Goal: Task Accomplishment & Management: Manage account settings

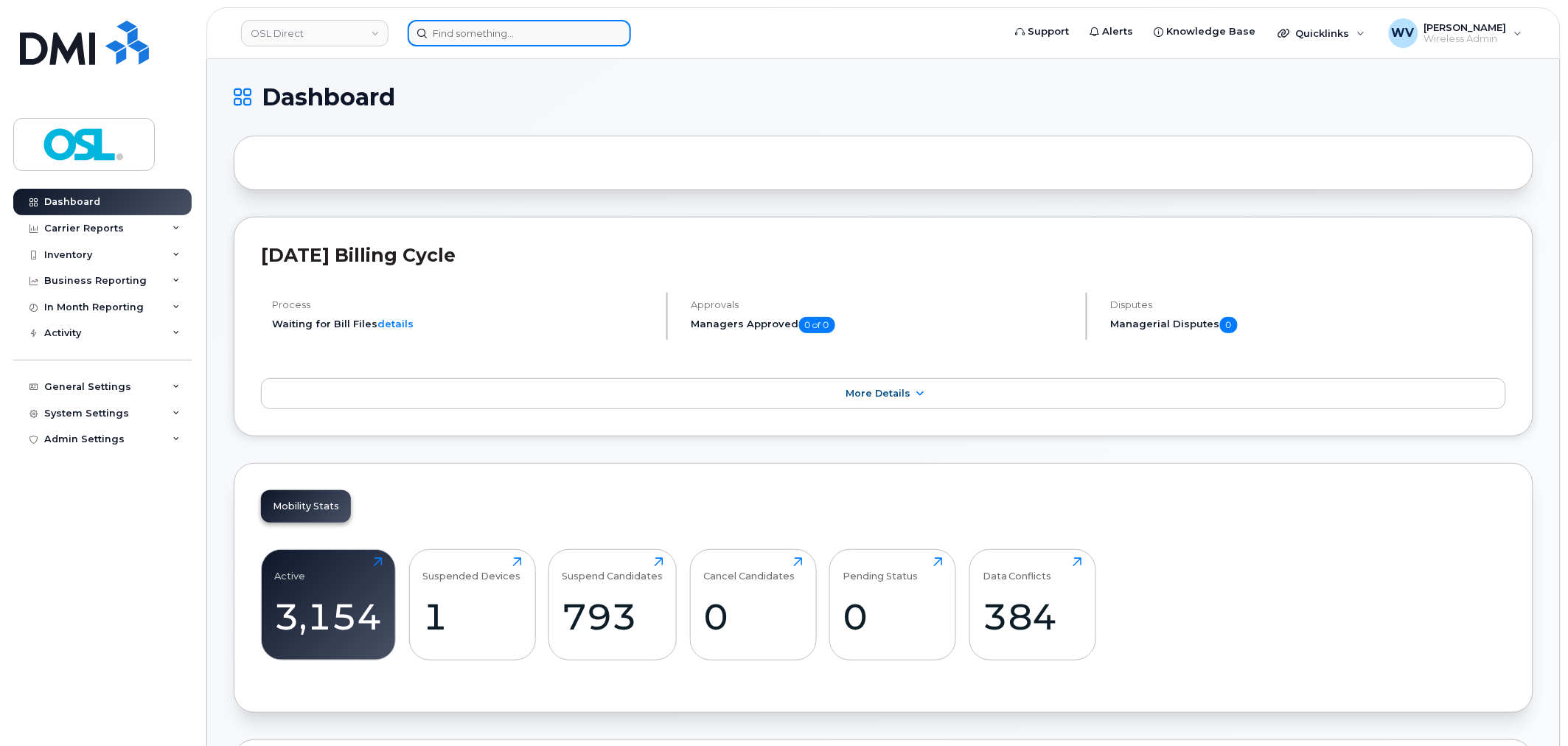
click at [531, 39] on input at bounding box center [519, 33] width 223 height 27
paste input "5142325929"
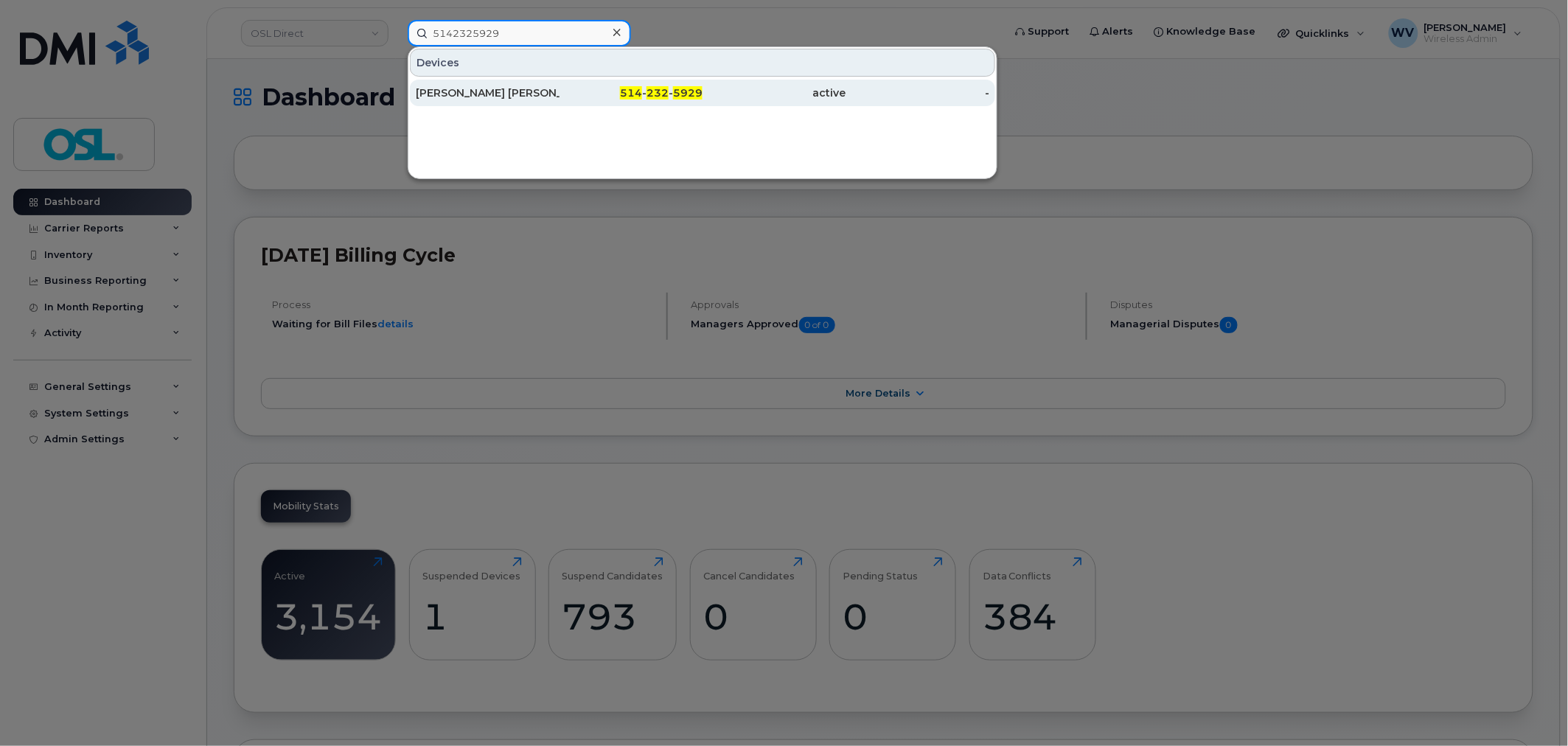
type input "5142325929"
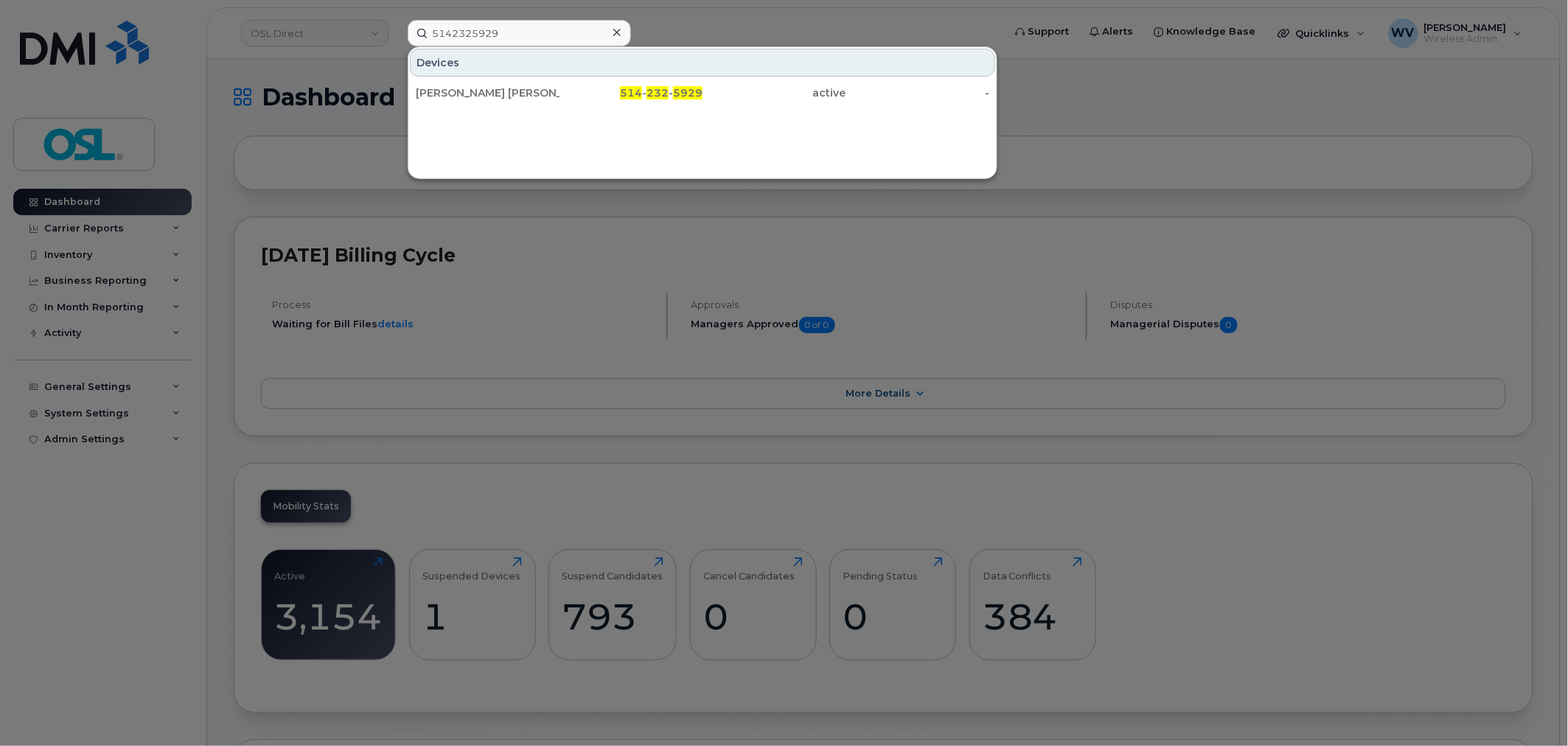
drag, startPoint x: 531, startPoint y: 89, endPoint x: 829, endPoint y: 9, distance: 308.6
click at [531, 90] on div "Carlos Humberto Duque Jimenez" at bounding box center [487, 93] width 143 height 15
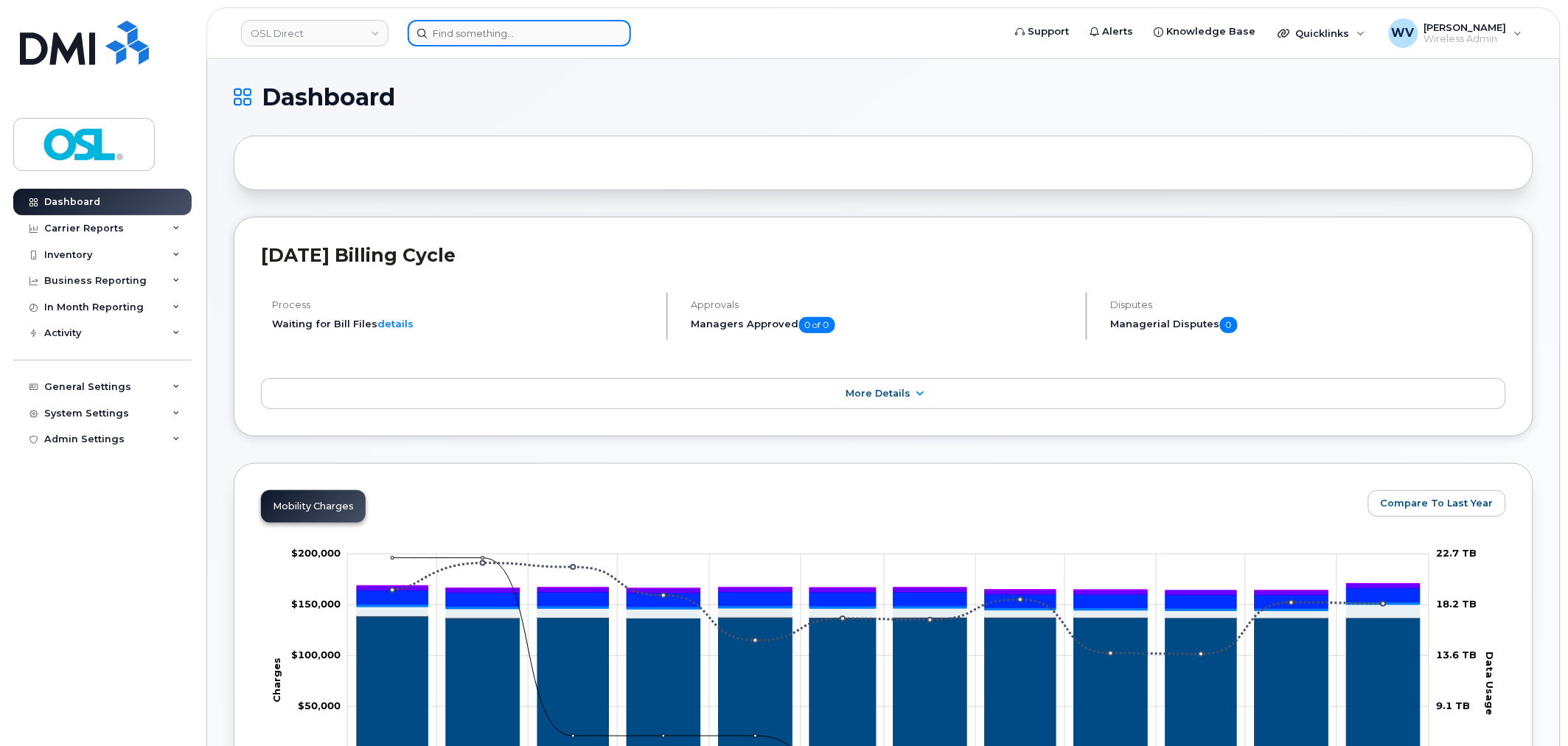
click at [554, 29] on input at bounding box center [519, 33] width 223 height 27
paste input "6472366474"
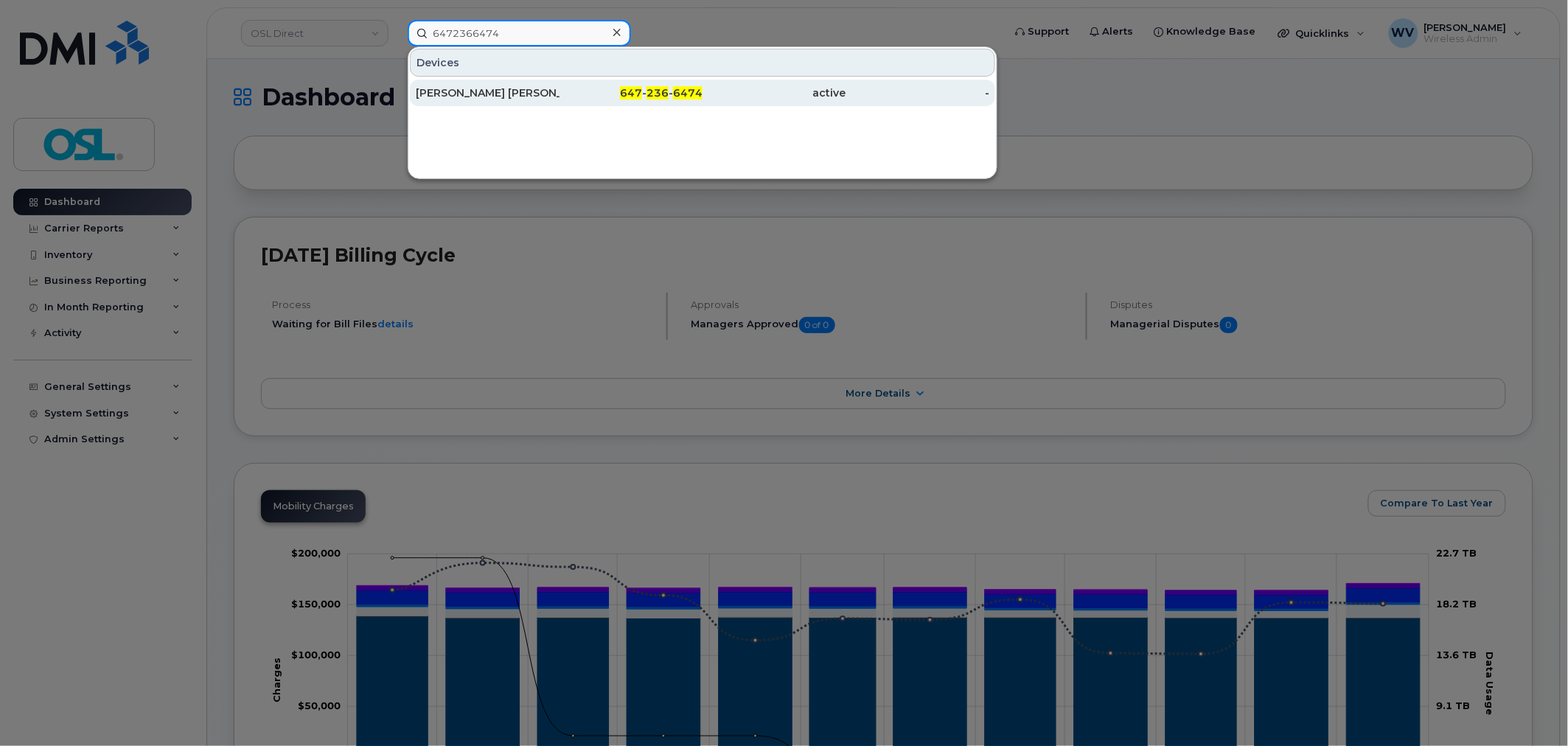
type input "6472366474"
click at [565, 87] on div "647 - 236 - 6474" at bounding box center [631, 93] width 143 height 15
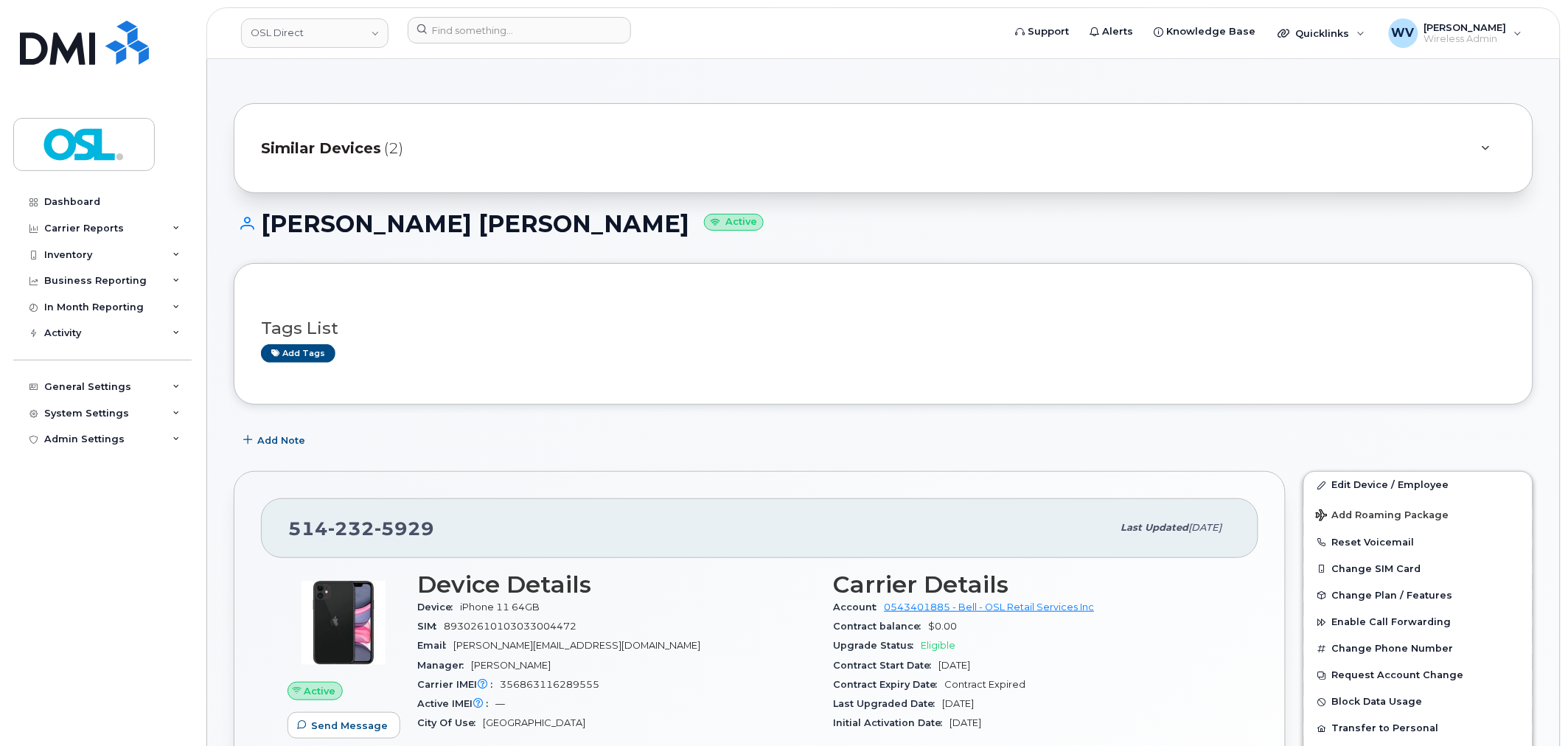
click at [381, 517] on span "5929" at bounding box center [403, 528] width 60 height 22
copy span "514 232 5929"
click at [1401, 479] on link "Edit Device / Employee" at bounding box center [1418, 484] width 229 height 27
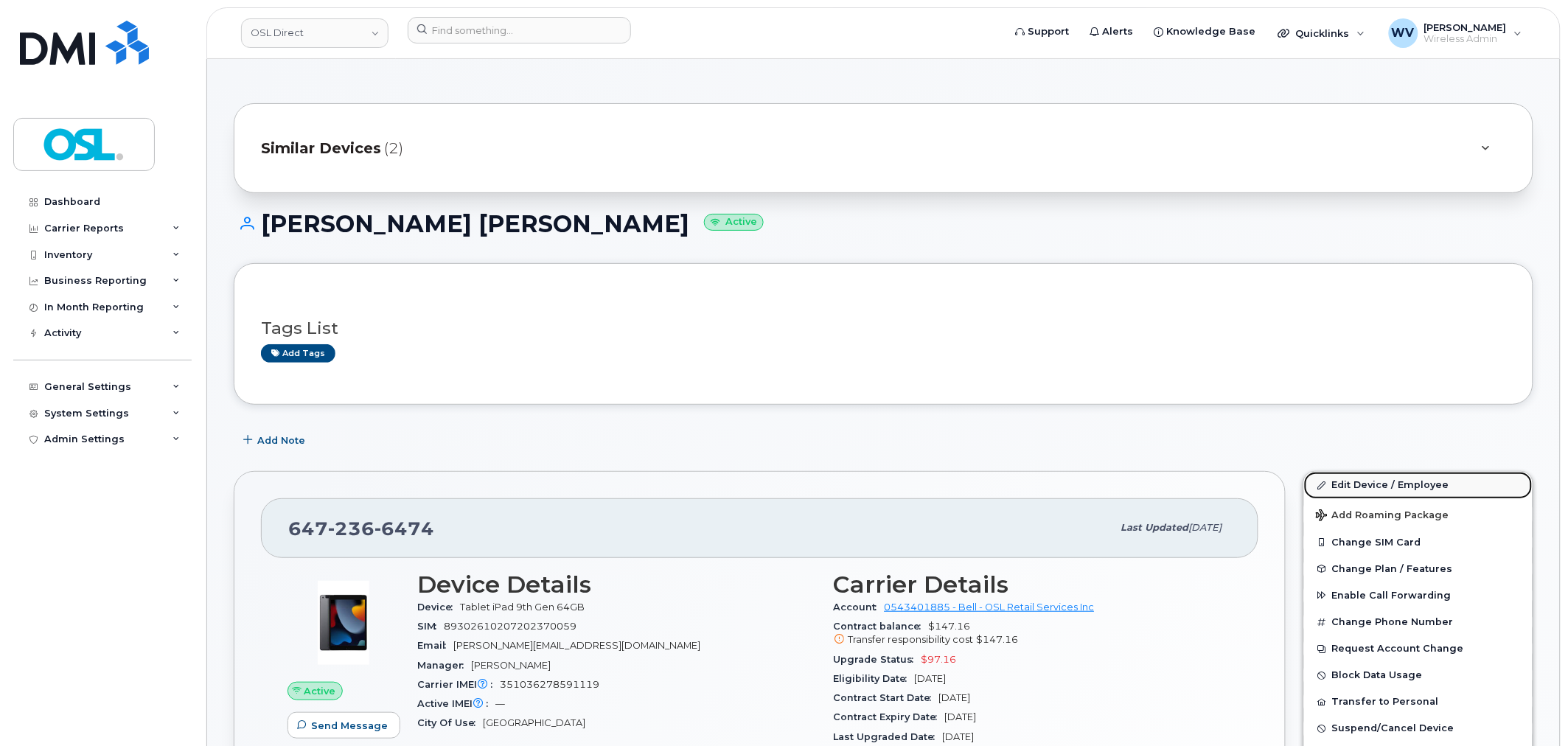
click at [1469, 483] on link "Edit Device / Employee" at bounding box center [1418, 484] width 229 height 27
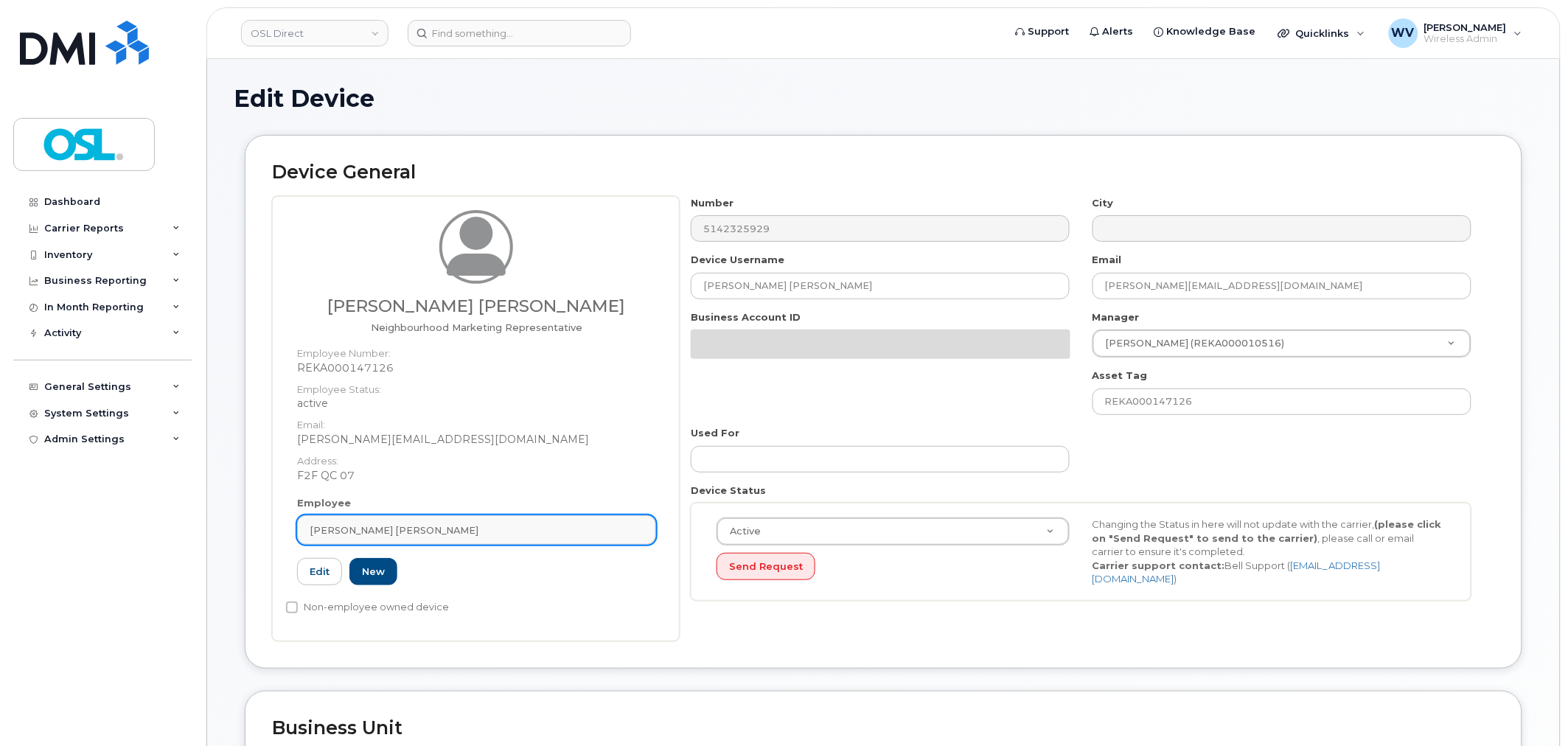
click at [511, 525] on div "[PERSON_NAME] [PERSON_NAME]" at bounding box center [476, 530] width 334 height 14
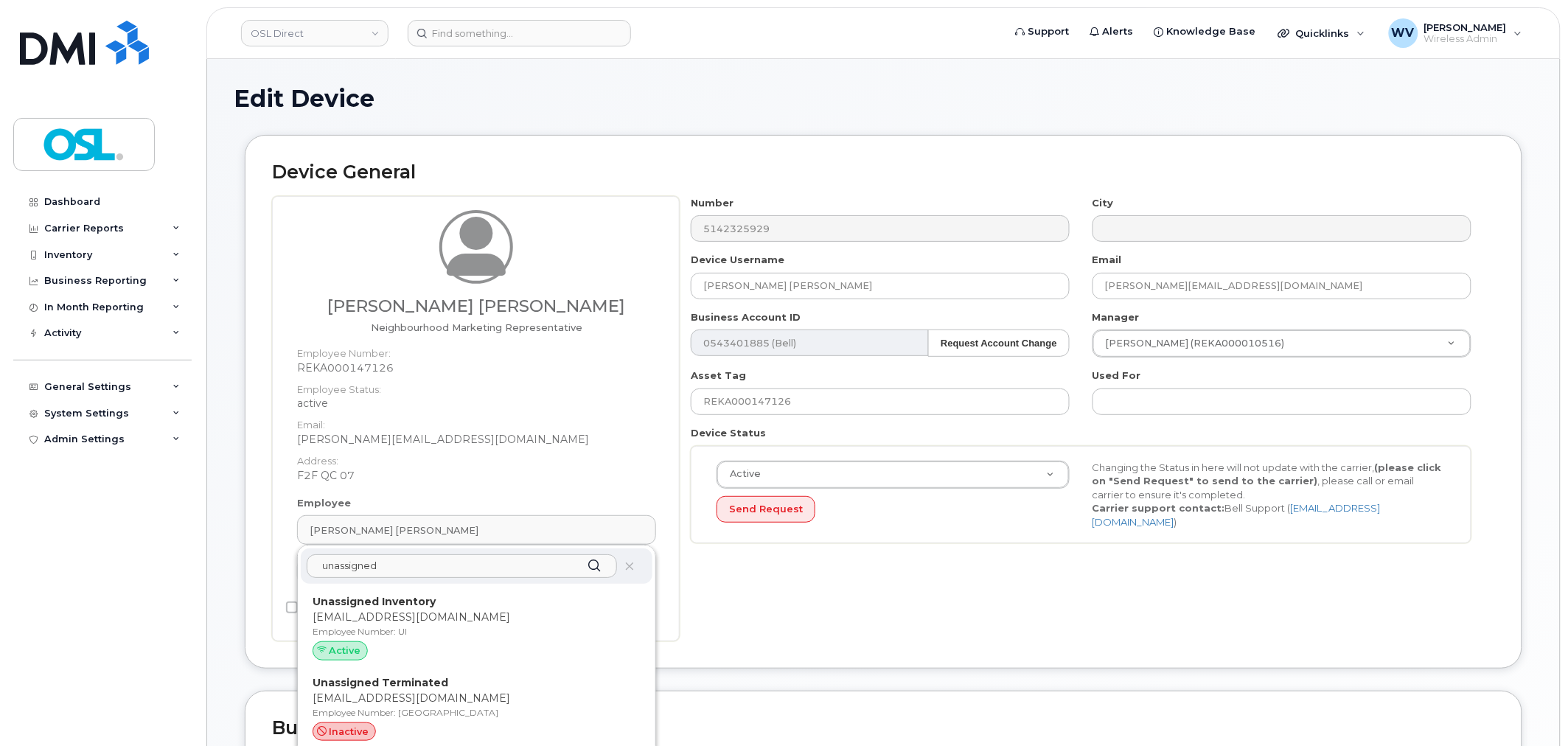
type input "unassigned"
click at [481, 605] on p "Unassigned Inventory" at bounding box center [476, 602] width 328 height 16
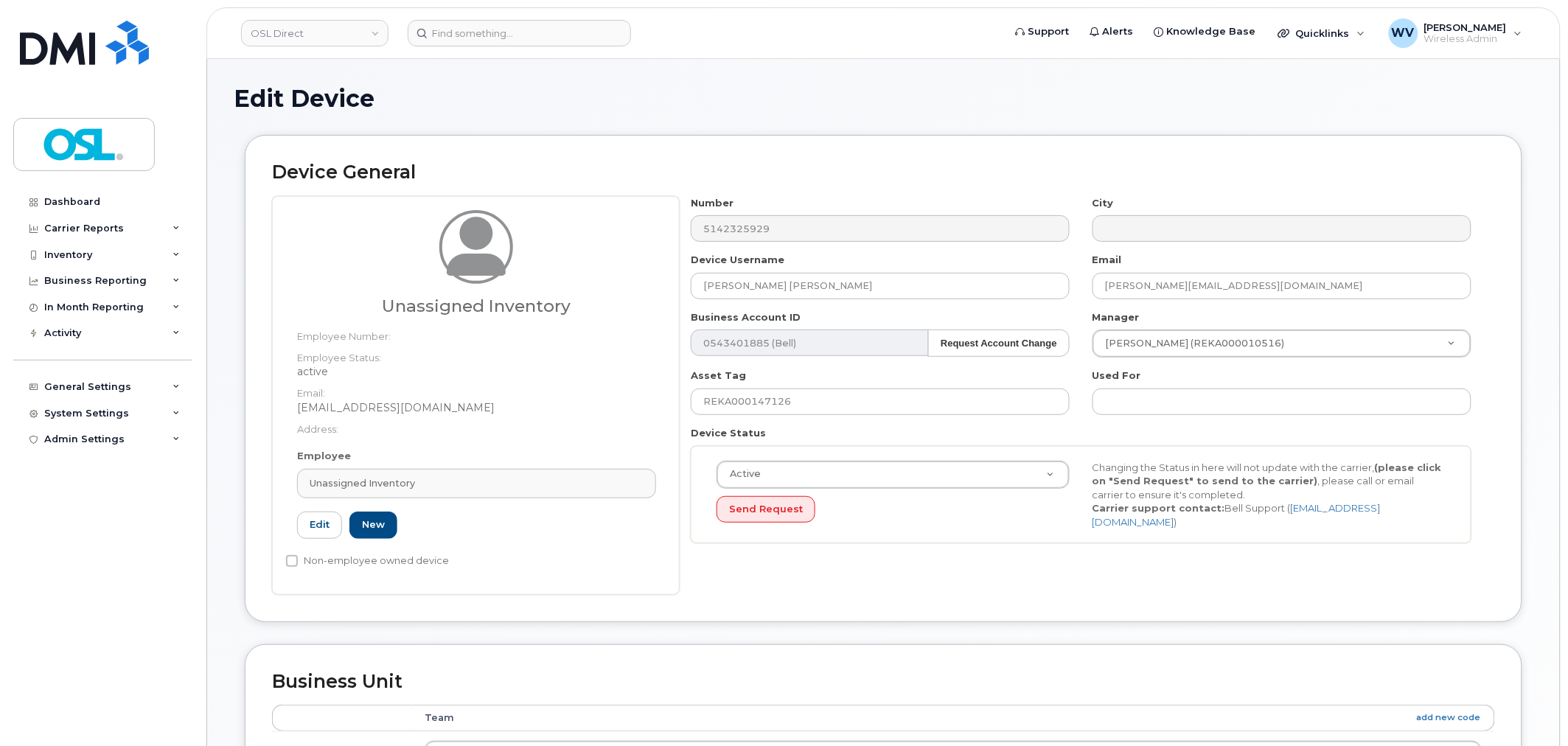
type input "Unassigned Inventory"
type input "[EMAIL_ADDRESS][DOMAIN_NAME]"
type input "4724252"
type input "UI"
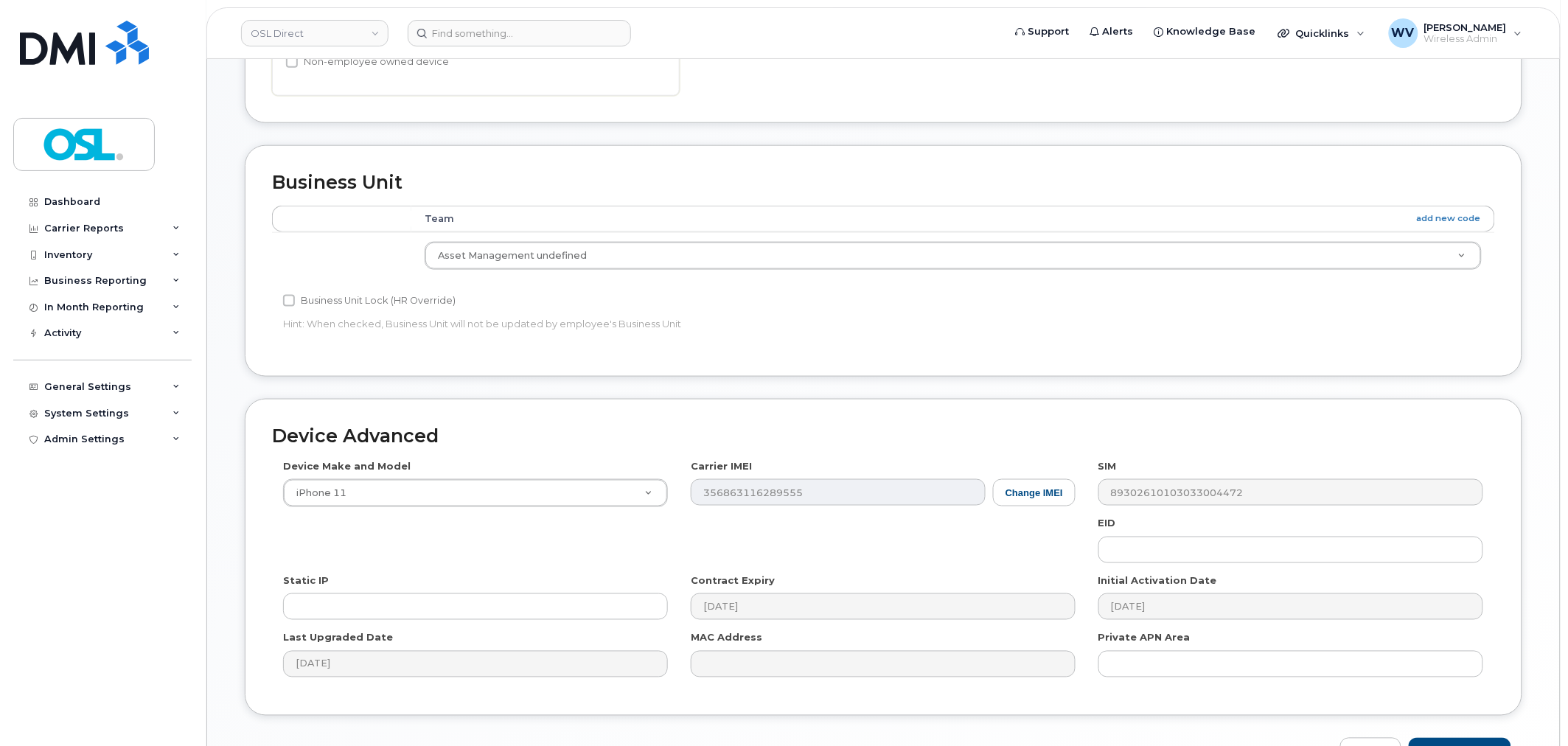
scroll to position [593, 0]
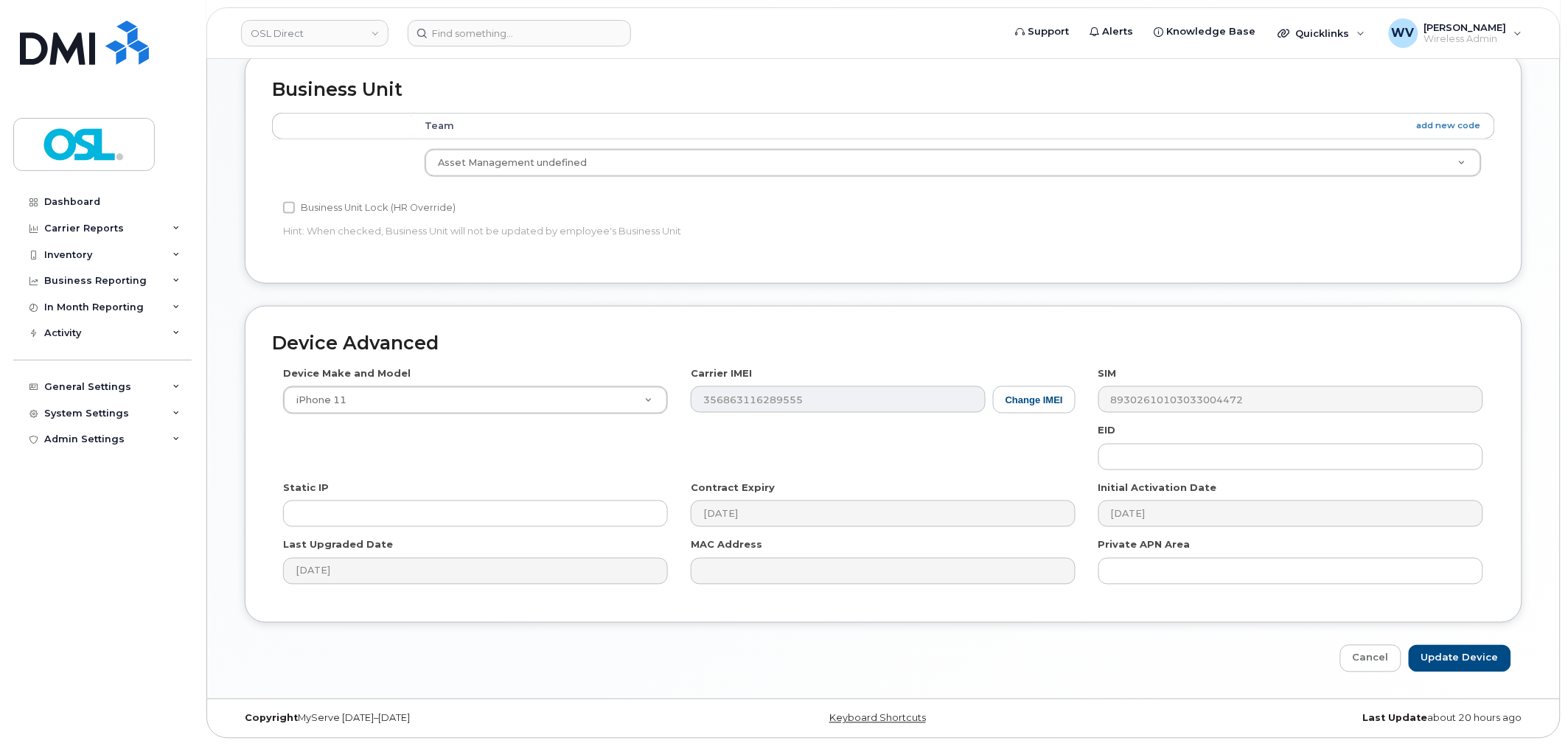
click at [1426, 643] on div "Device Advanced Device Make and Model iPhone 11 Android TCL 502 Watch Apple Wat…" at bounding box center [883, 489] width 1300 height 367
click at [1438, 661] on input "Update Device" at bounding box center [1460, 659] width 102 height 28
type input "Saving..."
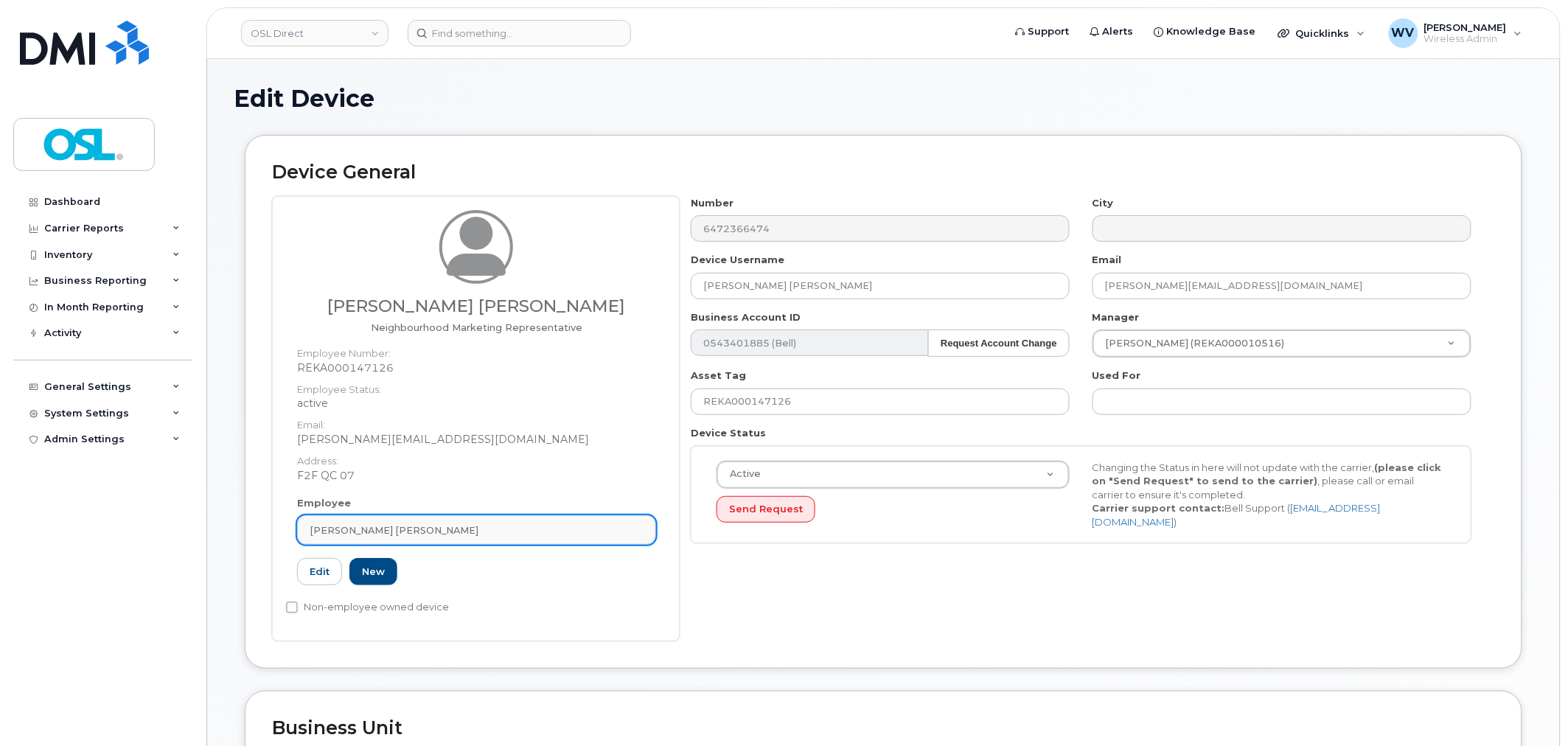
click at [515, 525] on div "[PERSON_NAME] [PERSON_NAME]" at bounding box center [476, 530] width 334 height 14
paste input "unassigned"
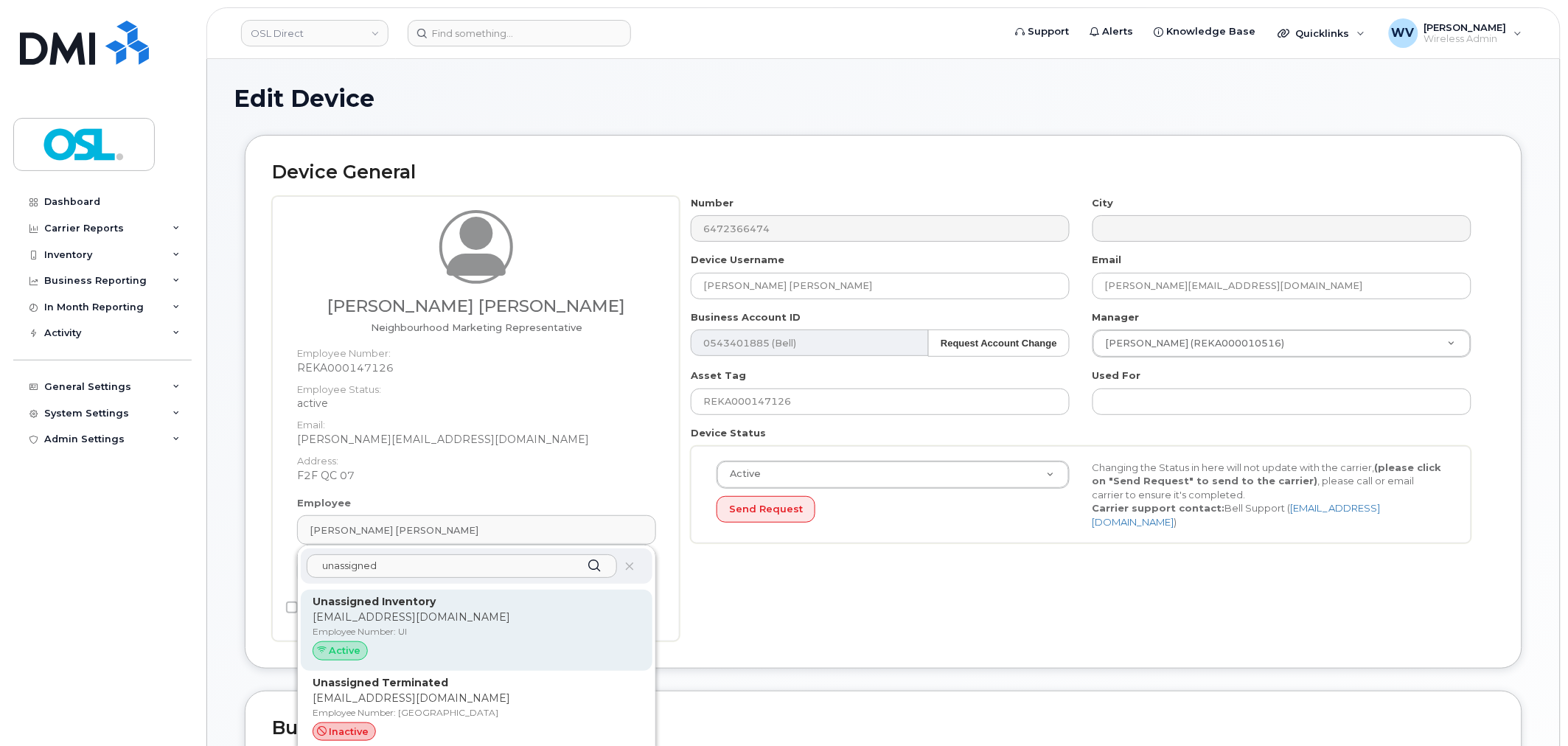
type input "unassigned"
click at [484, 597] on p "Unassigned Inventory" at bounding box center [476, 602] width 328 height 16
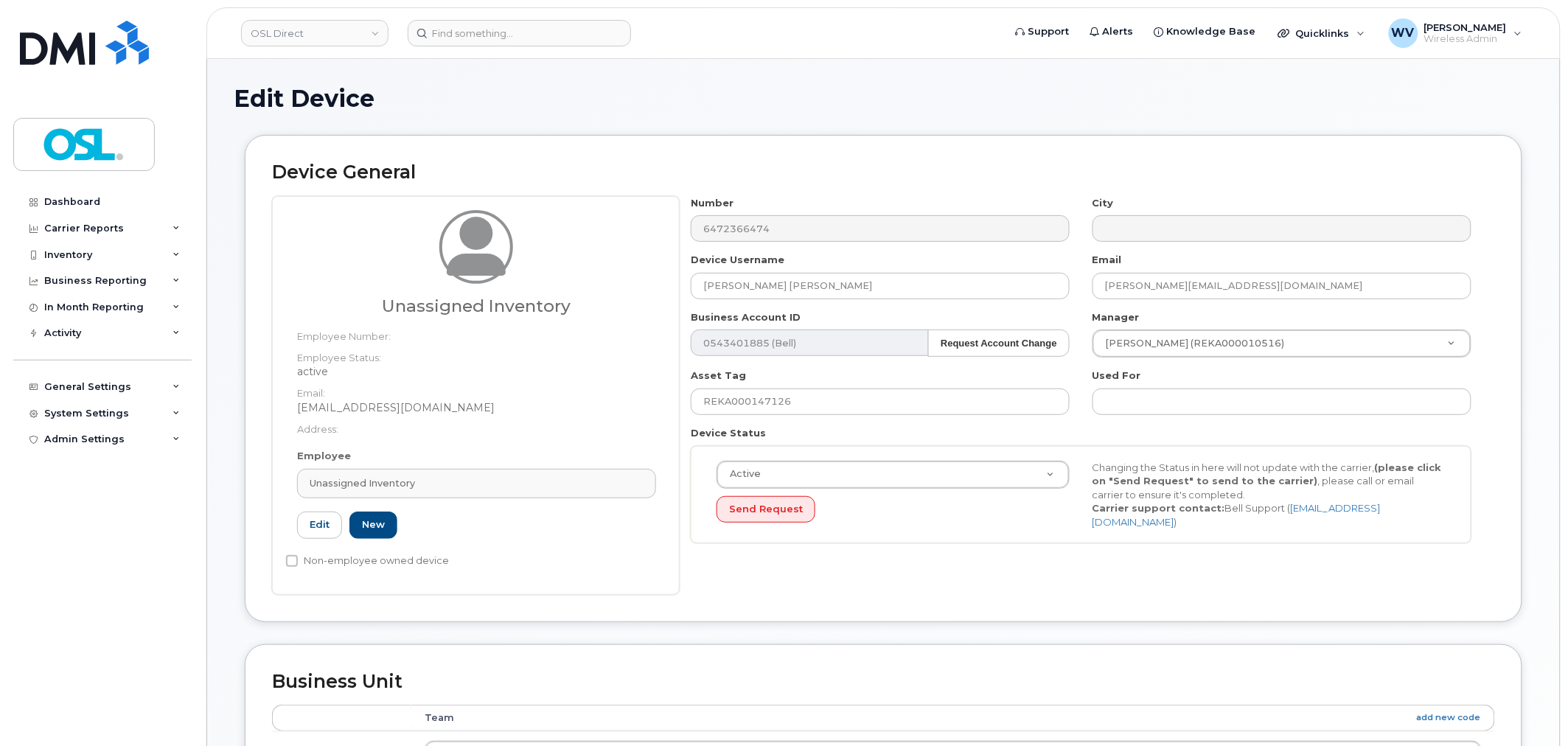
type input "UI"
type input "Unassigned Inventory"
type input "[EMAIL_ADDRESS][DOMAIN_NAME]"
type input "4724252"
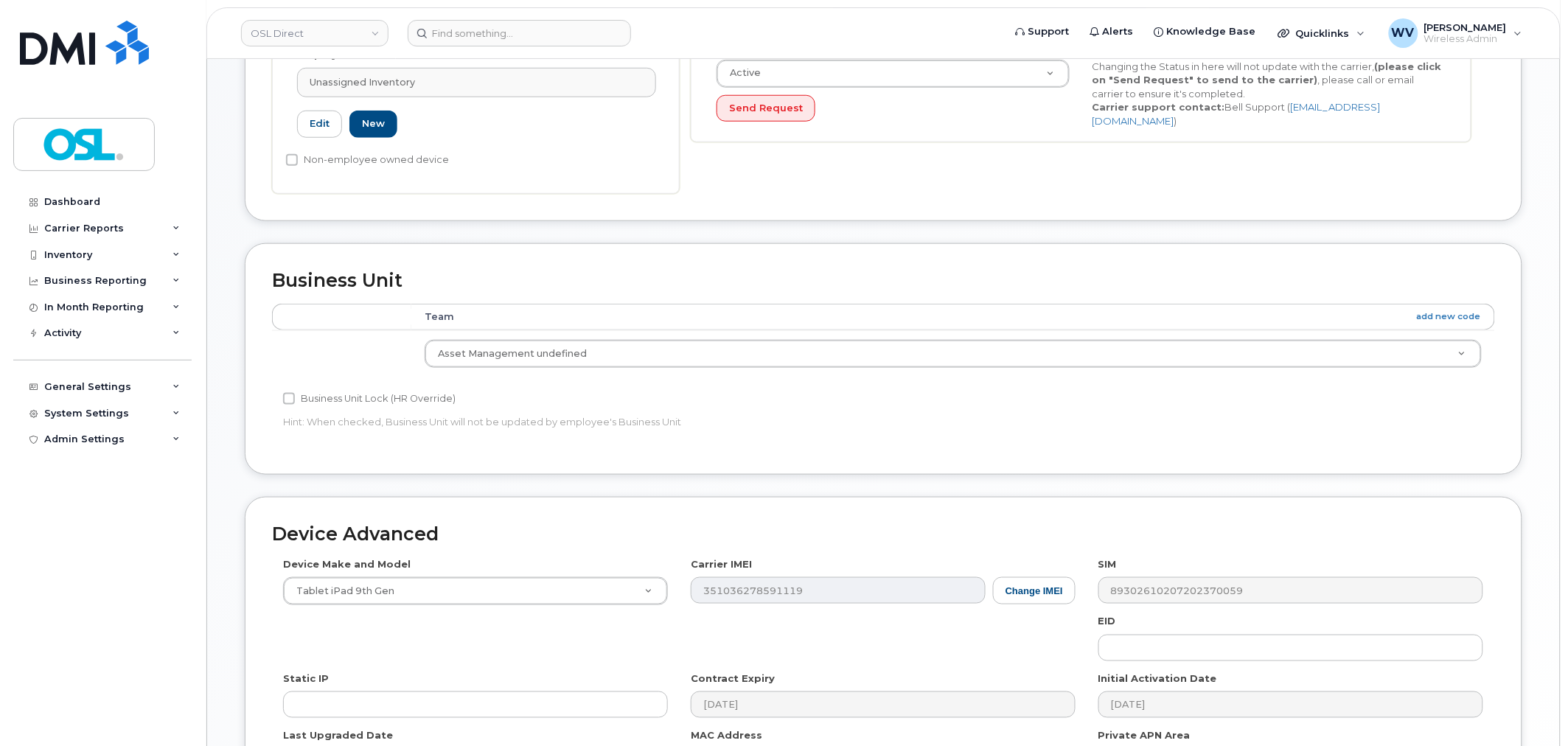
scroll to position [593, 0]
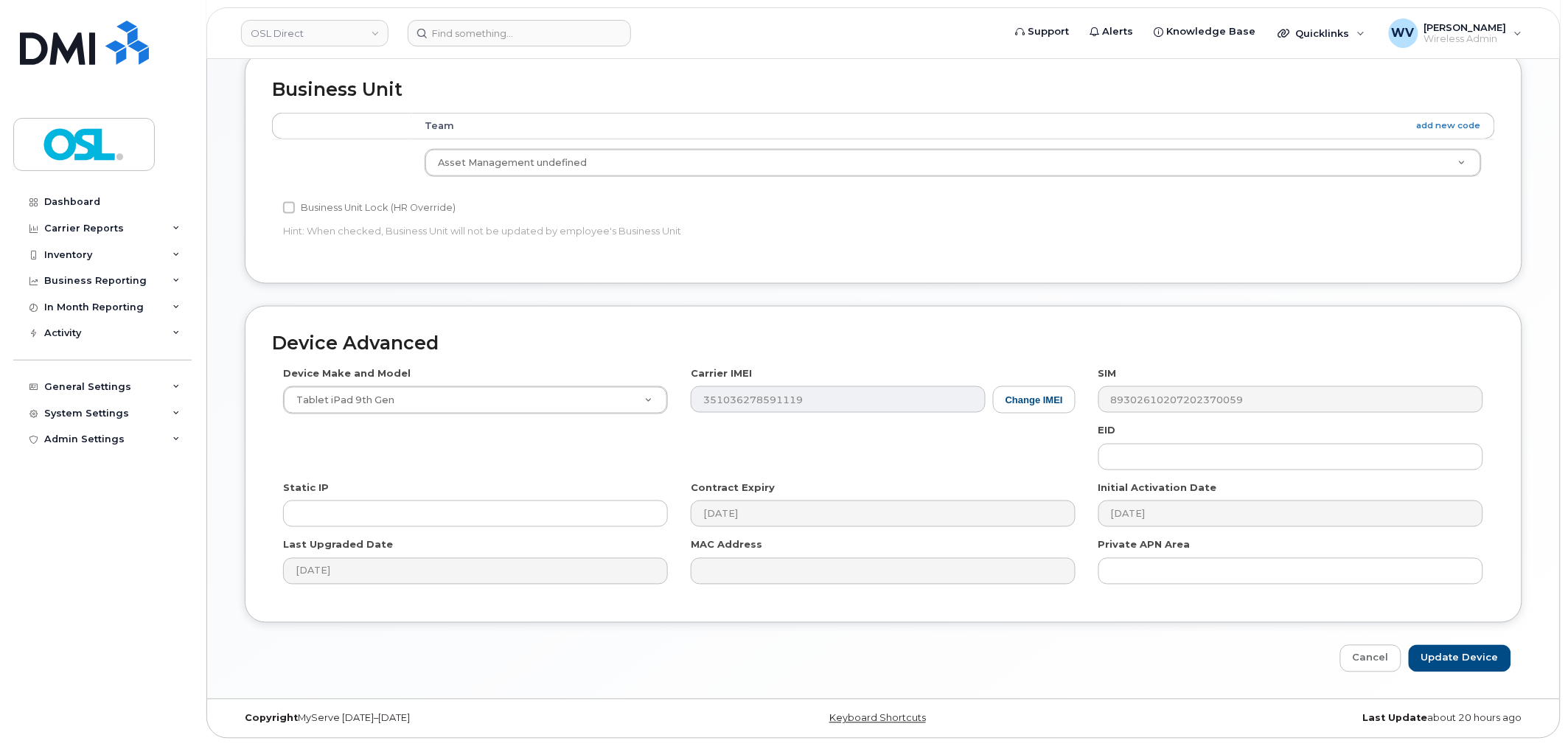
click at [1463, 673] on div "Edit Device Device General Unassigned Inventory Employee Number: Employee Statu…" at bounding box center [883, 83] width 1353 height 1231
click at [1462, 661] on input "Update Device" at bounding box center [1460, 659] width 102 height 28
type input "Saving..."
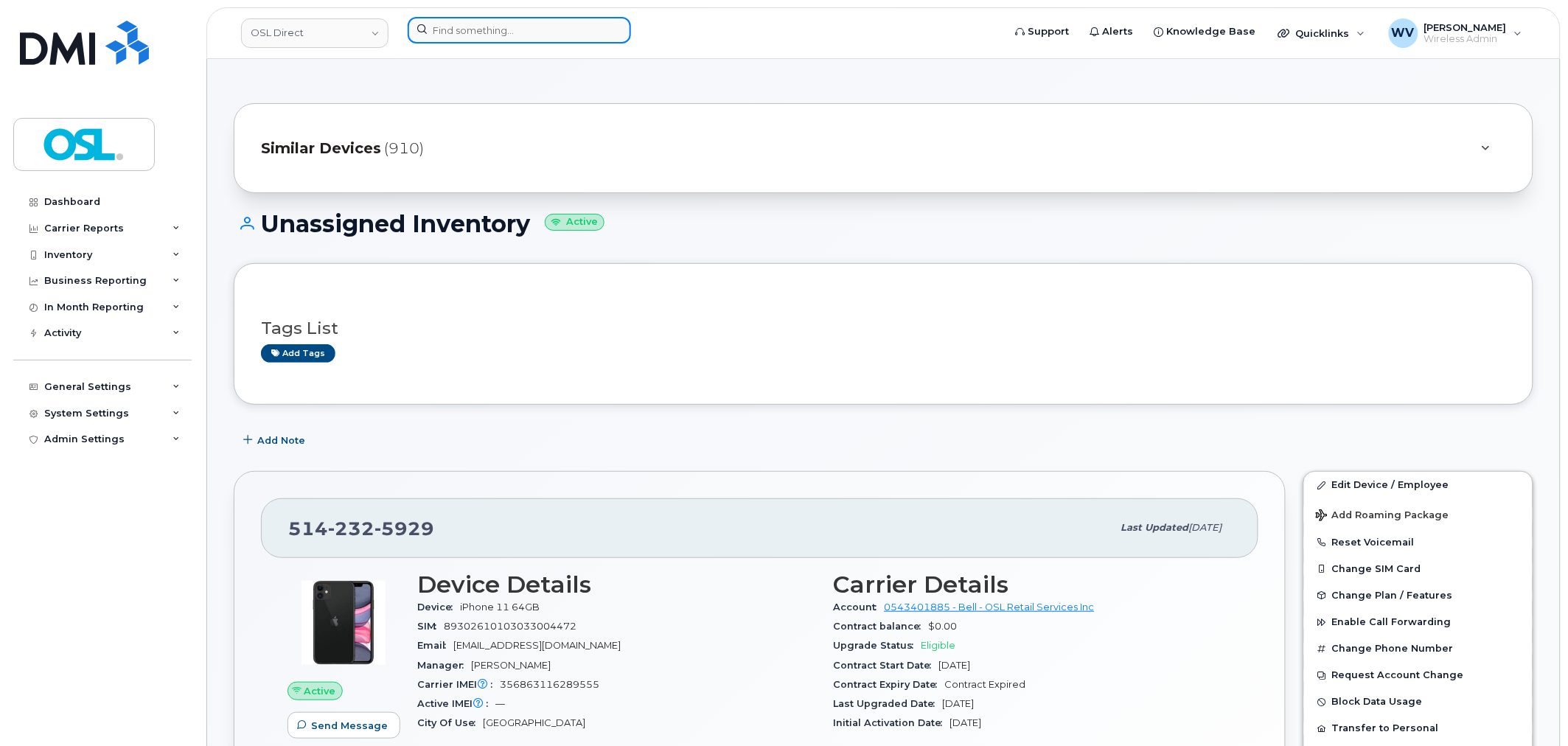
click at [572, 20] on input at bounding box center [519, 29] width 223 height 27
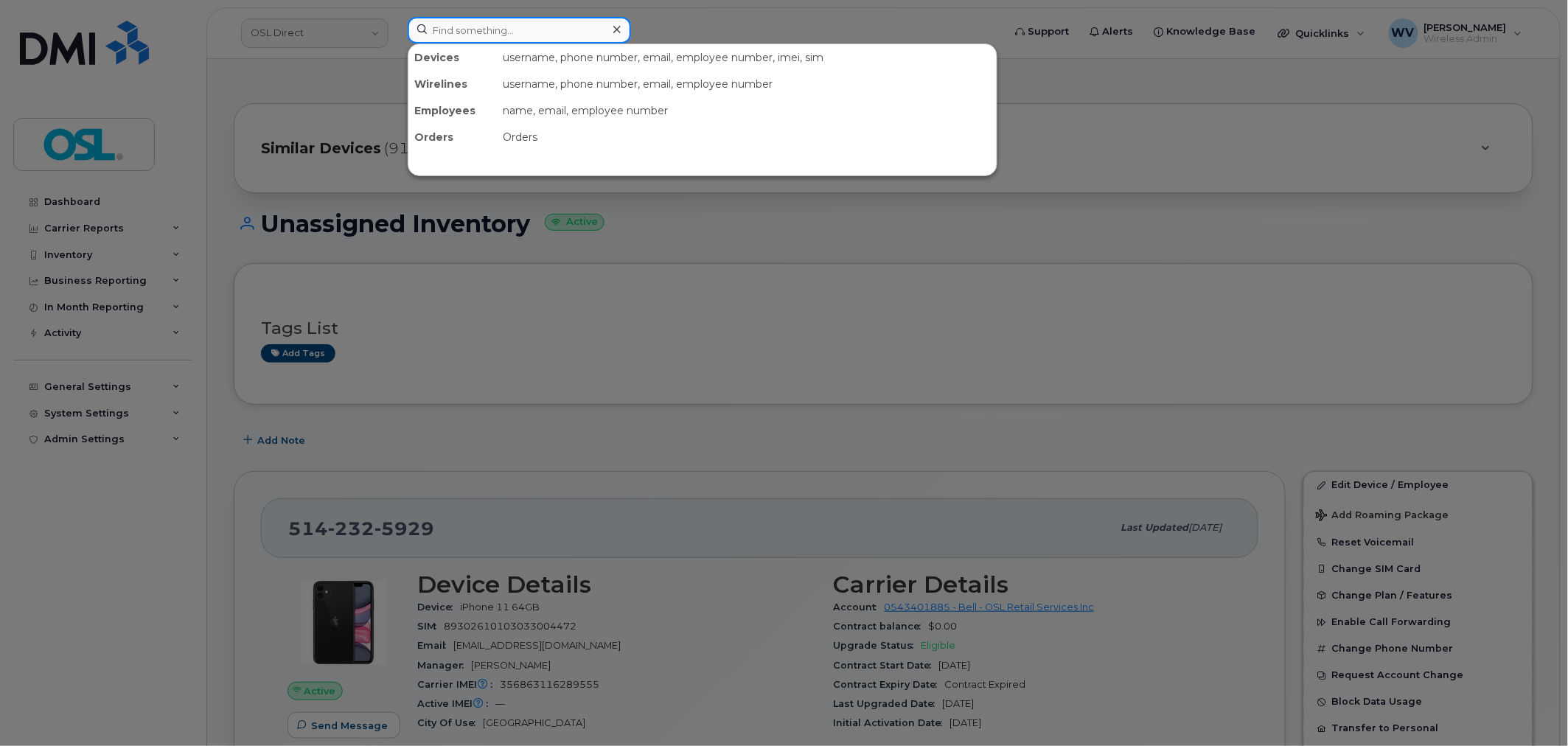
paste input "4374339302"
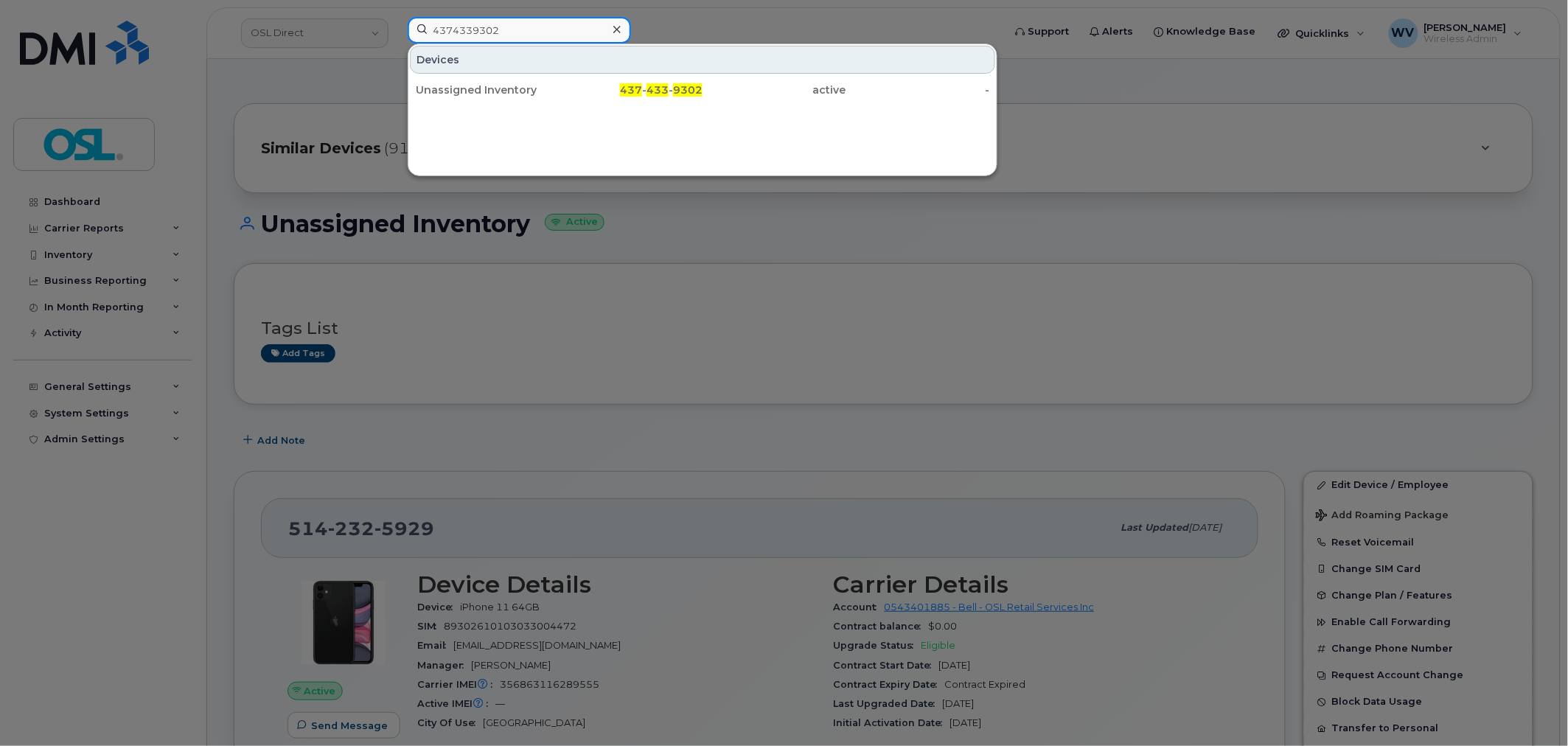
type input "4374339302"
drag, startPoint x: 534, startPoint y: 80, endPoint x: 598, endPoint y: 4, distance: 99.4
click at [534, 80] on div "Unassigned Inventory" at bounding box center [487, 89] width 143 height 27
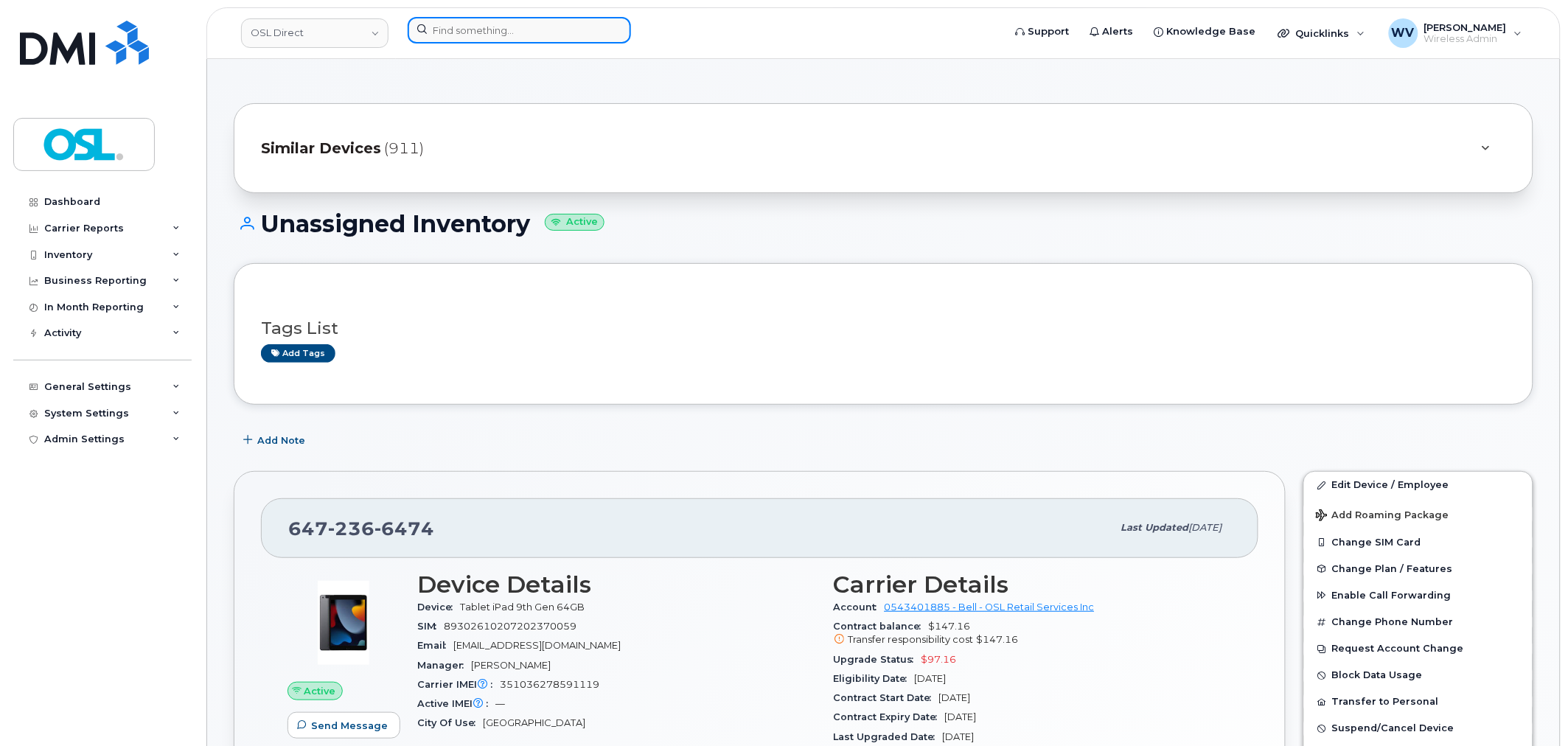
click at [496, 23] on input at bounding box center [519, 29] width 223 height 27
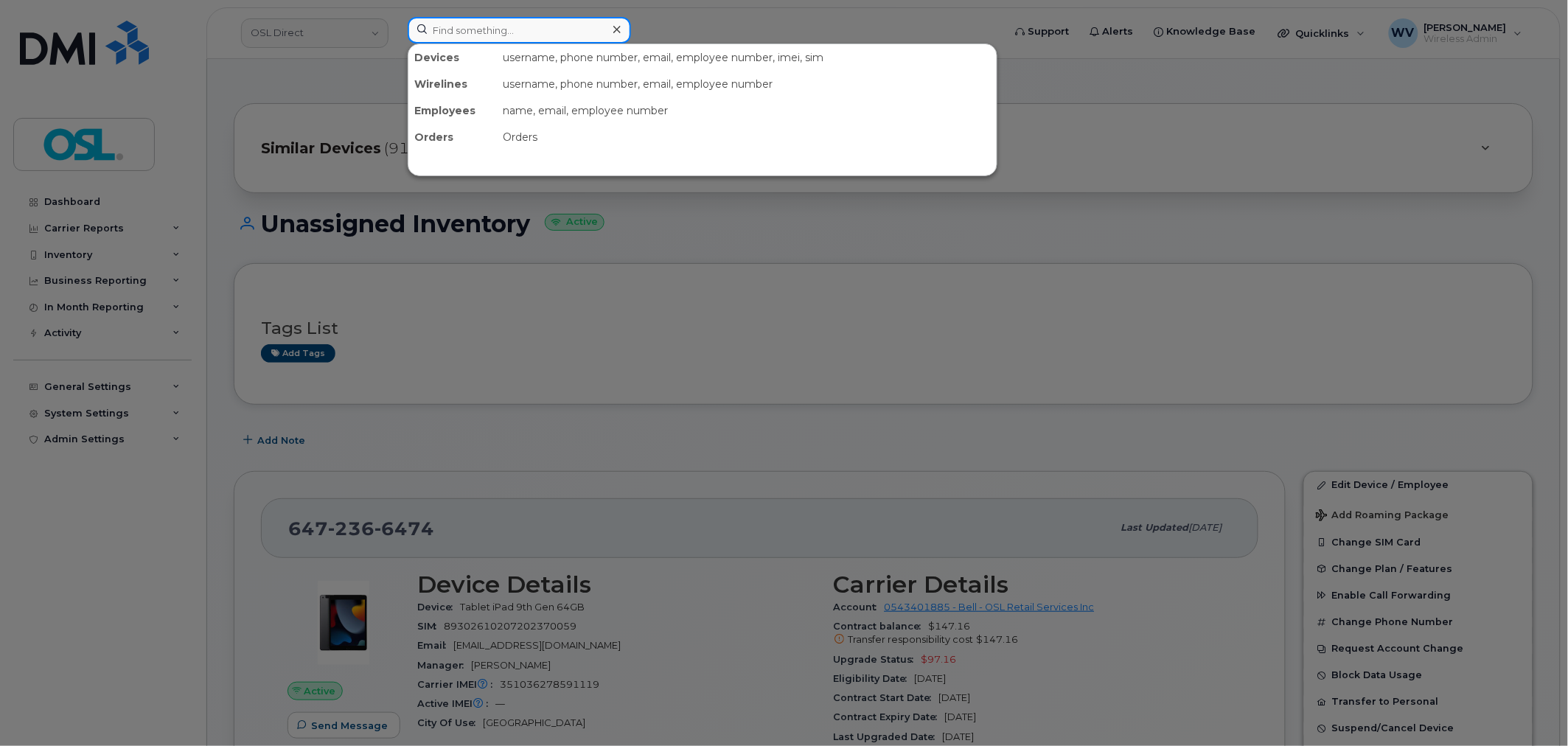
paste input "4185636036"
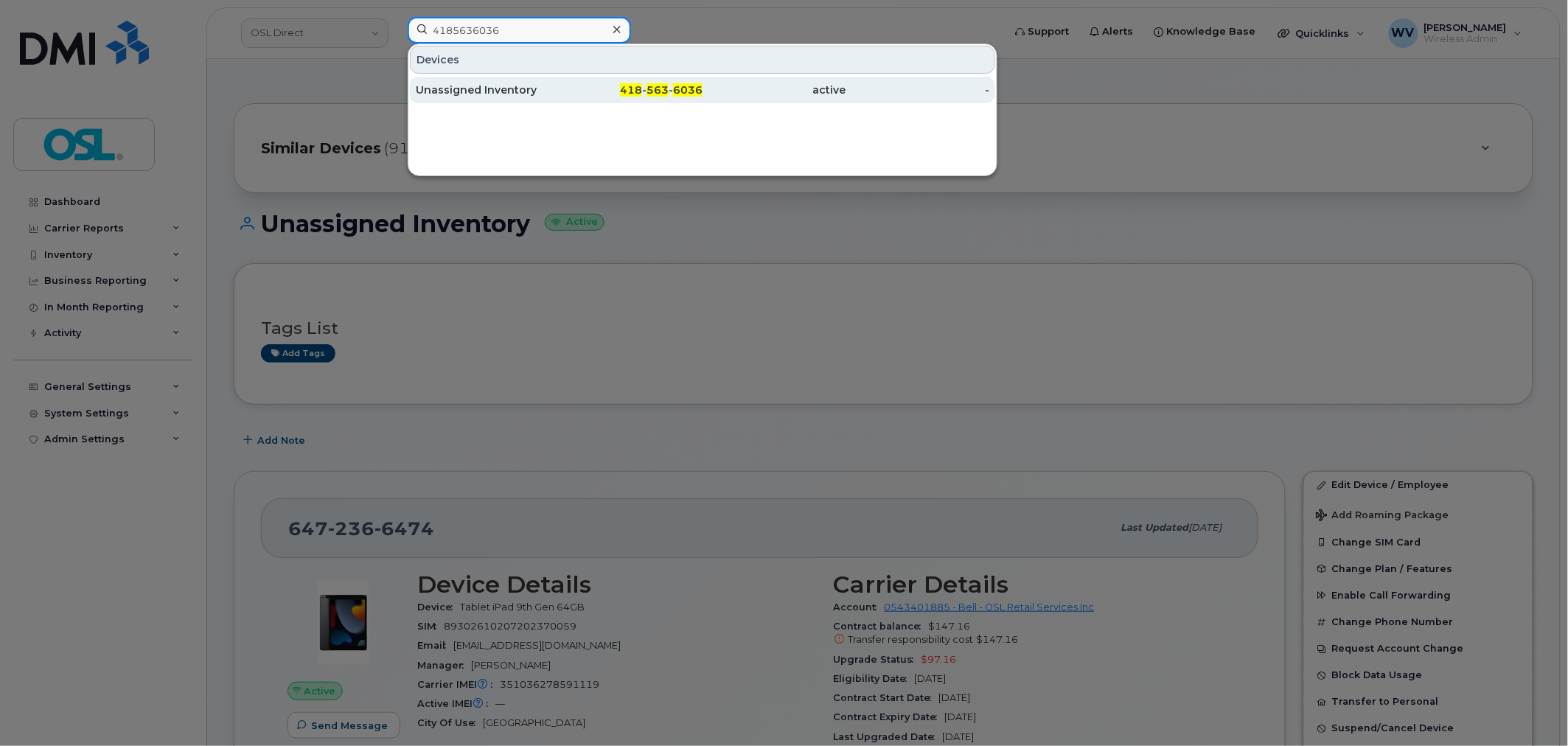
type input "4185636036"
click at [495, 85] on div "Unassigned Inventory" at bounding box center [487, 90] width 143 height 15
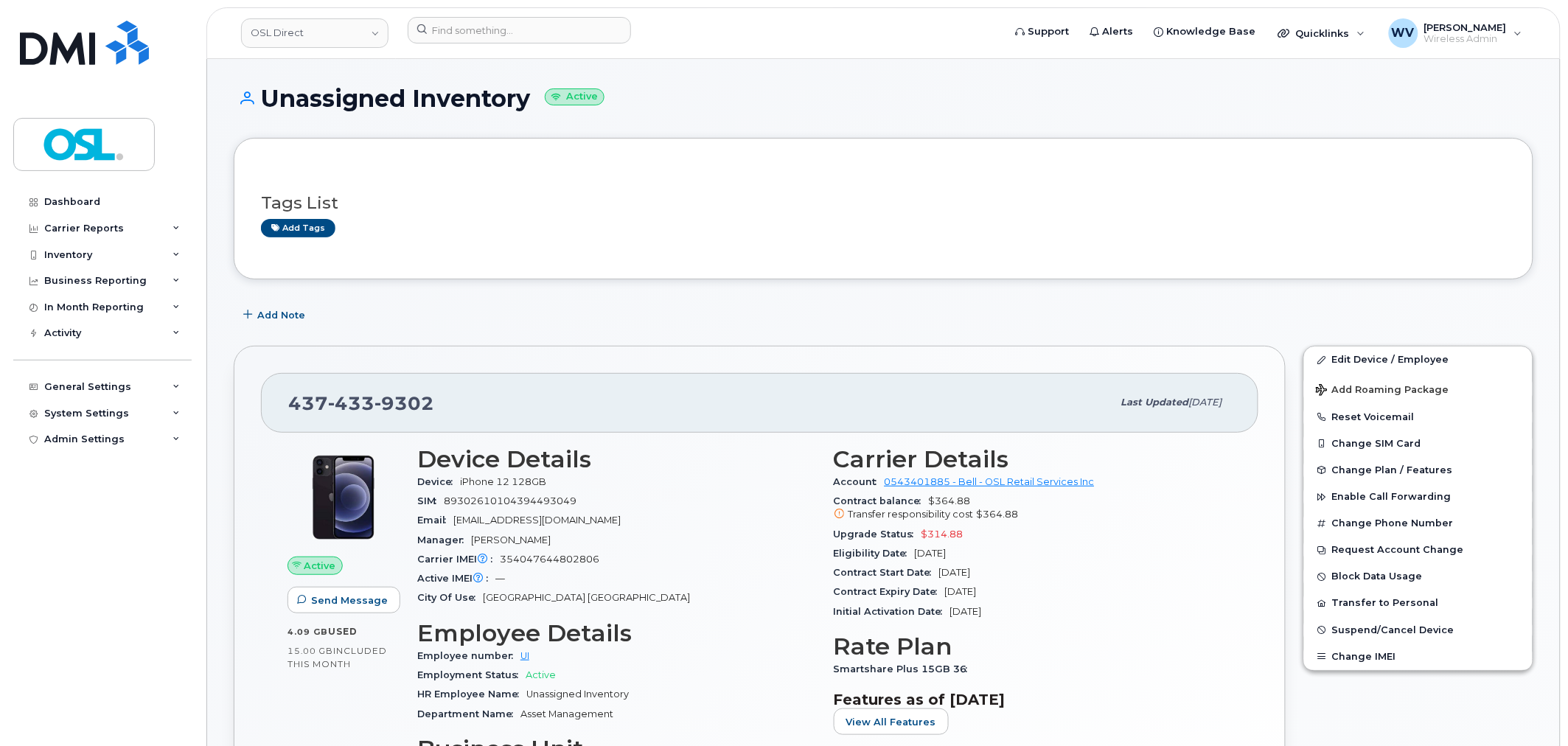
click at [382, 405] on span "9302" at bounding box center [403, 403] width 60 height 22
copy span "437 433 9302"
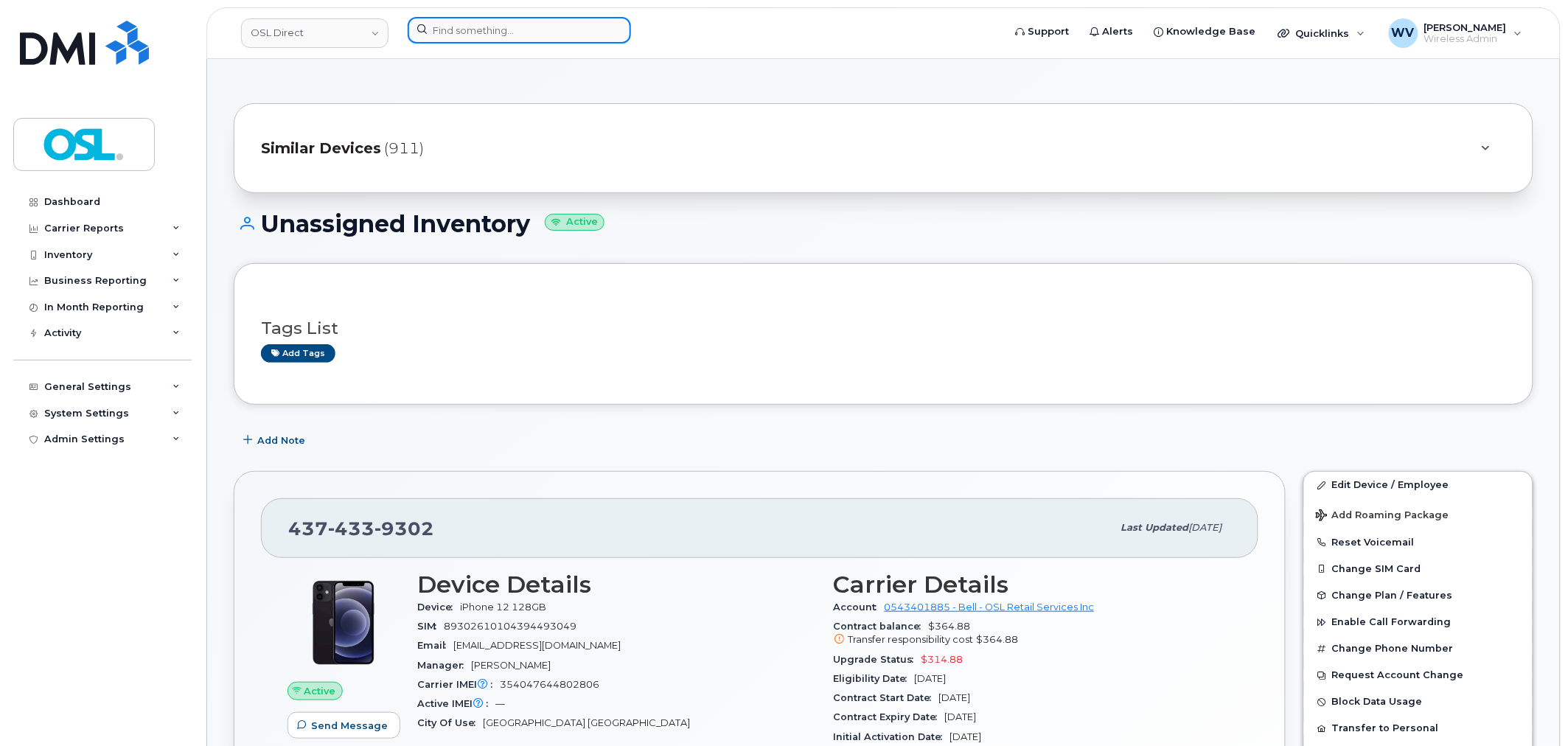
click at [564, 36] on input at bounding box center [519, 29] width 223 height 27
paste input "4169966743"
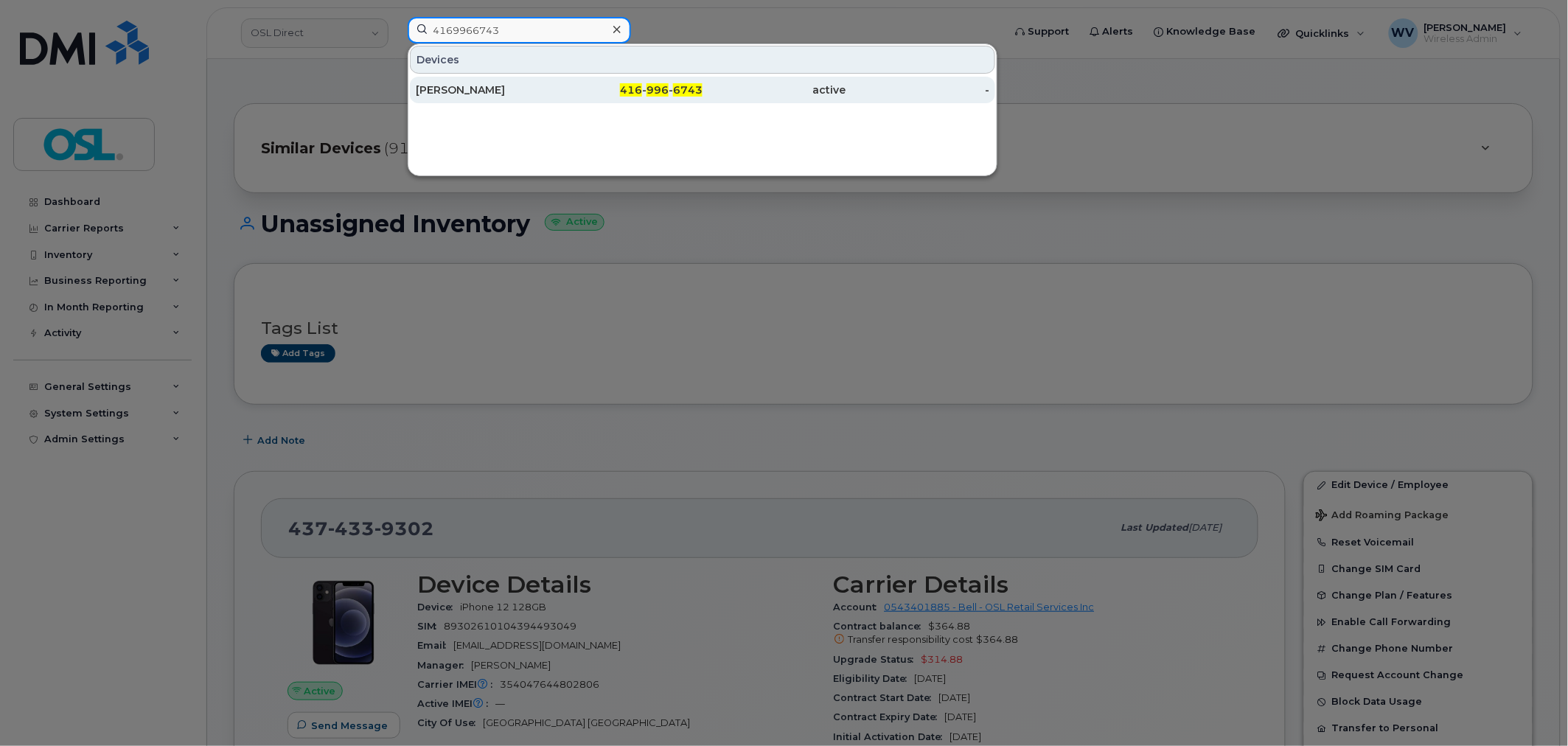
type input "4169966743"
click at [548, 98] on div "[PERSON_NAME]" at bounding box center [487, 89] width 143 height 27
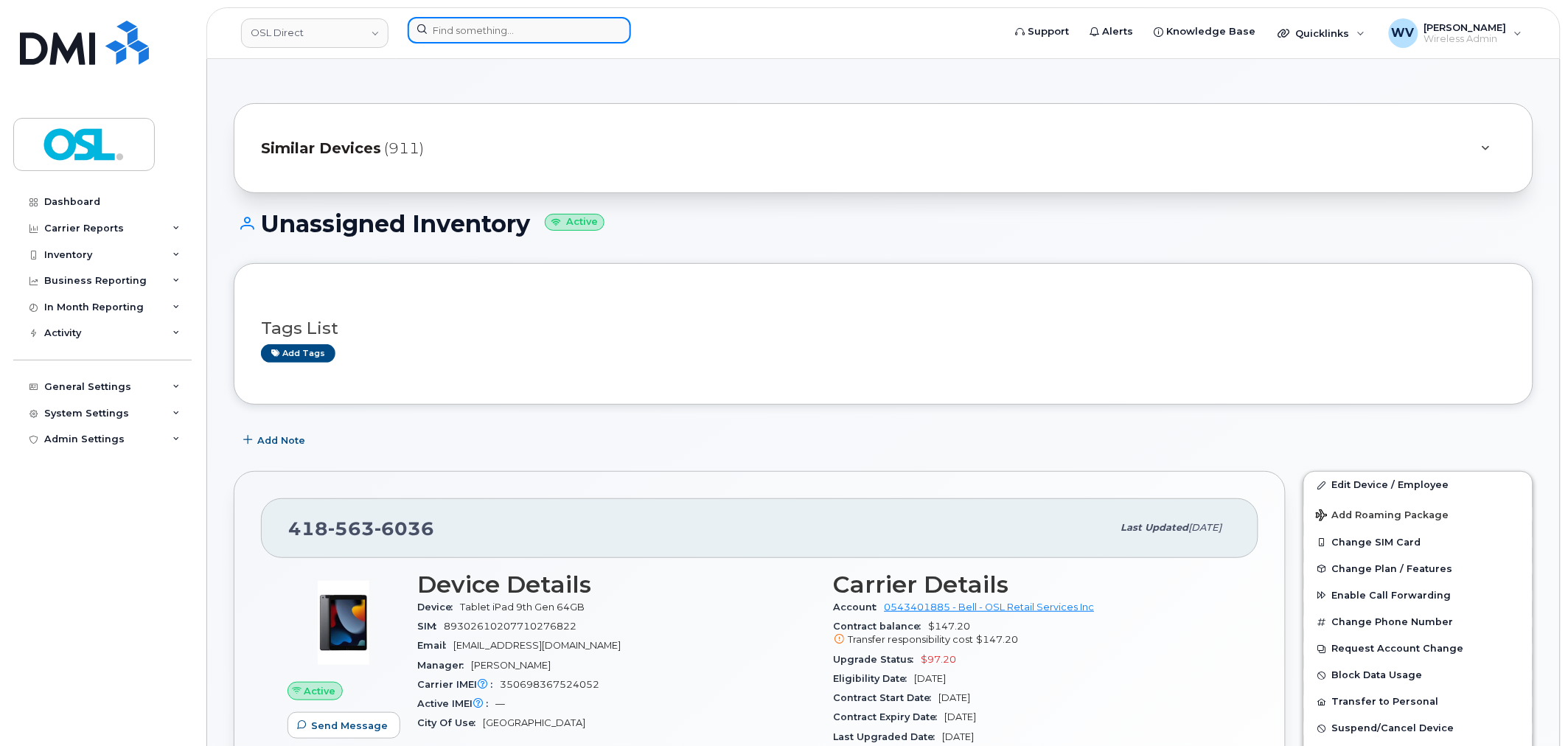
click at [583, 32] on input at bounding box center [519, 29] width 223 height 27
paste input "4374336028"
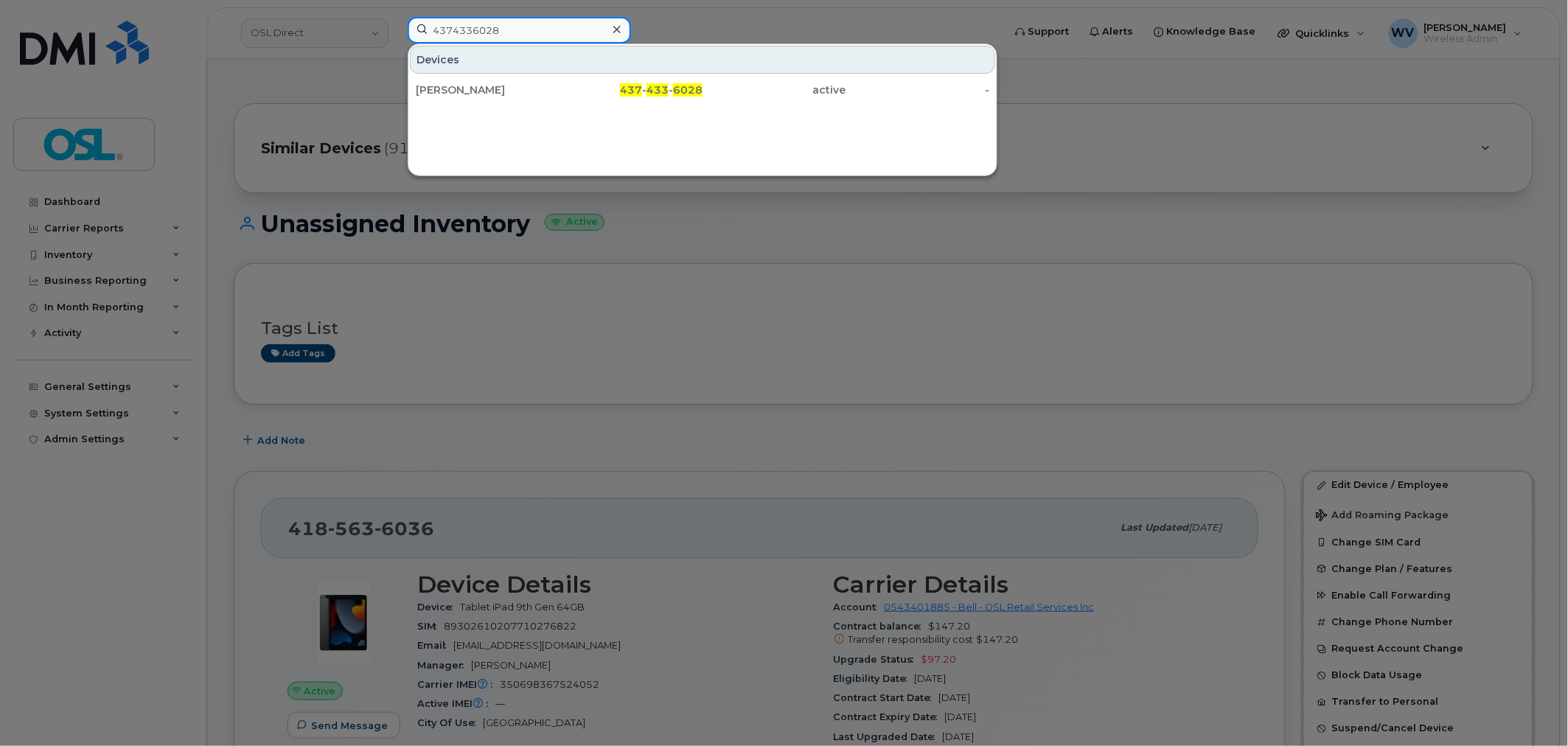
type input "4374336028"
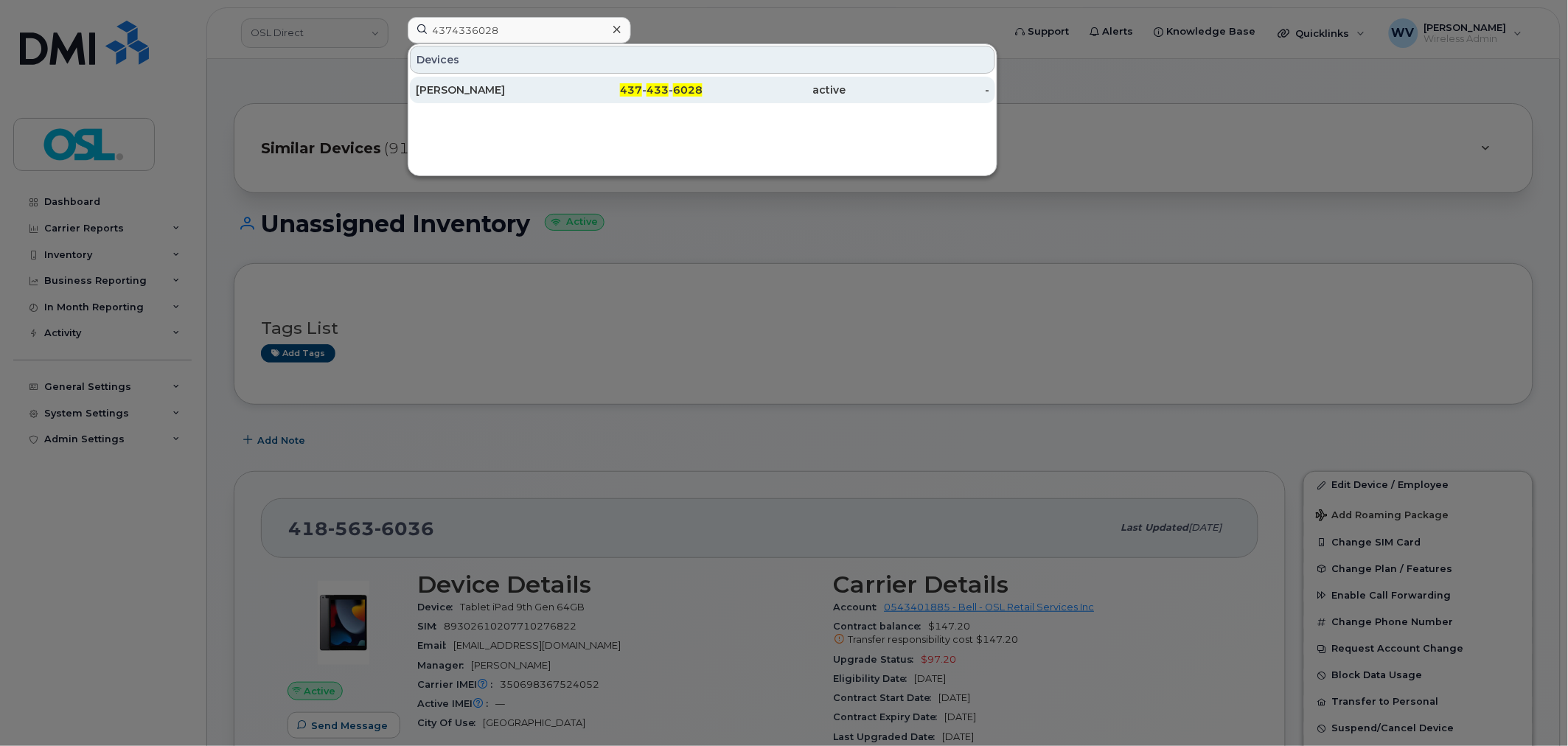
click at [556, 78] on div "[PERSON_NAME]" at bounding box center [487, 89] width 143 height 27
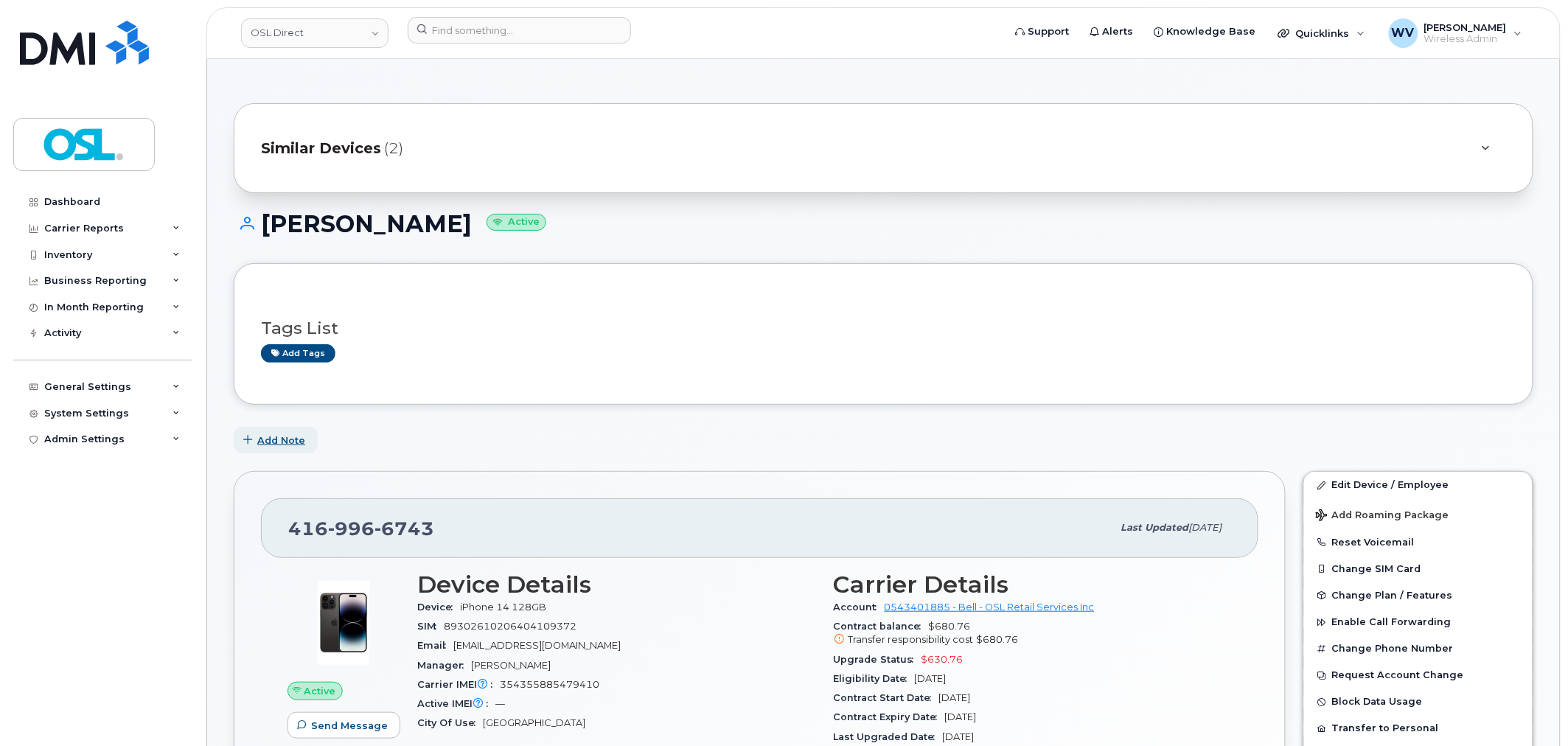
click at [270, 441] on span "Add Note" at bounding box center [281, 440] width 48 height 14
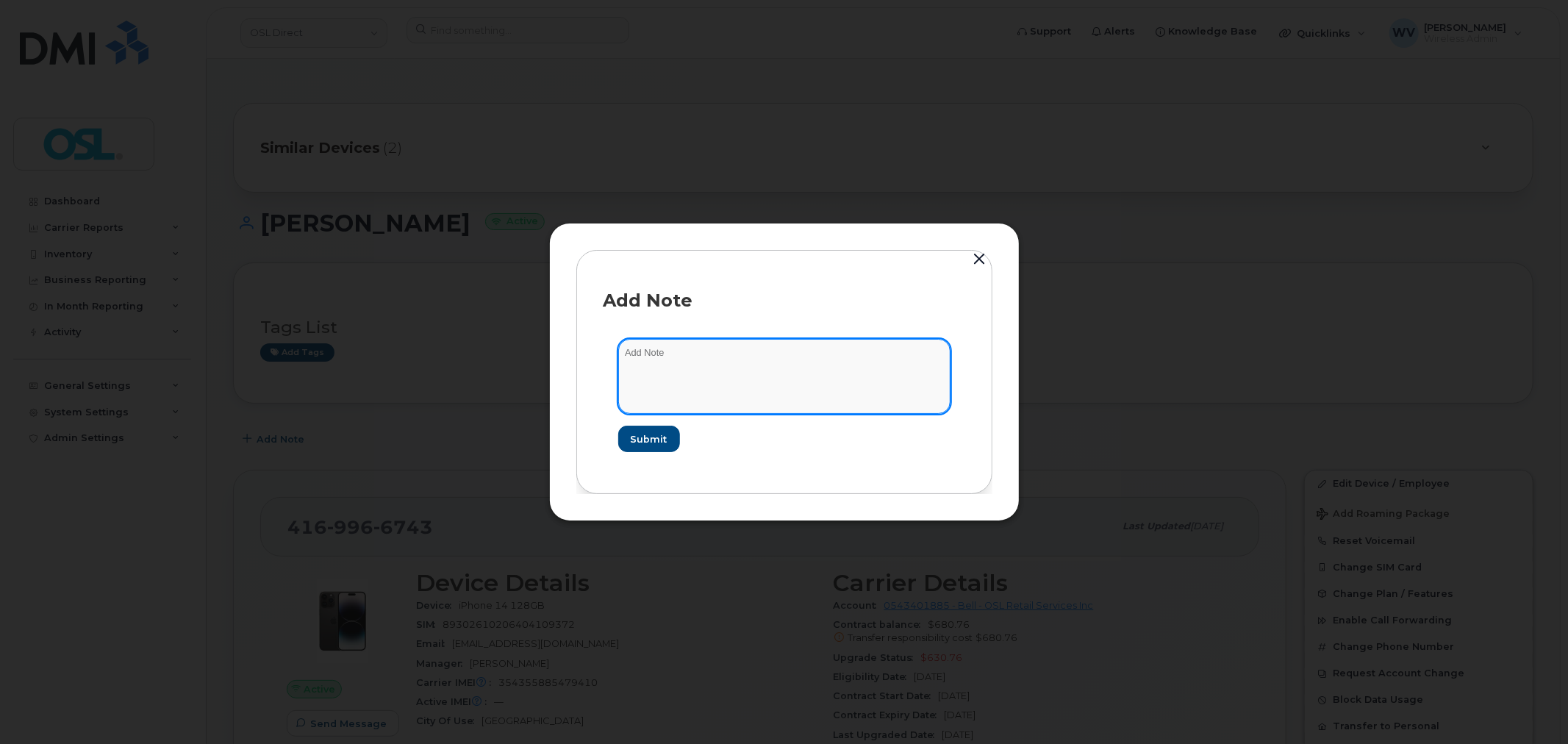
click at [700, 377] on textarea at bounding box center [784, 377] width 333 height 75
type textarea "l"
type textarea "LOA"
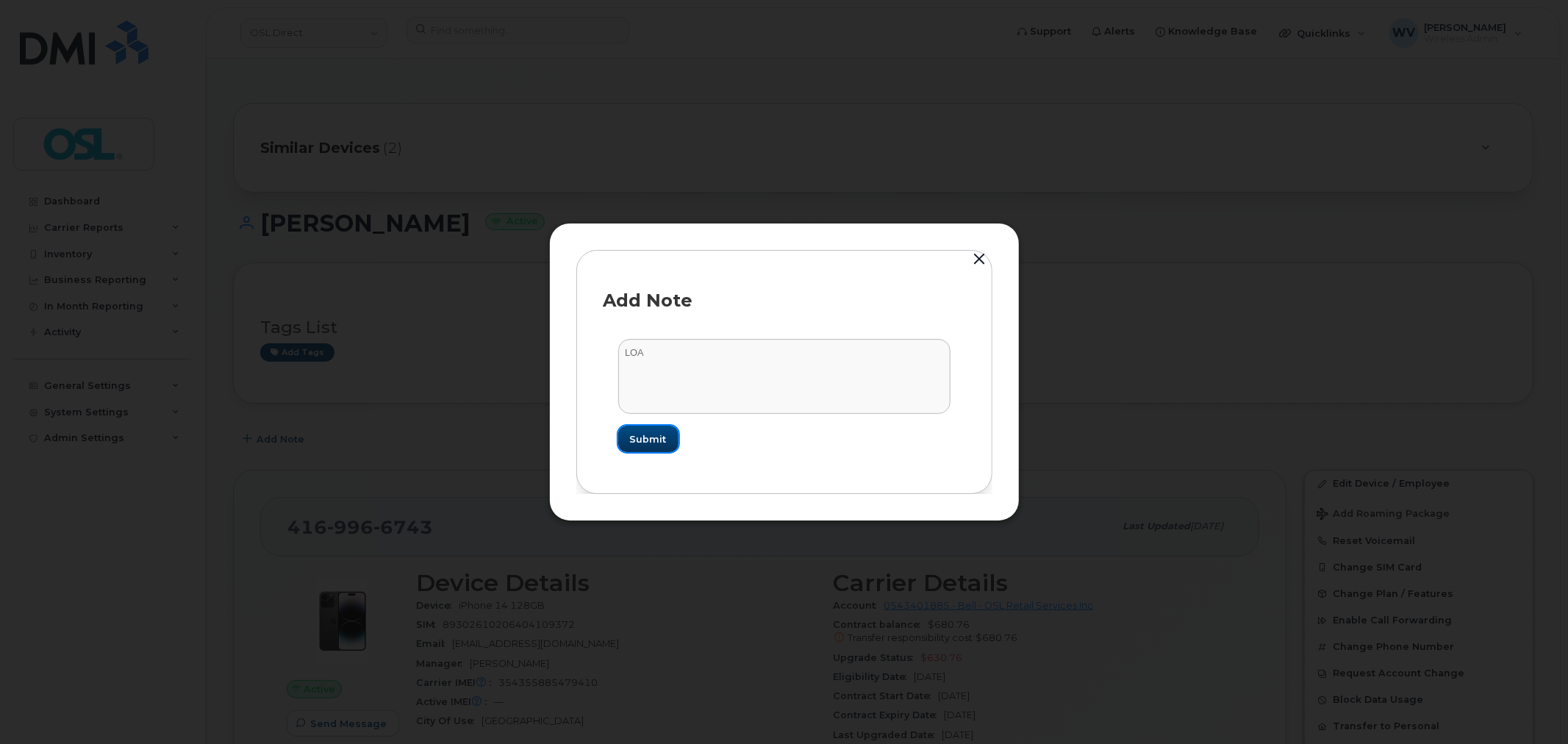
click at [629, 446] on button "Submit" at bounding box center [649, 438] width 60 height 27
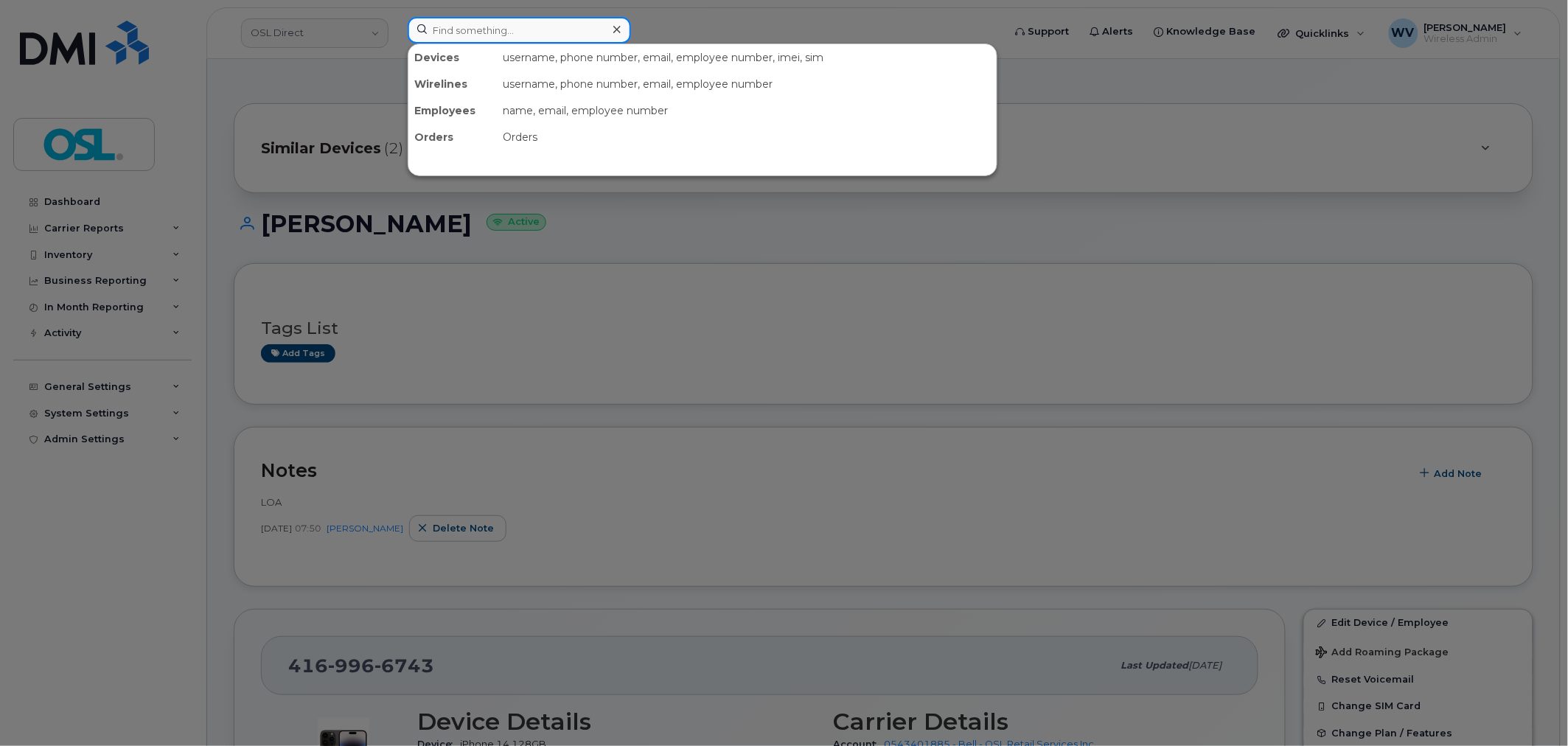
click at [508, 25] on input at bounding box center [519, 29] width 223 height 27
paste input "4384394671"
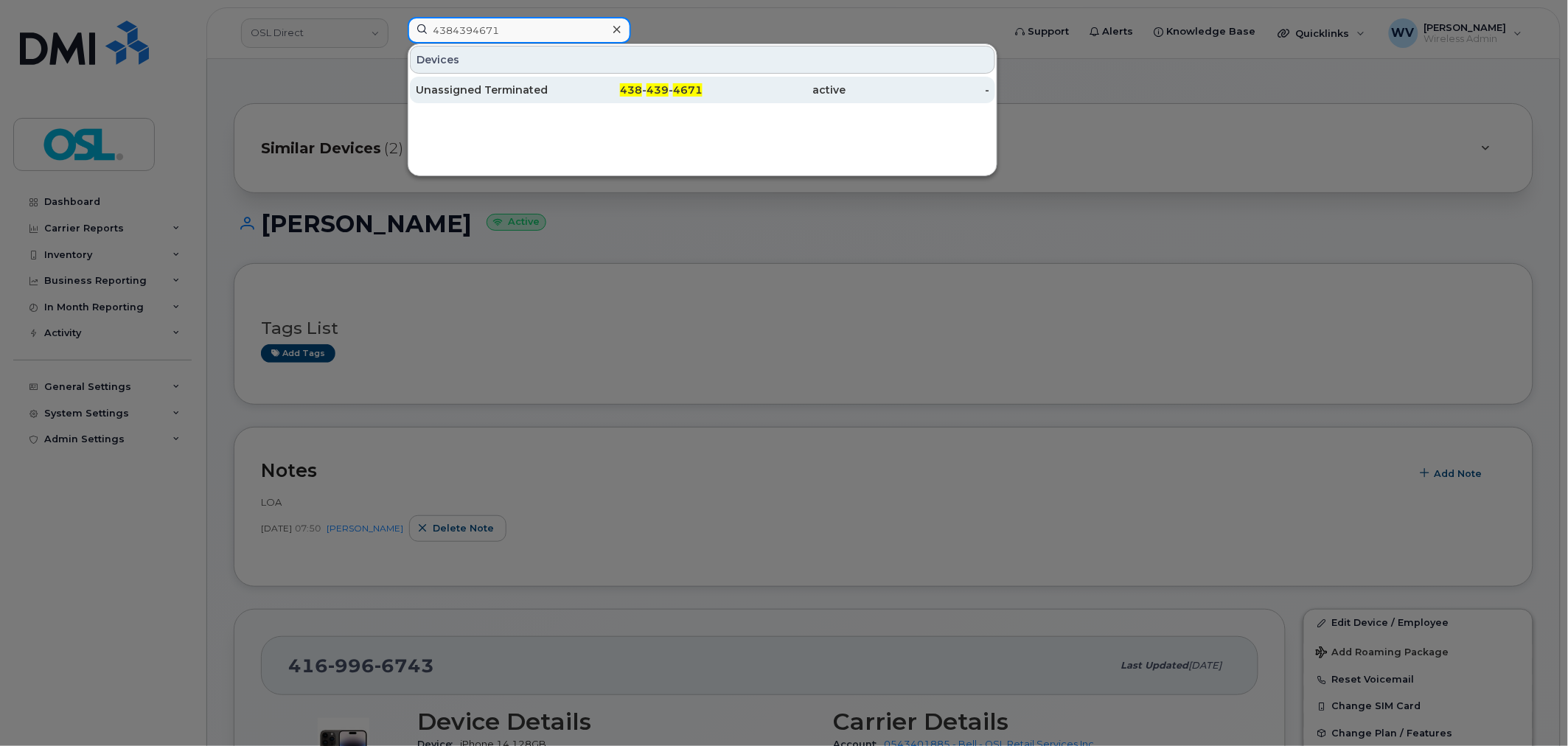
type input "4384394671"
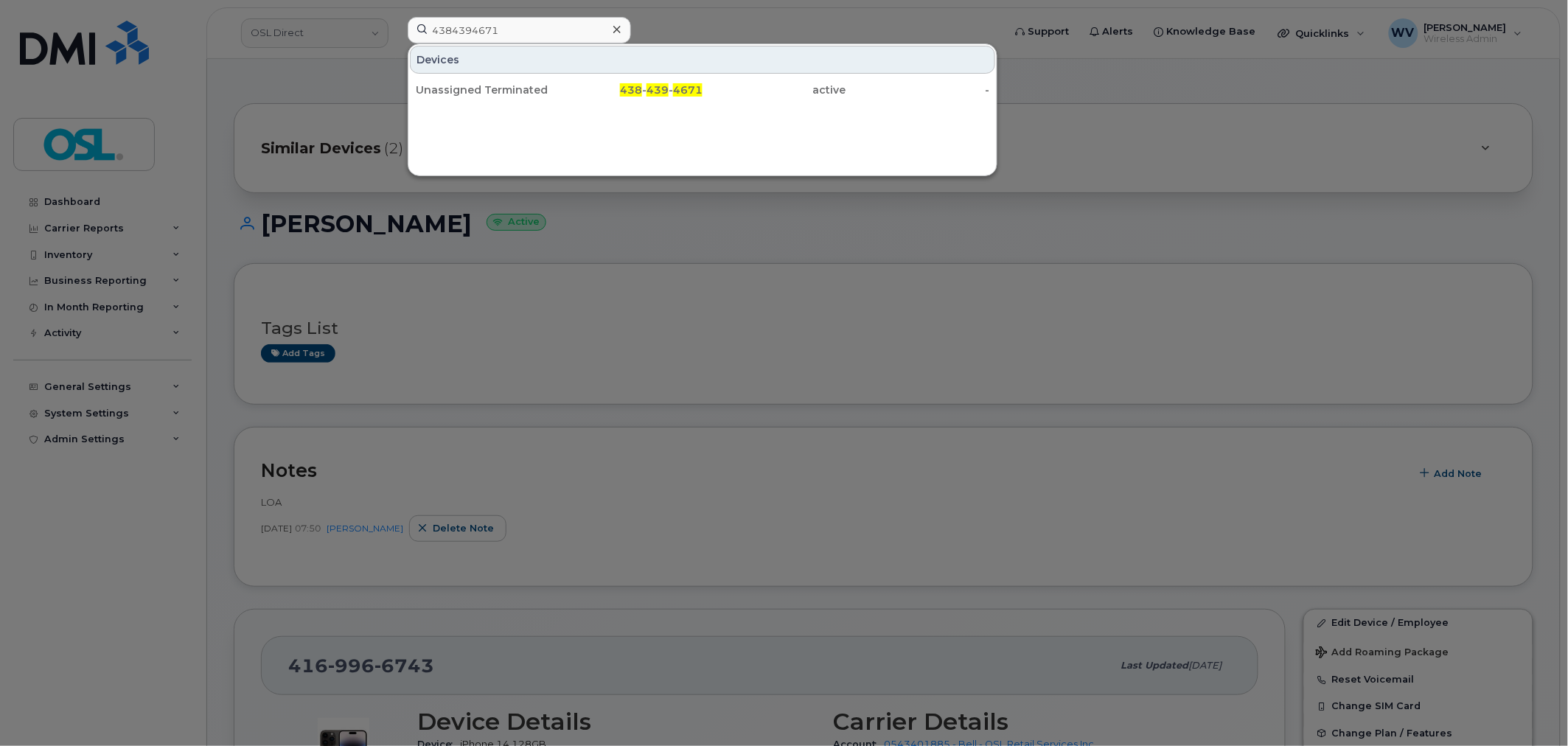
drag, startPoint x: 518, startPoint y: 92, endPoint x: 568, endPoint y: 3, distance: 102.1
click at [518, 92] on div "Unassigned Terminated" at bounding box center [487, 90] width 143 height 15
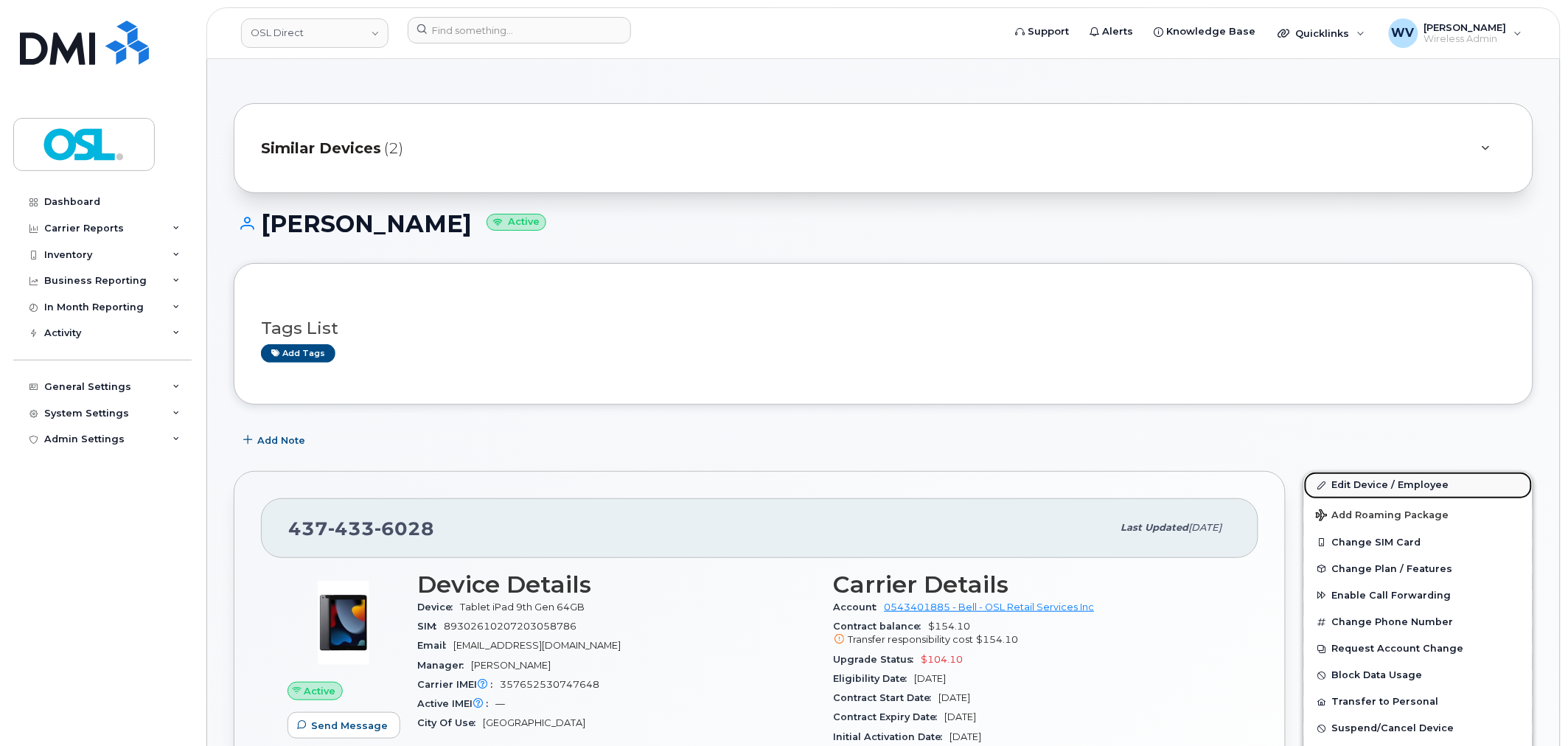
click at [1427, 488] on link "Edit Device / Employee" at bounding box center [1418, 484] width 229 height 27
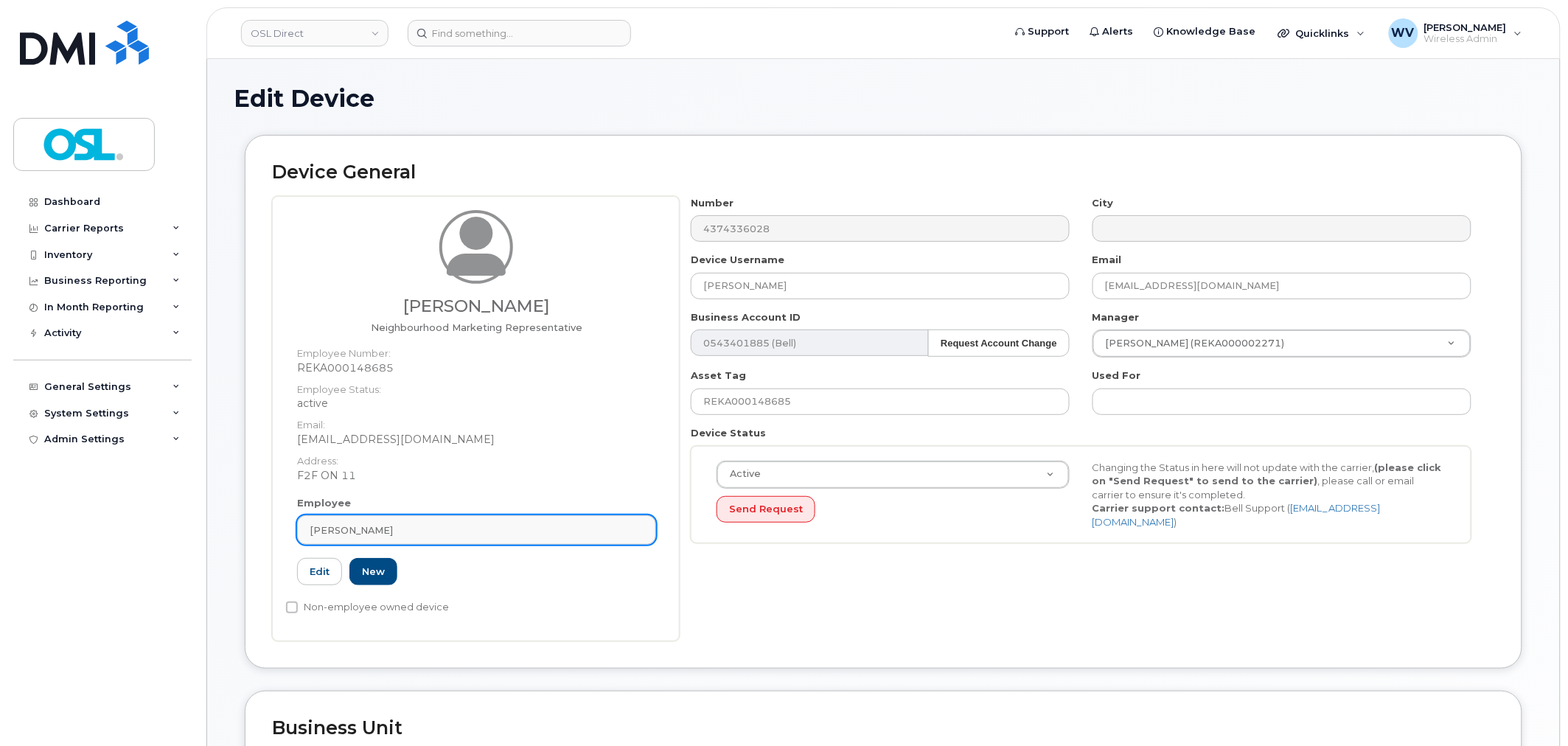
click at [469, 533] on div "Sachin Kumar" at bounding box center [476, 530] width 334 height 14
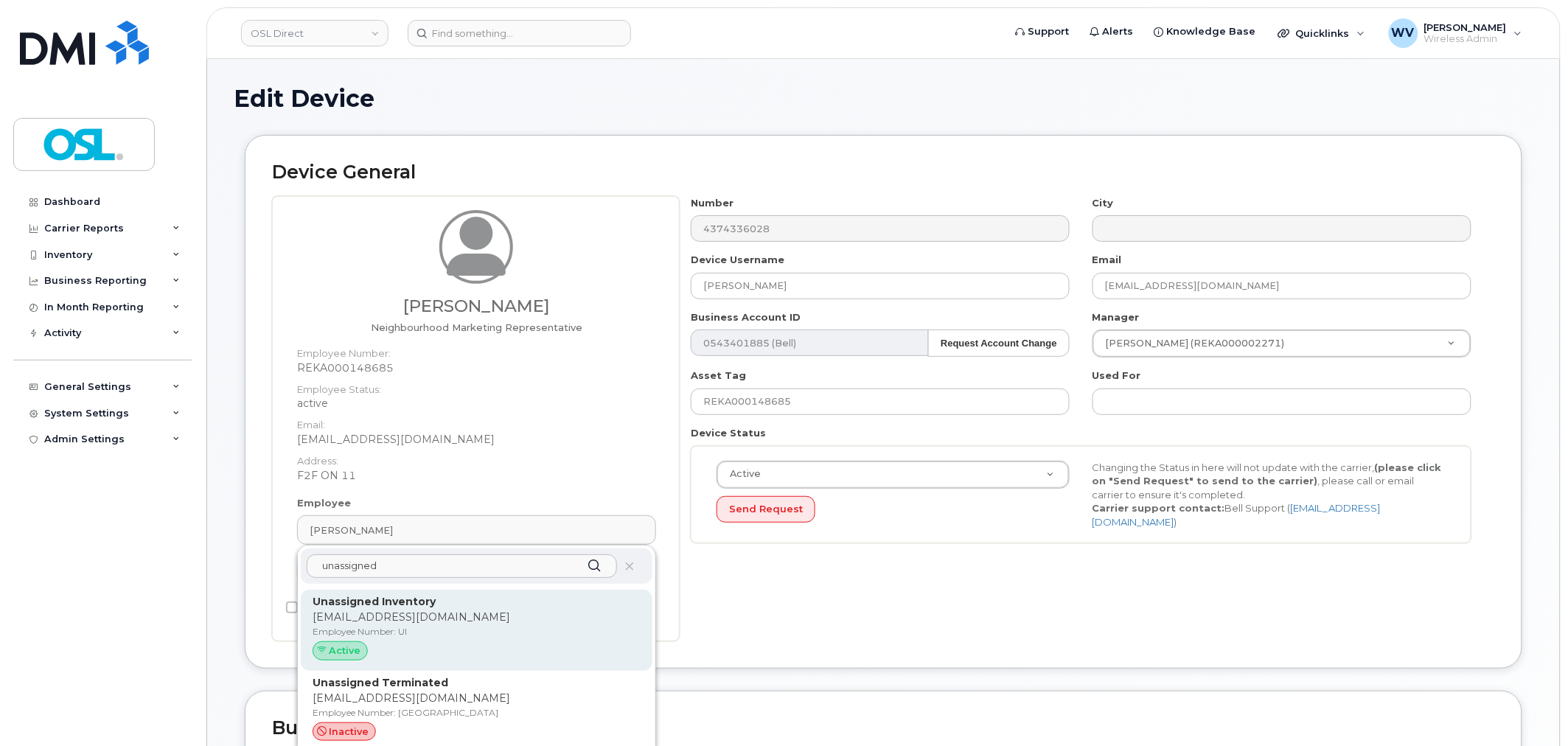
type input "unassigned"
click at [490, 625] on p "Employee Number: UI" at bounding box center [476, 631] width 328 height 13
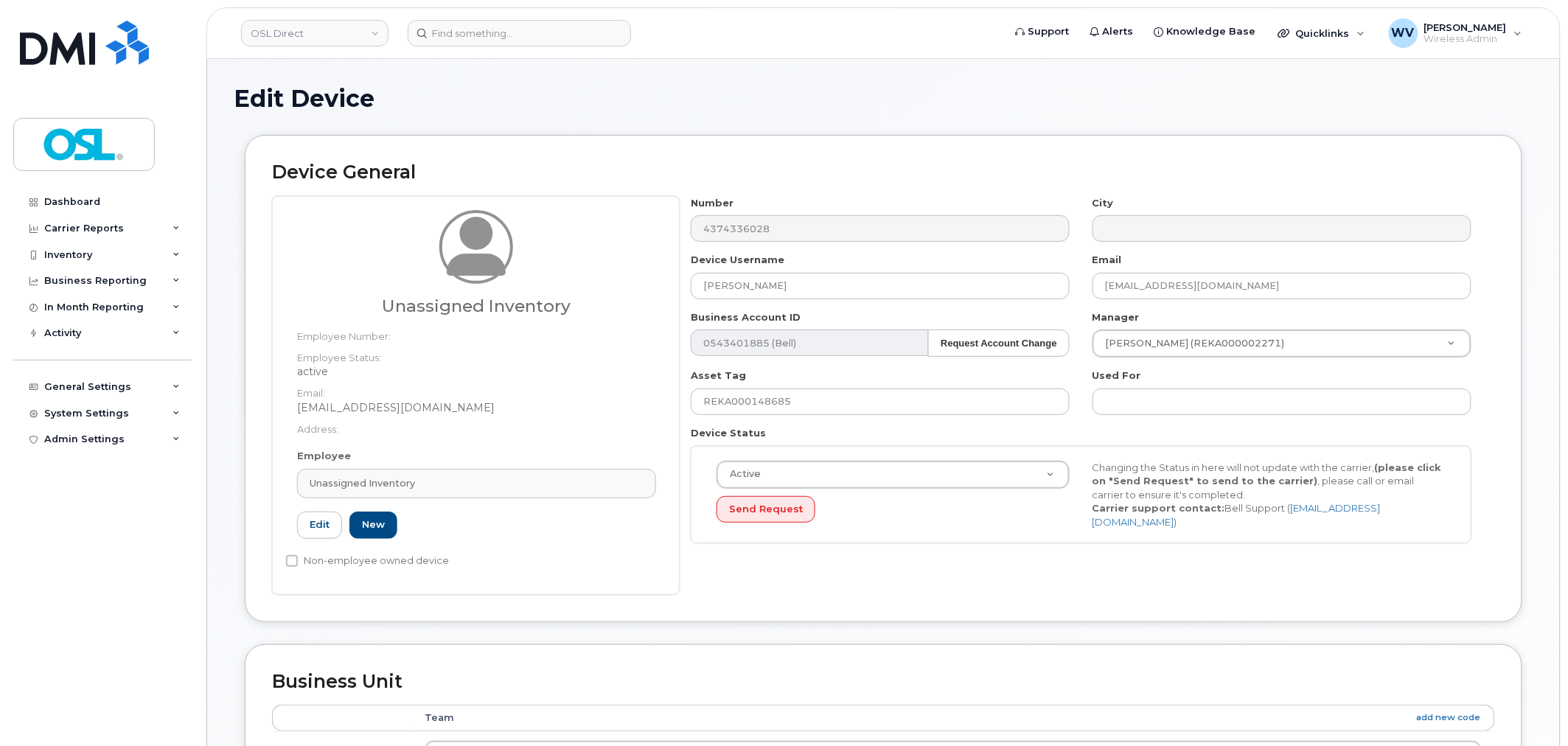
type input "UI"
type input "Unassigned Inventory"
type input "support@osldirect.com"
type input "4724252"
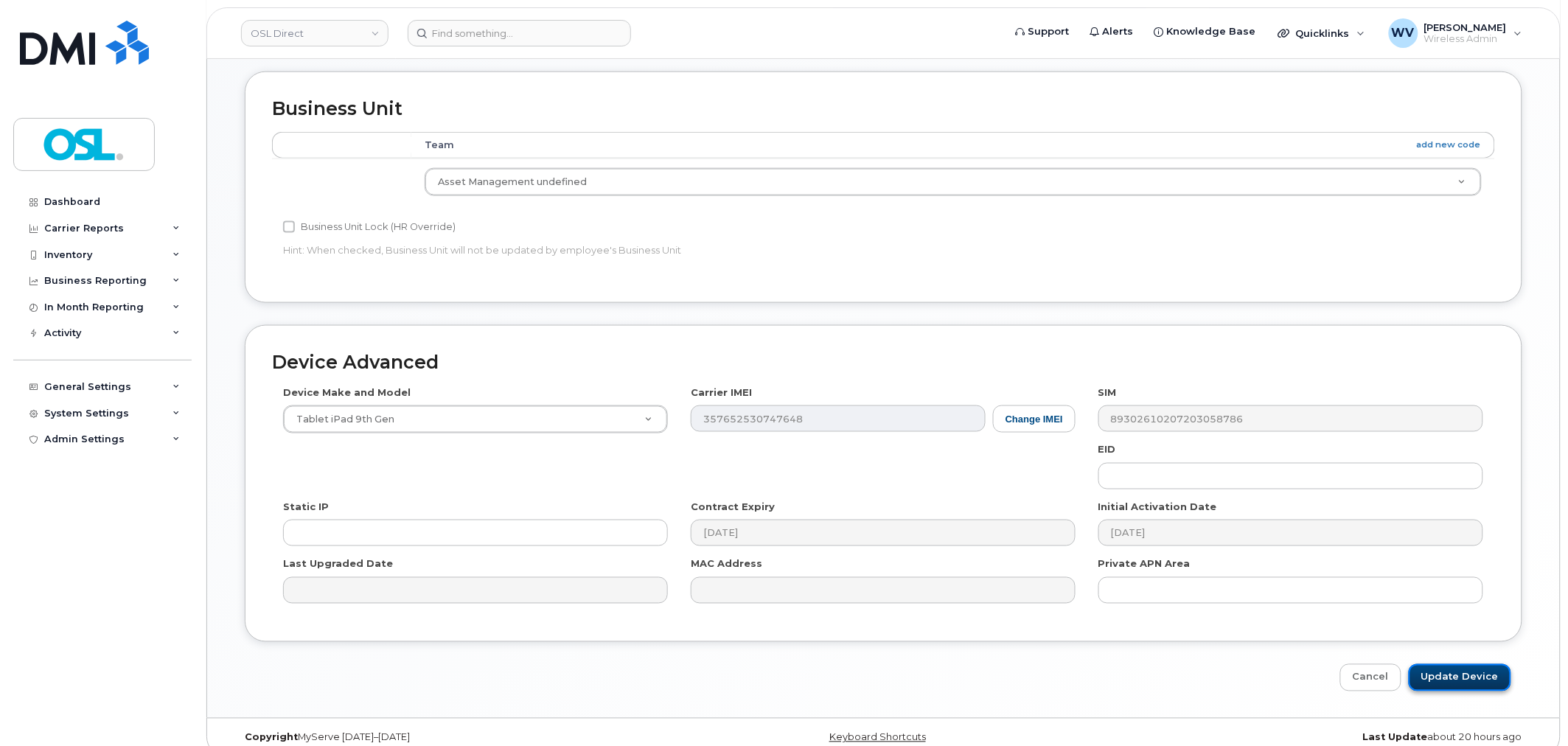
click at [1473, 678] on input "Update Device" at bounding box center [1460, 678] width 102 height 28
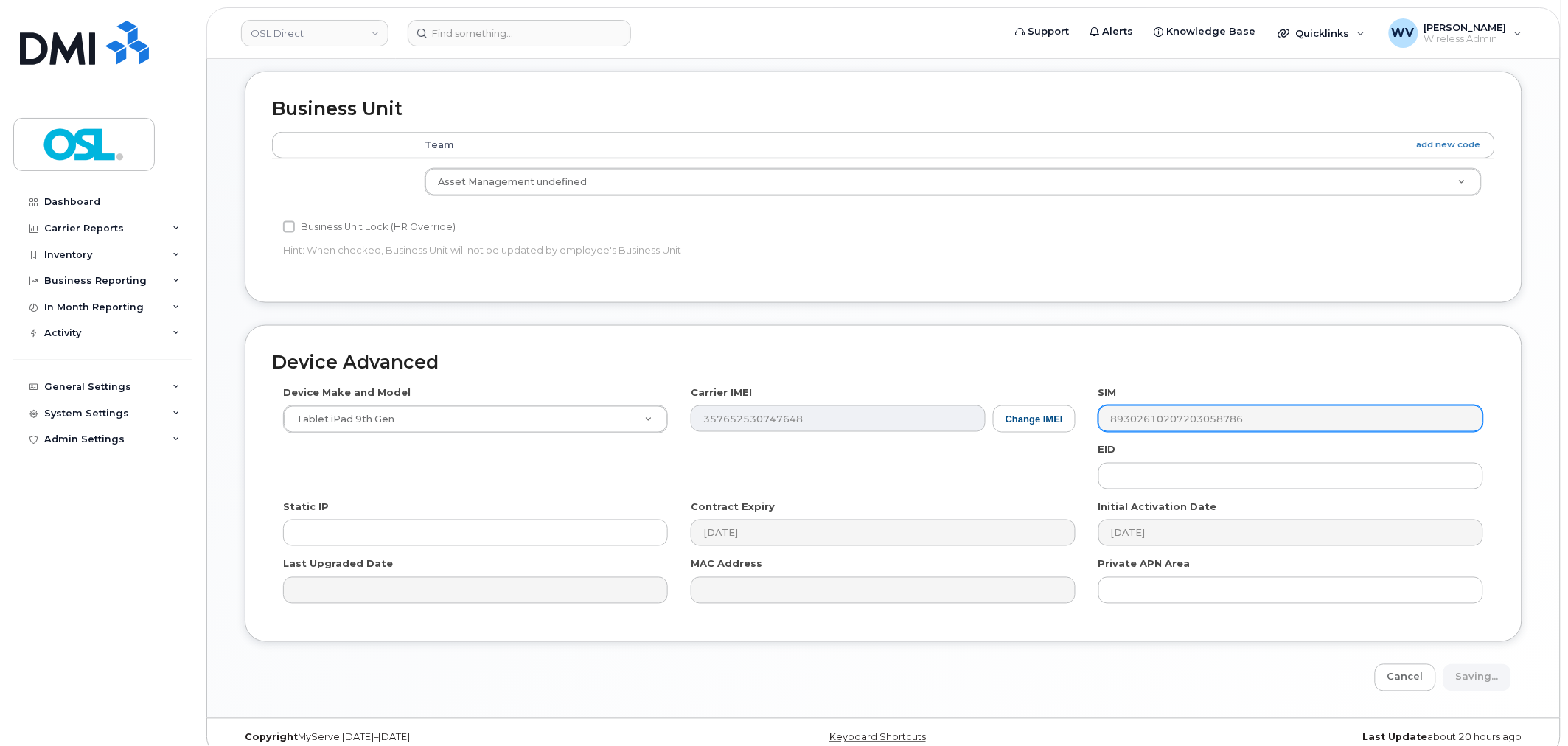
type input "Saving..."
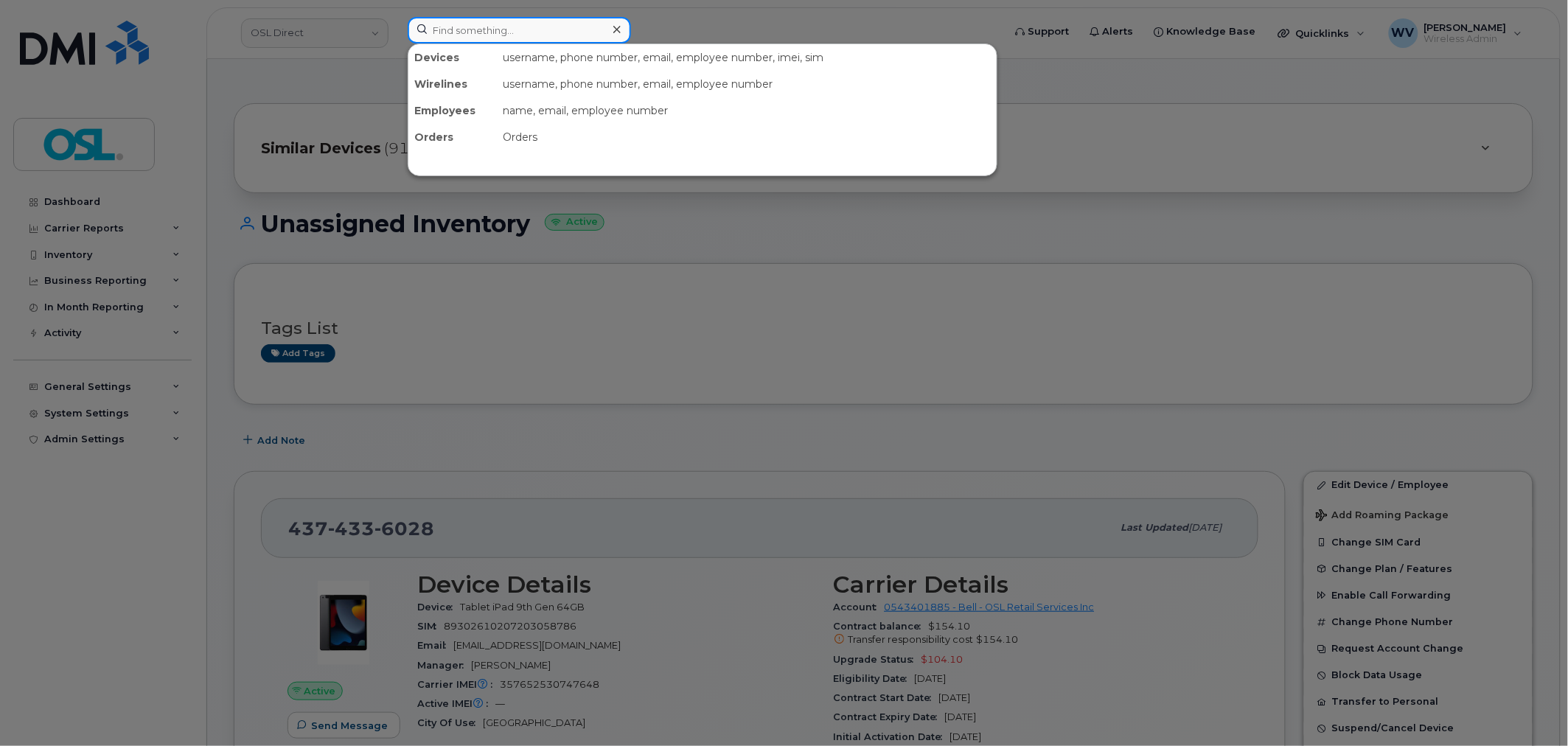
click at [543, 42] on input at bounding box center [519, 29] width 223 height 27
paste input "5147024976"
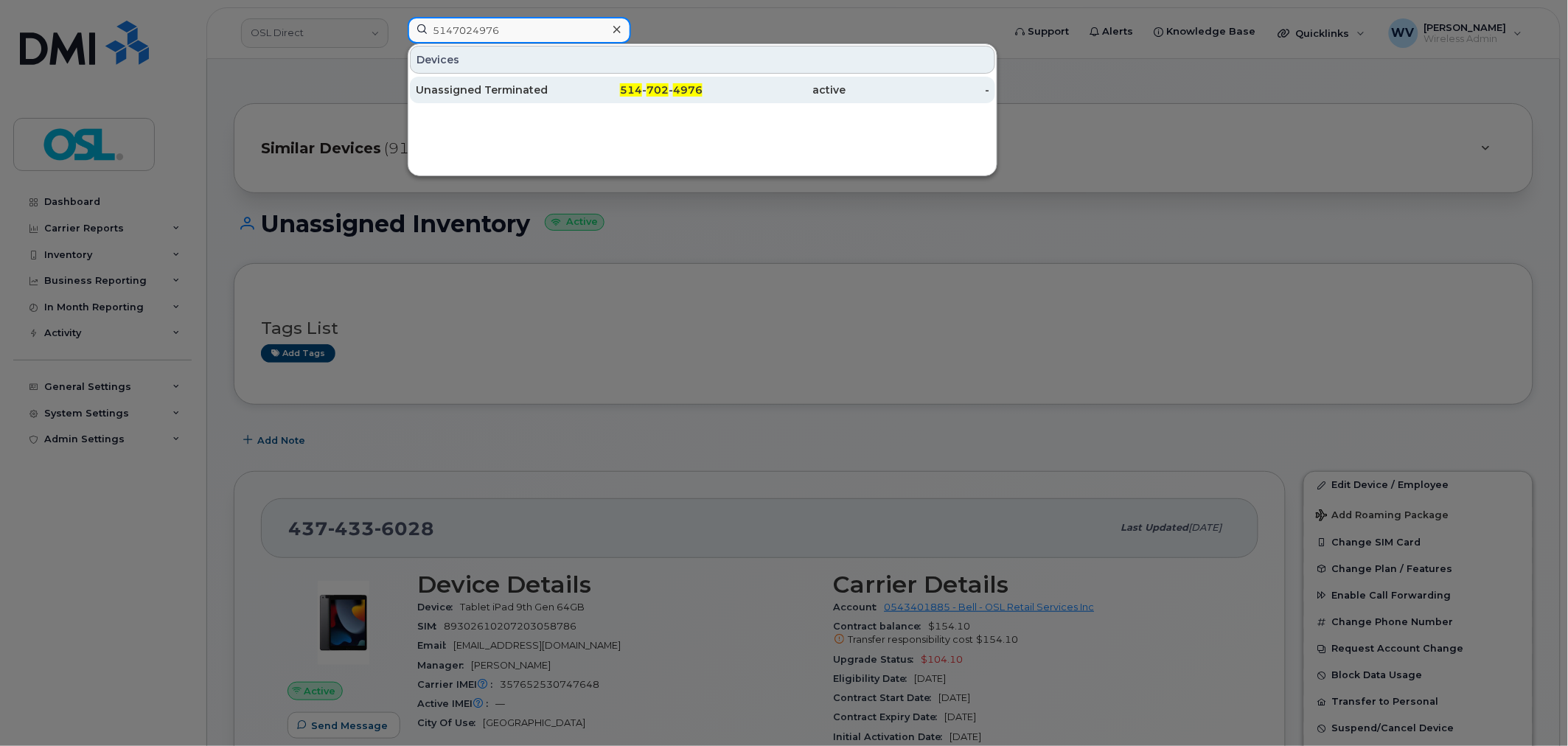
type input "5147024976"
click at [535, 79] on div "Unassigned Terminated" at bounding box center [487, 89] width 143 height 27
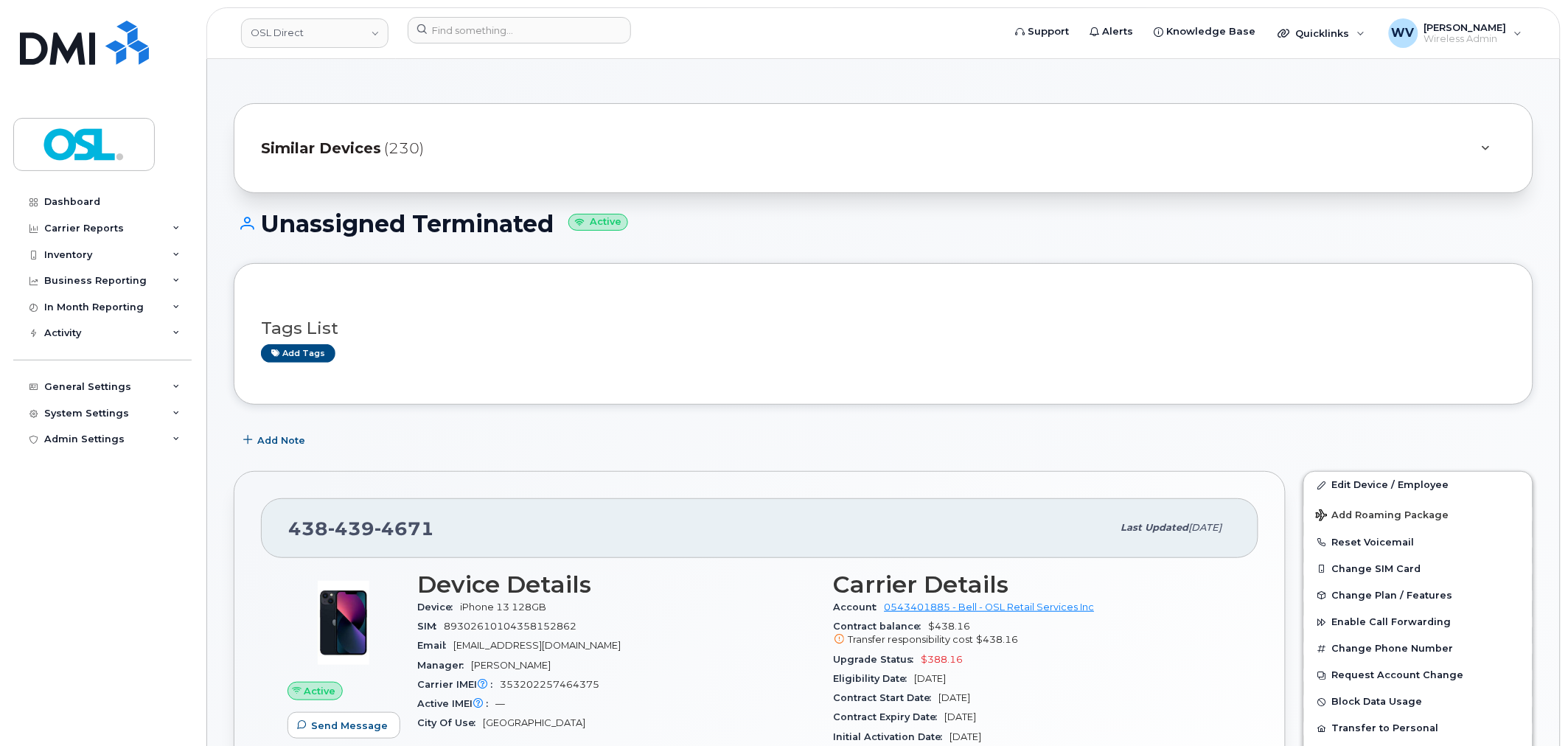
click at [374, 526] on span "4671" at bounding box center [403, 528] width 60 height 22
copy span "[PHONE_NUMBER]"
click at [1358, 475] on link "Edit Device / Employee" at bounding box center [1418, 484] width 229 height 27
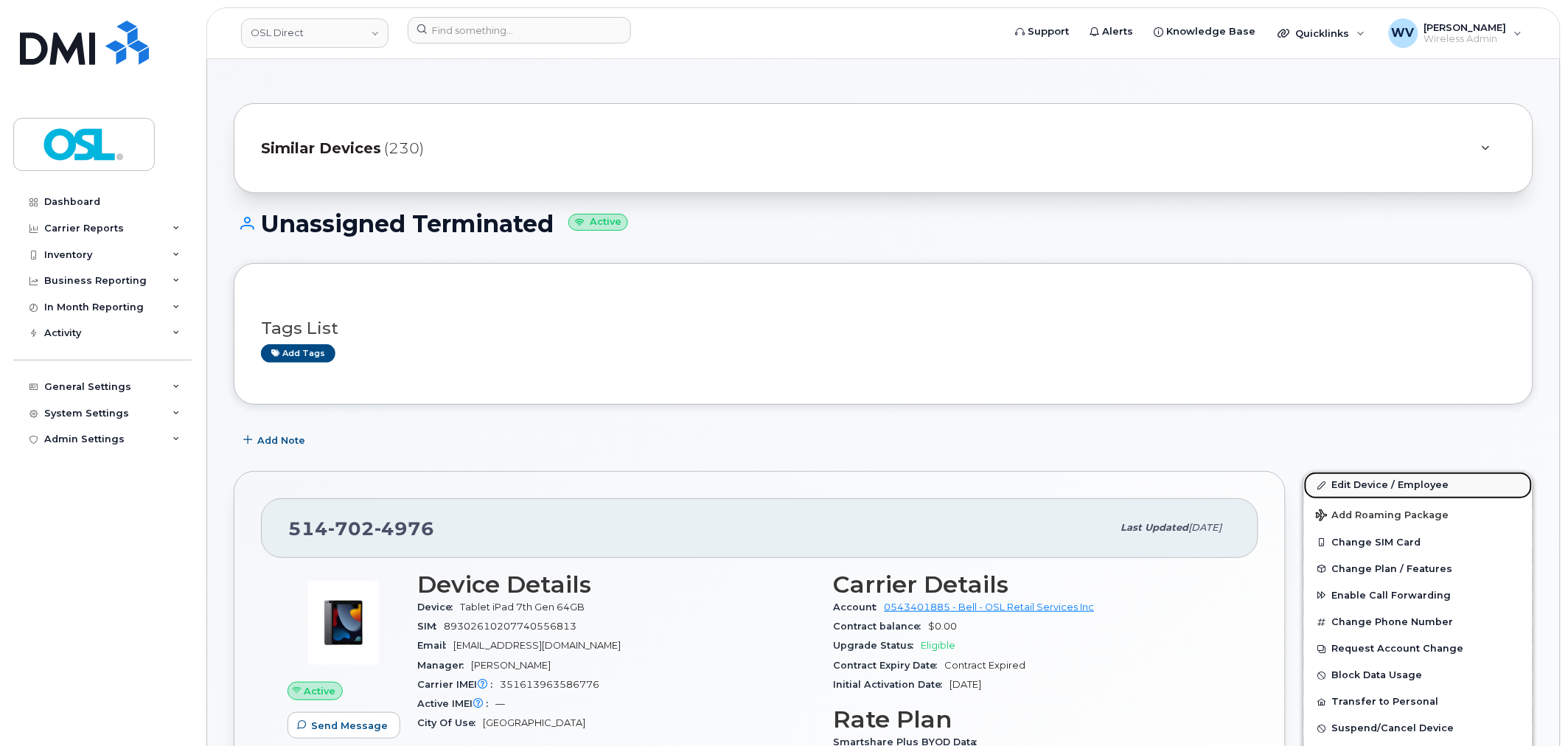
click at [1362, 480] on link "Edit Device / Employee" at bounding box center [1418, 484] width 229 height 27
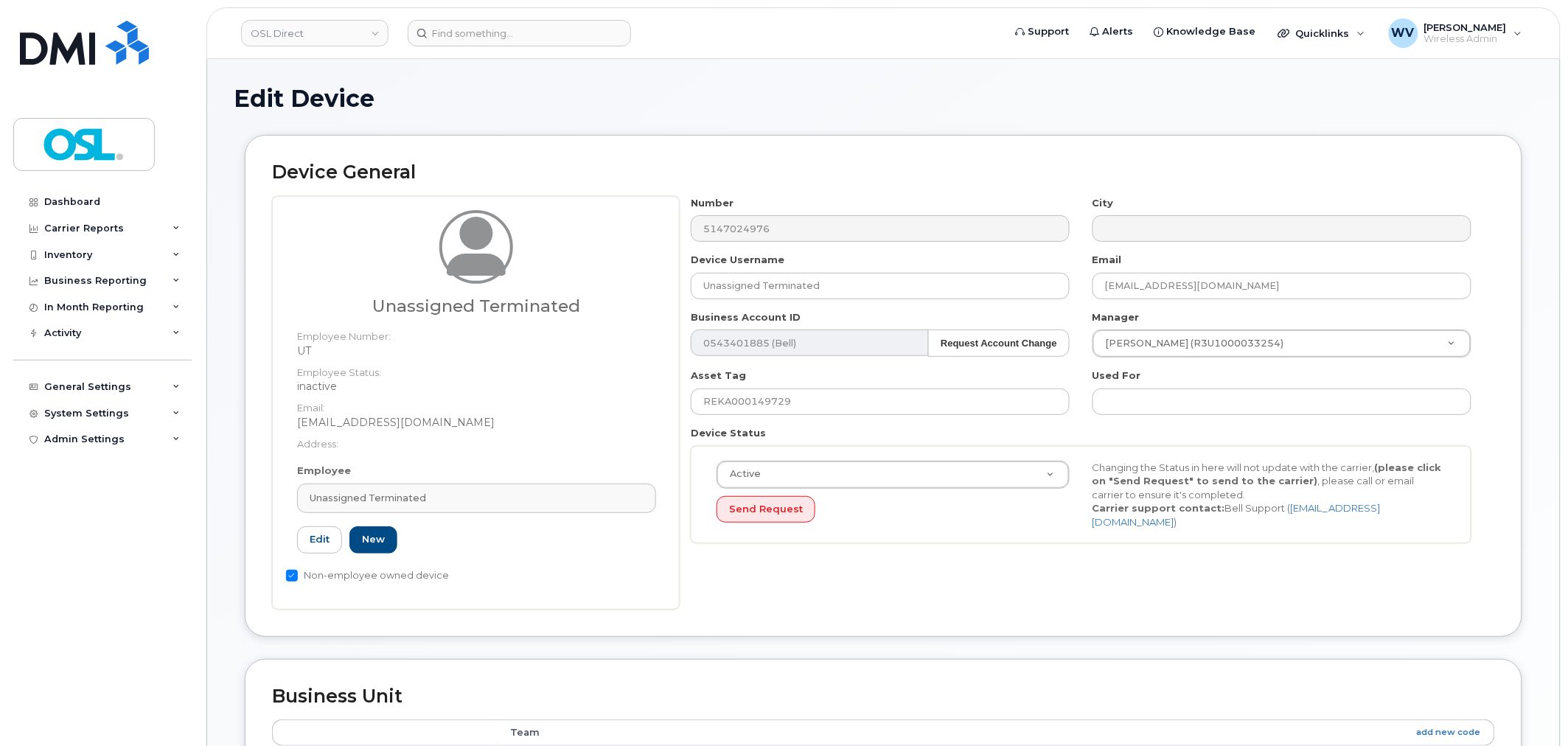
click at [470, 478] on div "Employee Unassigned Terminated Type first three symbols or more UT Edit New" at bounding box center [476, 514] width 381 height 102
click at [474, 489] on link "Unassigned Terminated" at bounding box center [476, 498] width 359 height 29
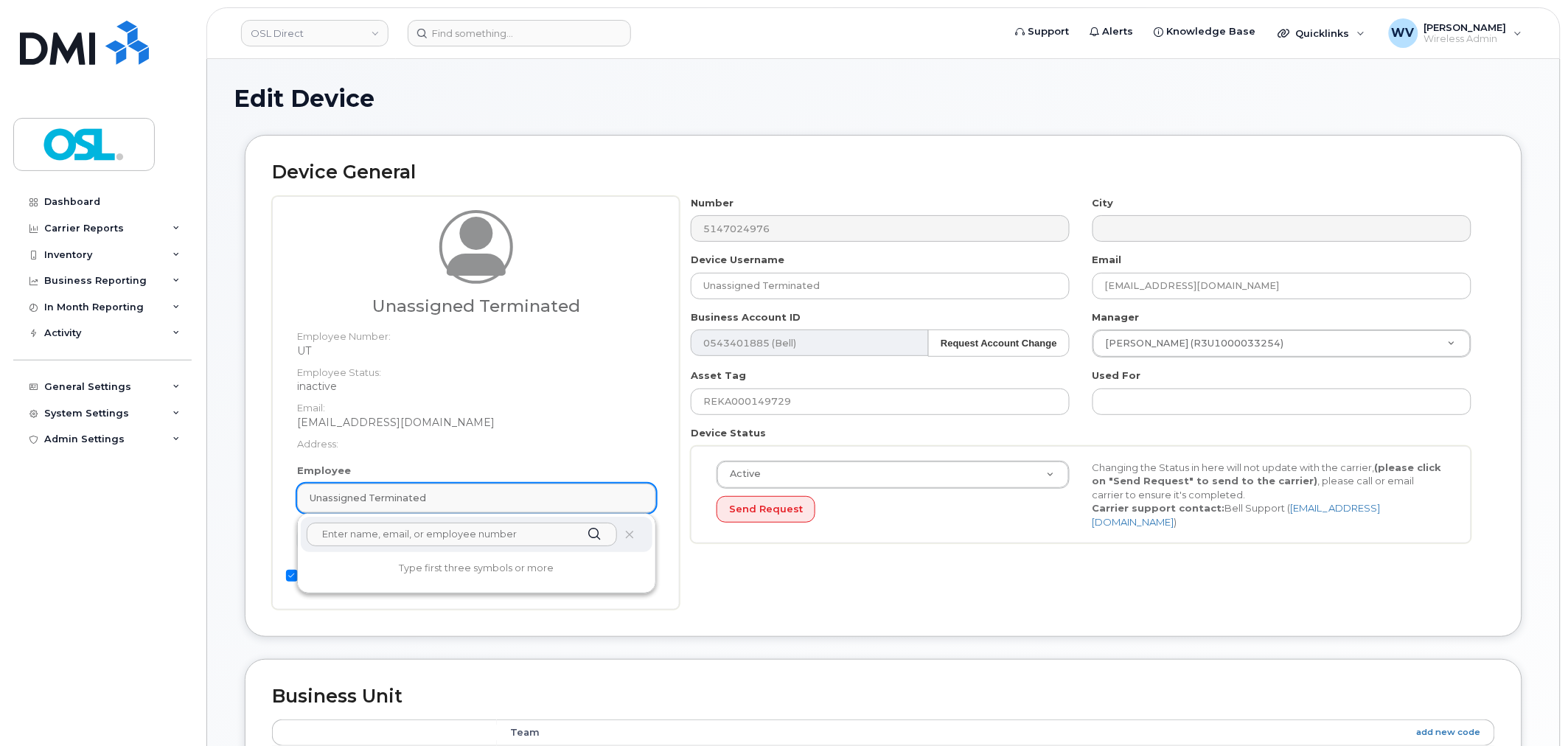
paste input "unassigned"
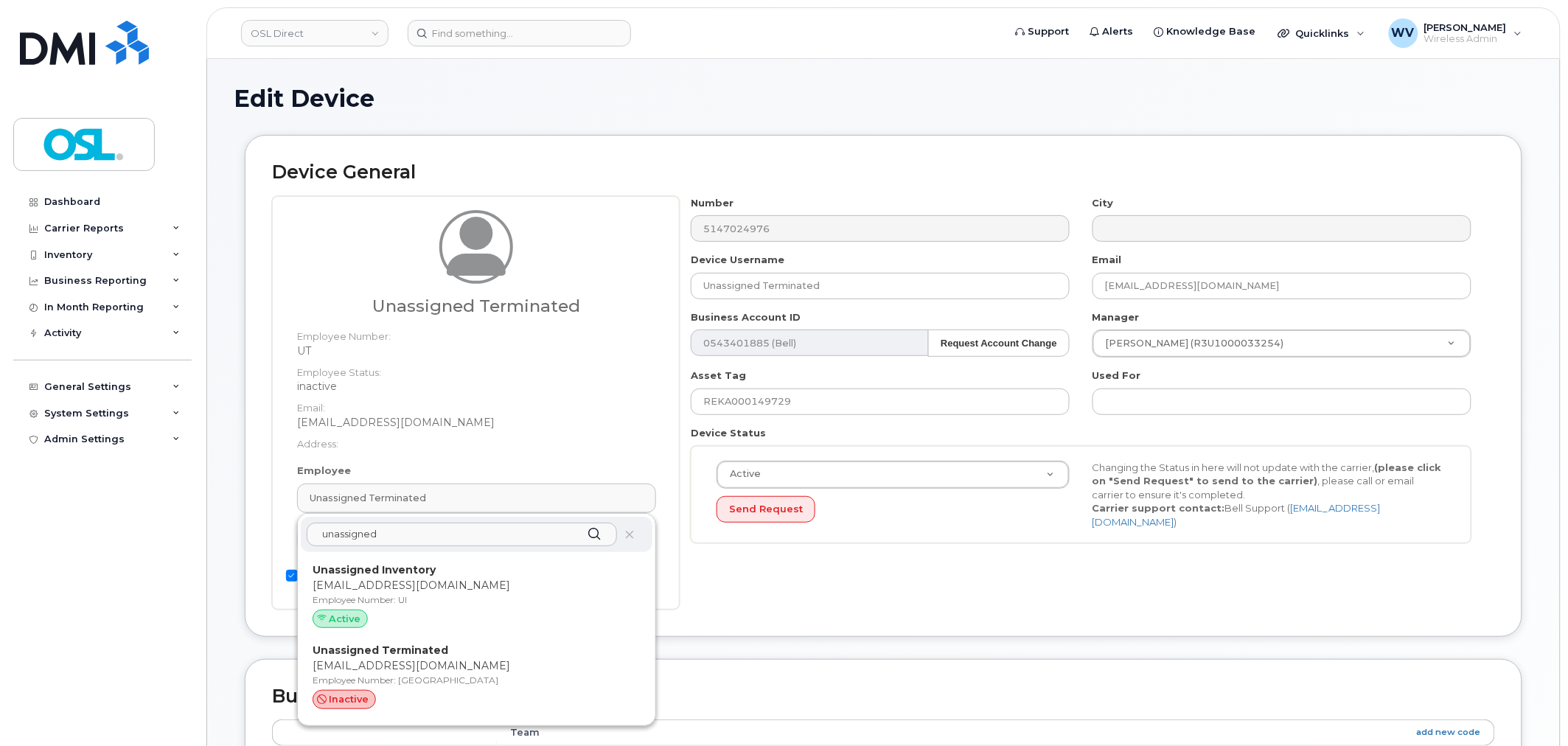
type input "unassigned"
click at [459, 554] on div "unassigned Unassigned Inventory support@osldirect.com Employee Number: UI Activ…" at bounding box center [476, 619] width 358 height 211
drag, startPoint x: 458, startPoint y: 571, endPoint x: 844, endPoint y: 64, distance: 637.2
click at [459, 571] on p "Unassigned Inventory" at bounding box center [476, 570] width 328 height 16
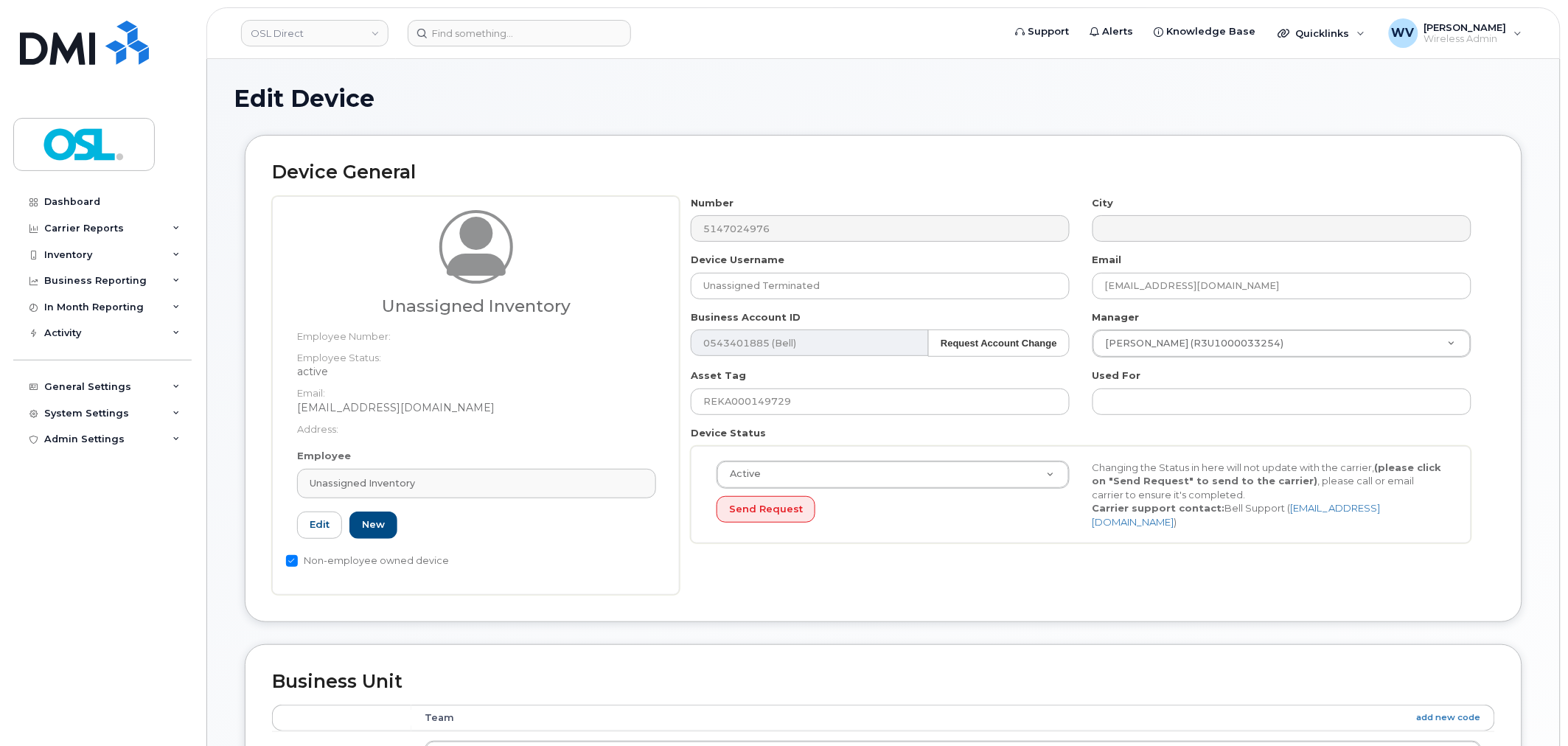
type input "UI"
type input "Unassigned Inventory"
type input "support@osldirect.com"
type input "4724252"
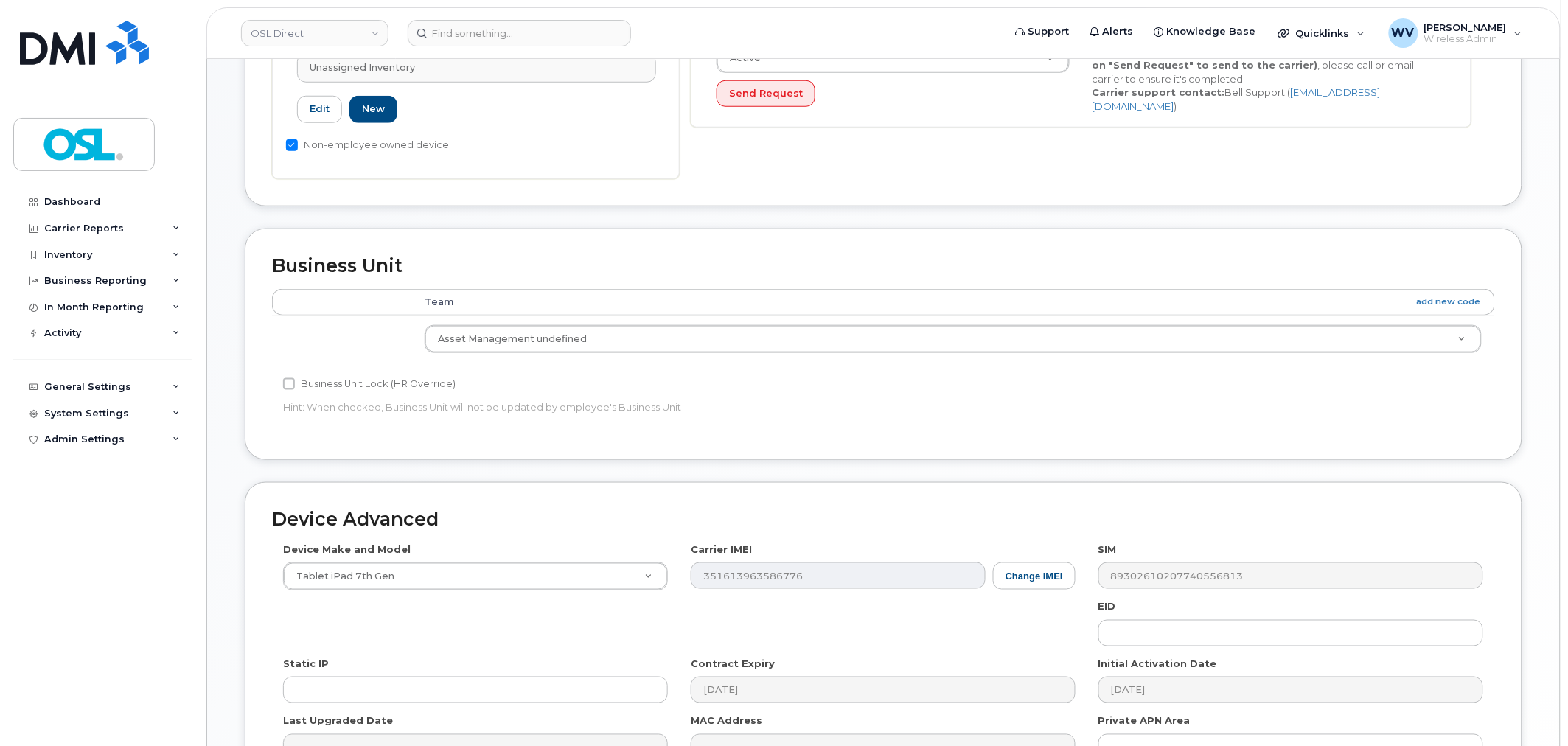
scroll to position [593, 0]
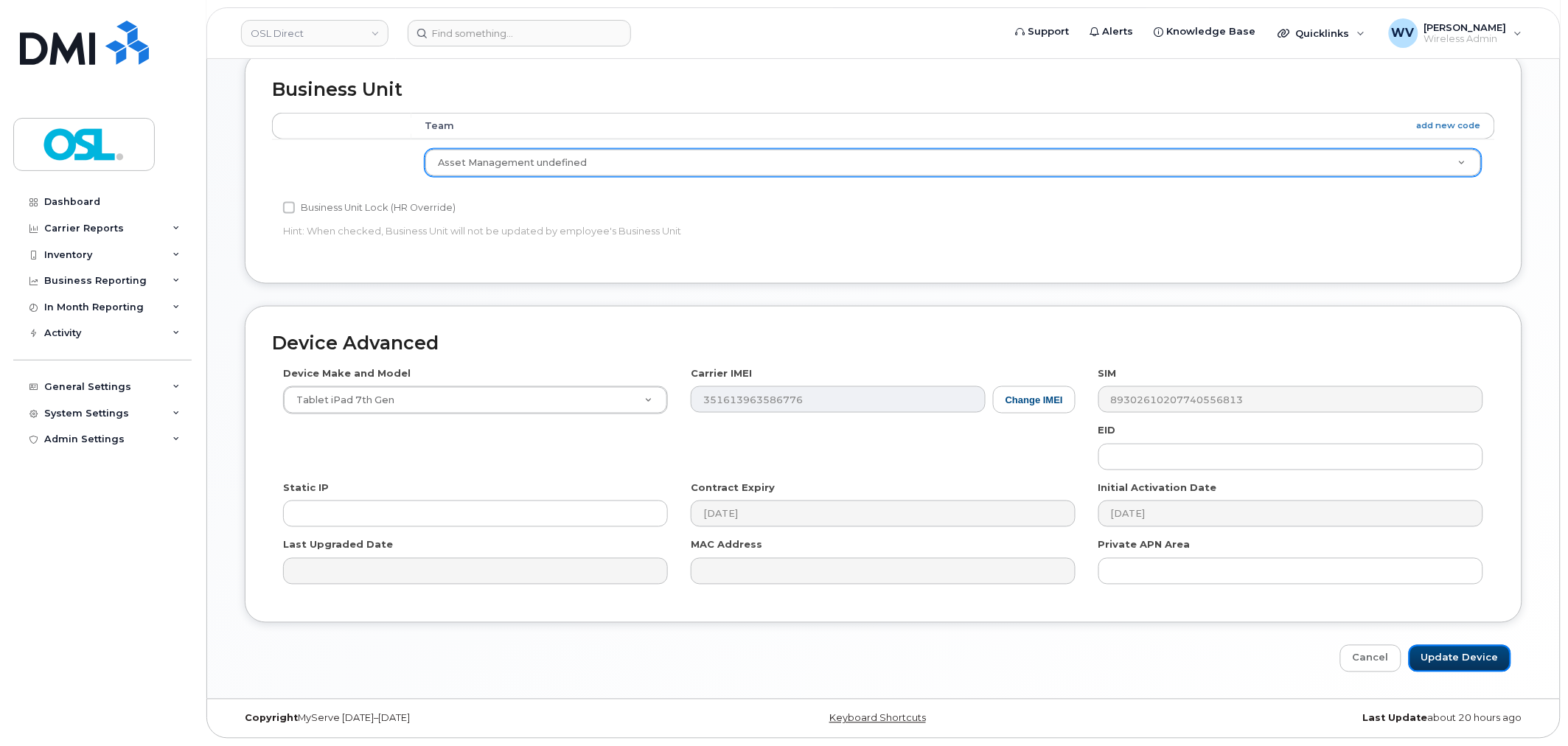
drag, startPoint x: 1489, startPoint y: 668, endPoint x: 1047, endPoint y: 150, distance: 680.9
click at [1489, 667] on input "Update Device" at bounding box center [1460, 659] width 102 height 28
type input "Saving..."
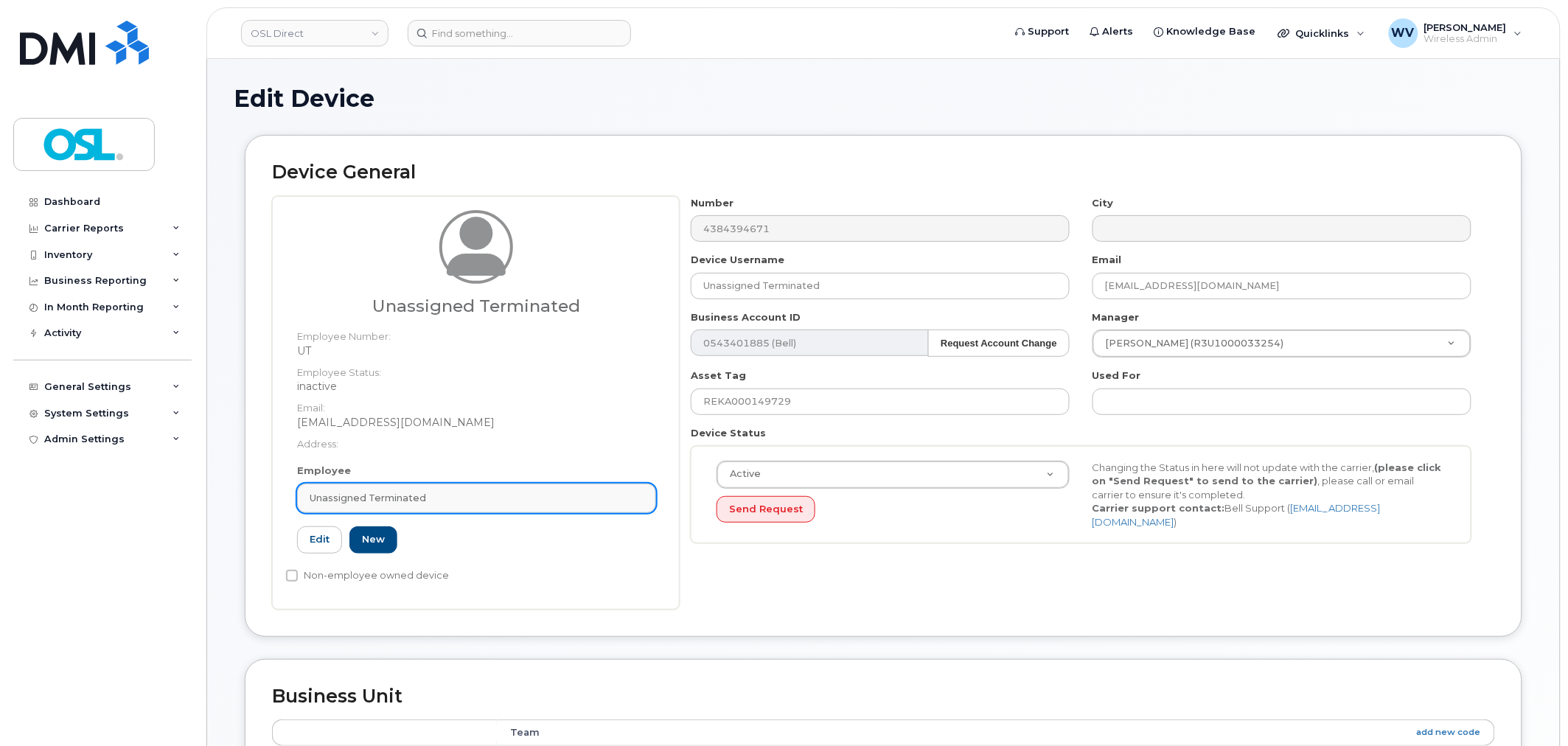
click at [561, 496] on div "Unassigned Terminated" at bounding box center [476, 497] width 334 height 14
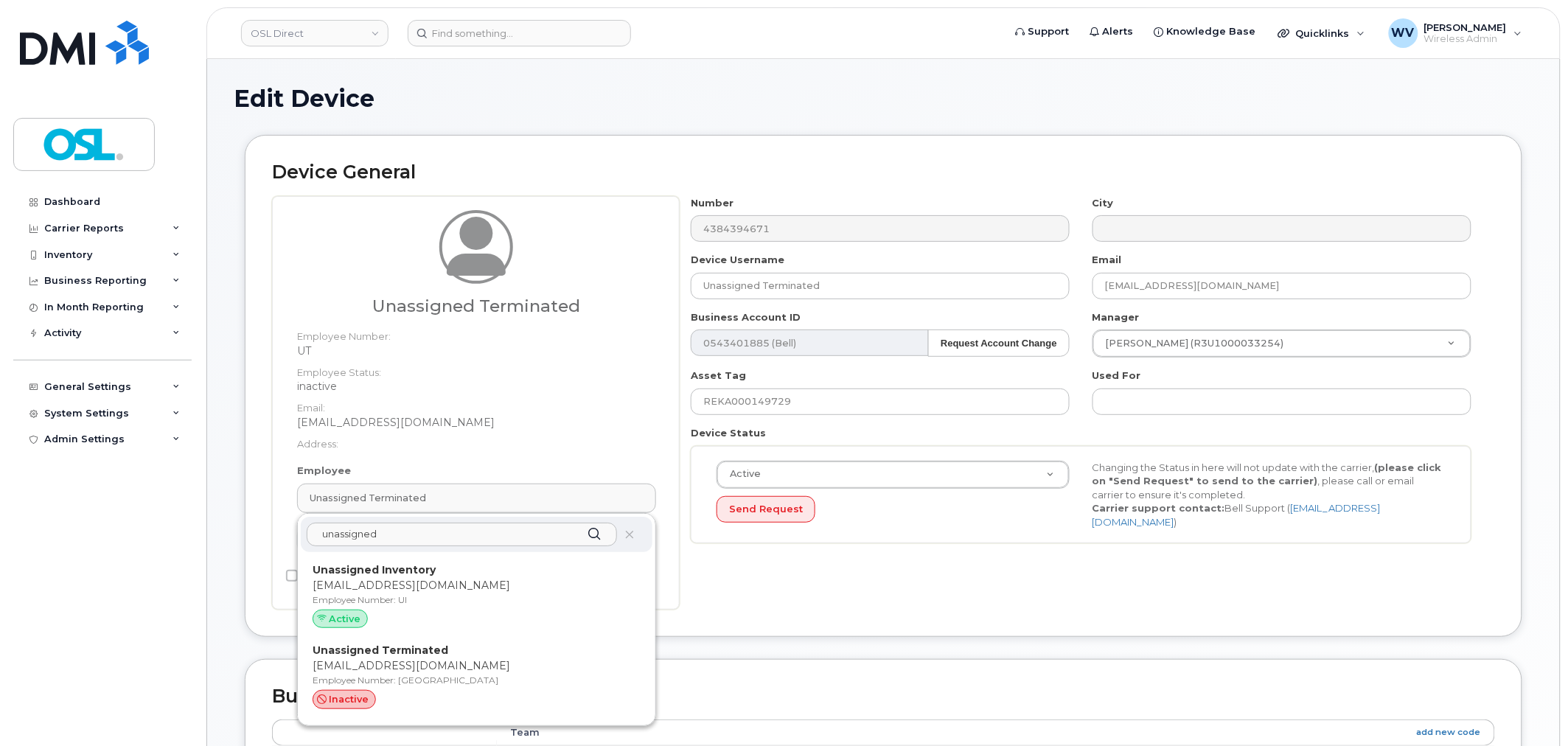
type input "unassigned"
click at [512, 575] on p "Unassigned Inventory" at bounding box center [476, 570] width 328 height 16
type input "UI"
type input "Unassigned Inventory"
type input "support@osldirect.com"
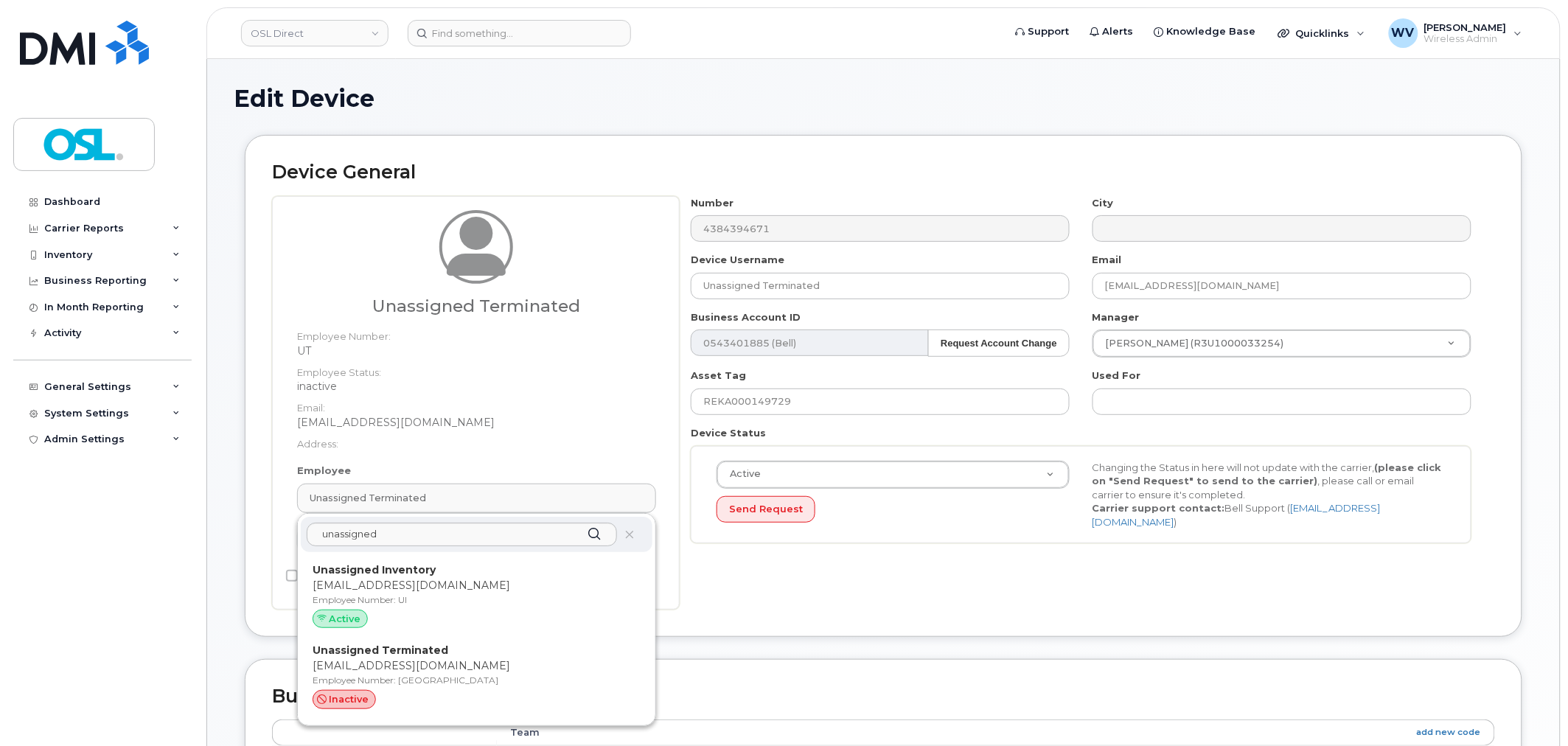
type input "4724252"
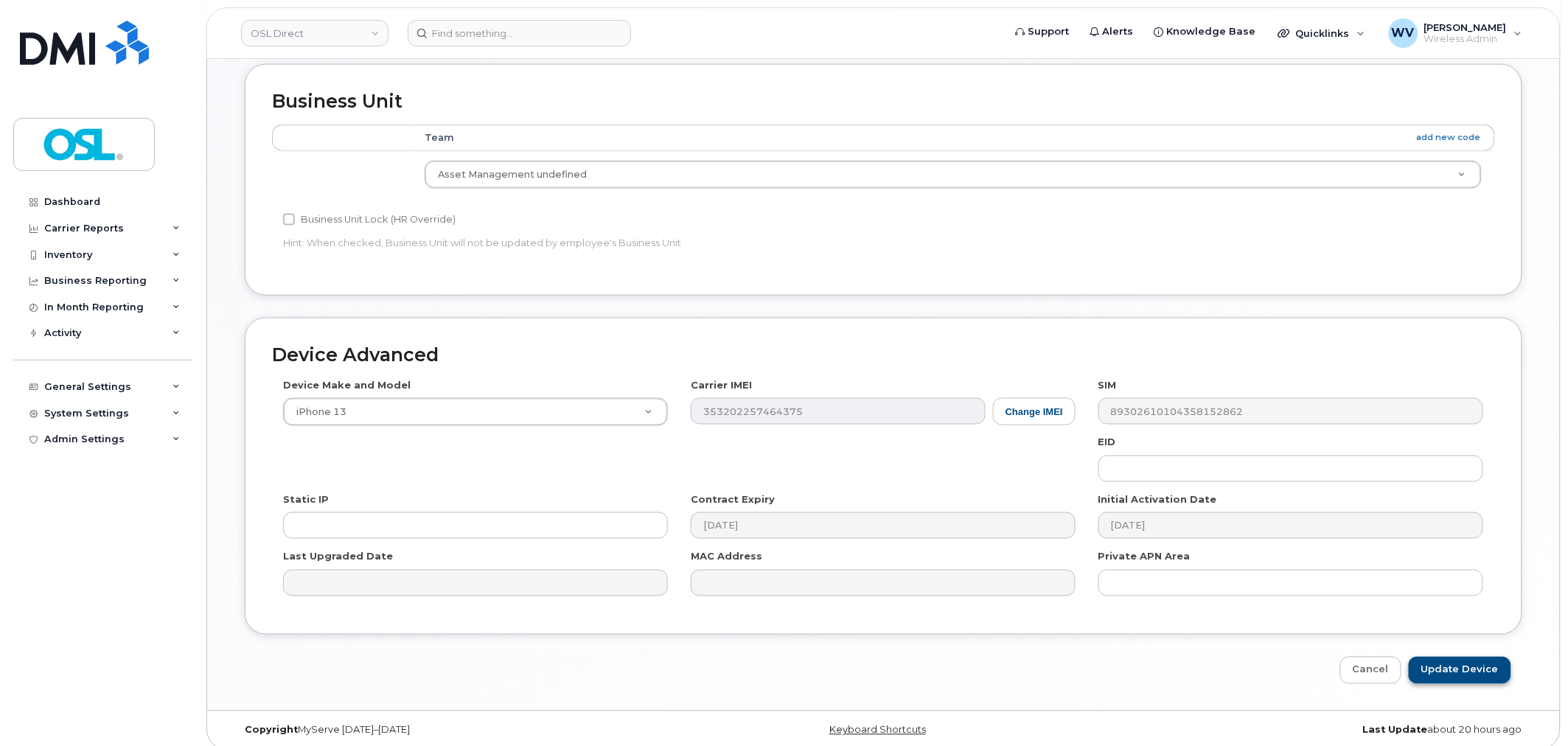
scroll to position [593, 0]
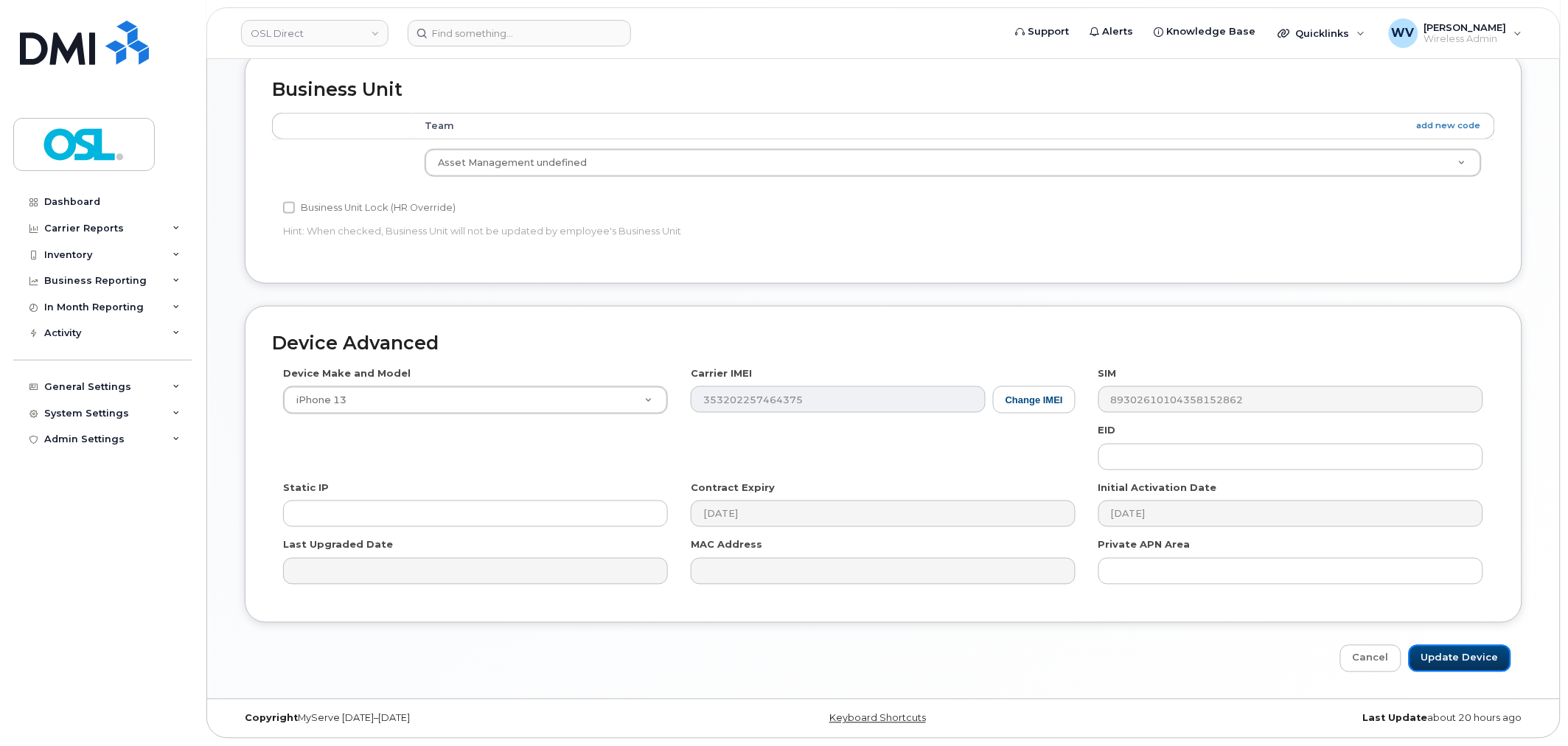
drag, startPoint x: 1463, startPoint y: 650, endPoint x: 1159, endPoint y: 107, distance: 622.3
click at [1464, 650] on input "Update Device" at bounding box center [1460, 659] width 102 height 28
type input "Saving..."
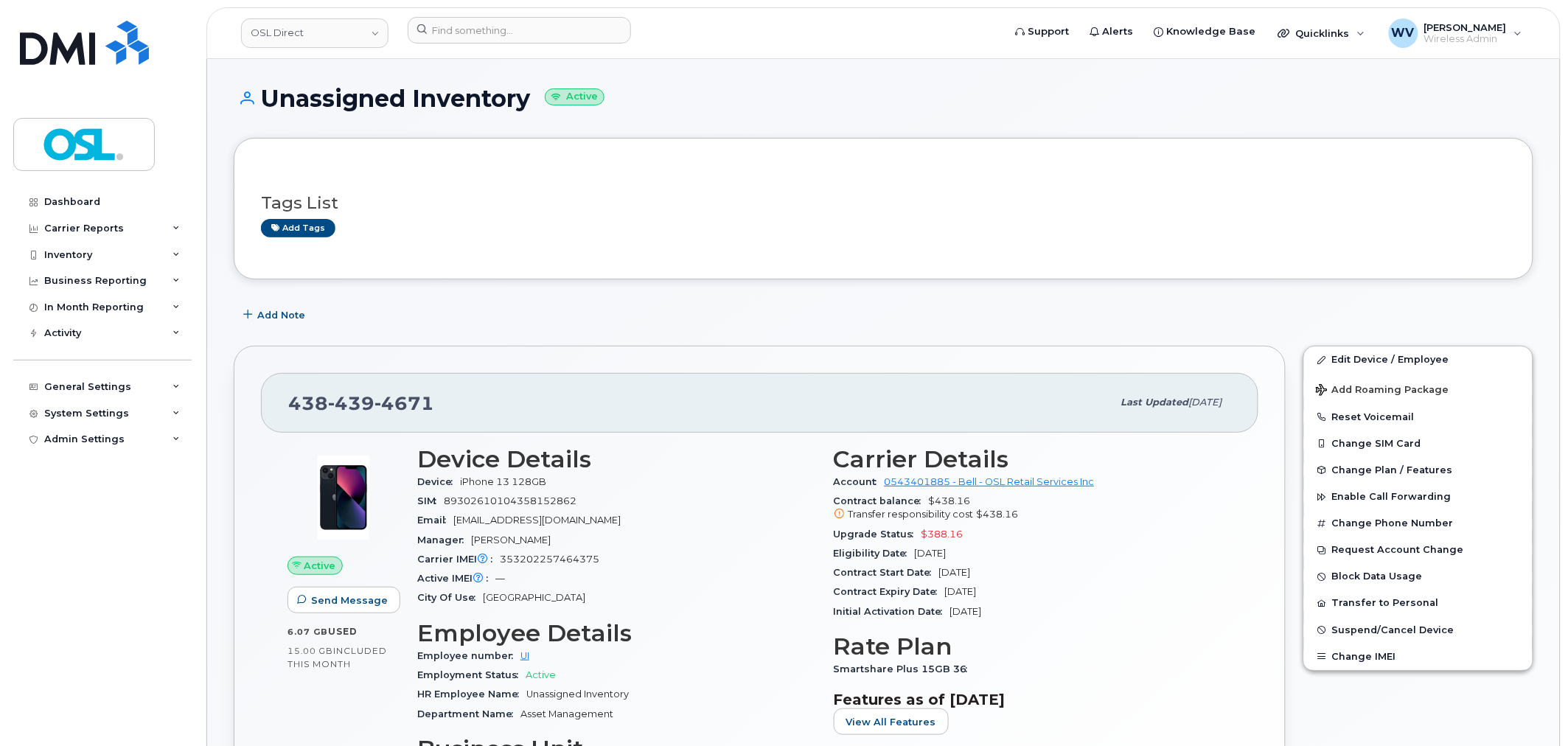
click at [408, 407] on span "4671" at bounding box center [403, 403] width 60 height 22
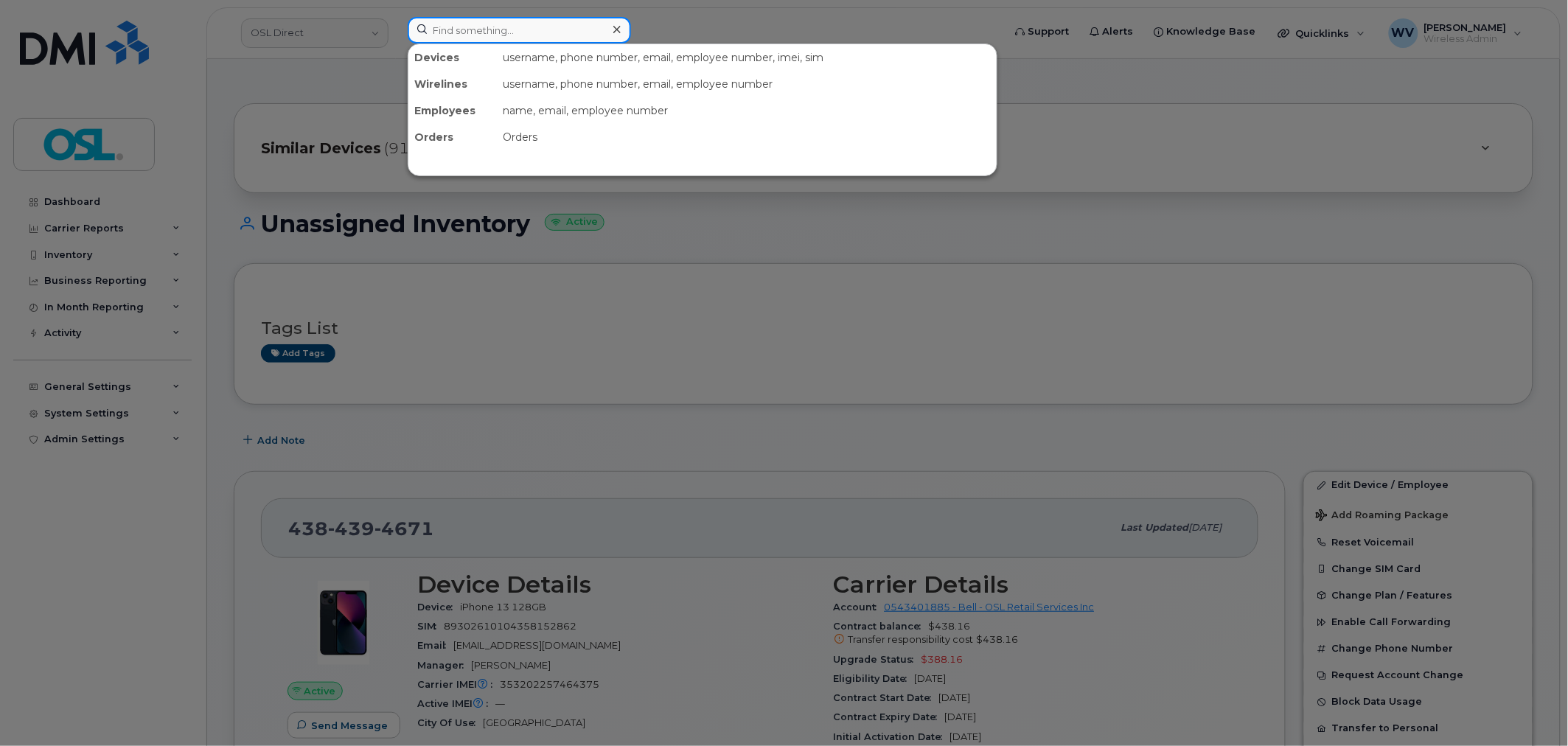
click at [526, 40] on input at bounding box center [519, 29] width 223 height 27
paste input "4384689565"
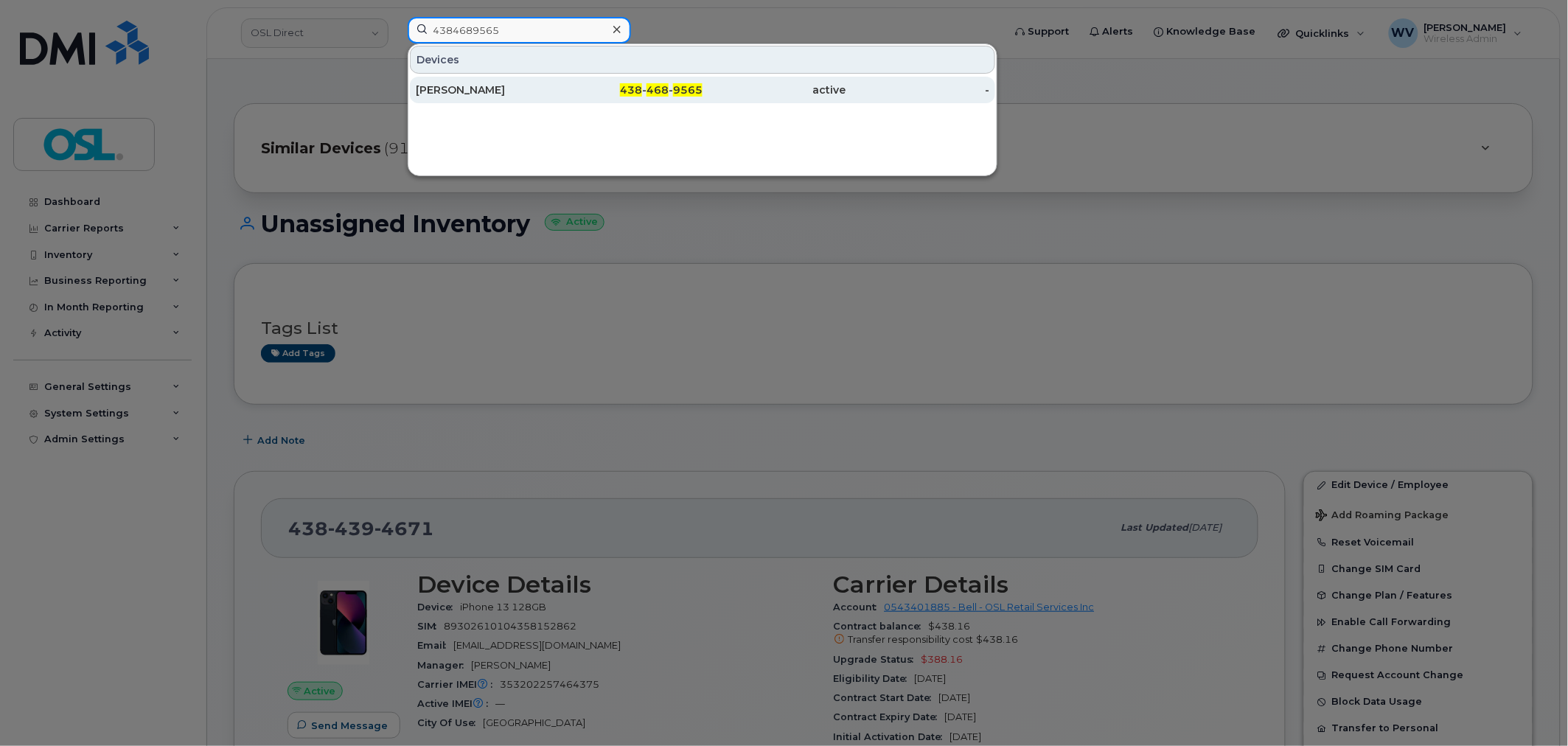
type input "4384689565"
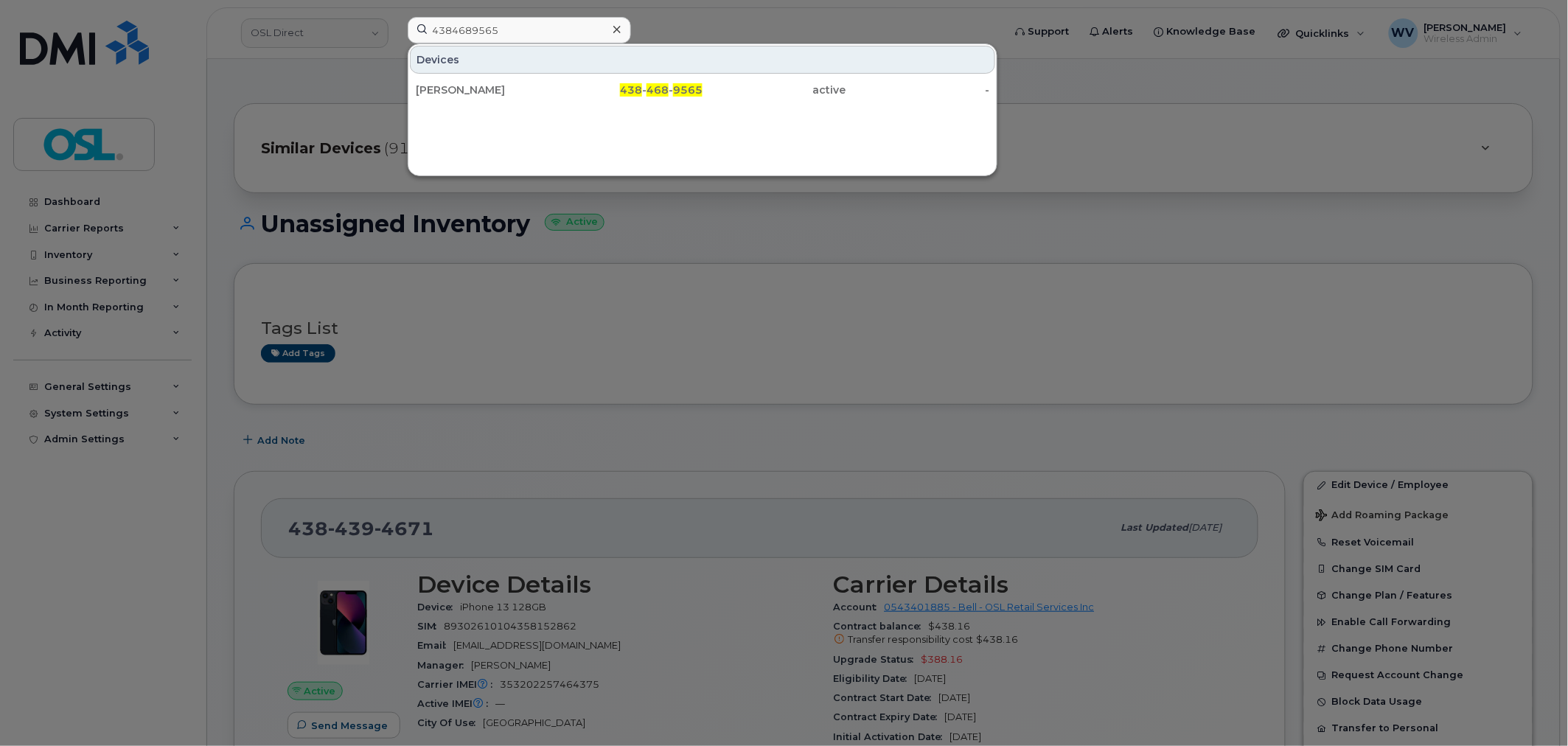
drag, startPoint x: 536, startPoint y: 85, endPoint x: 551, endPoint y: 69, distance: 21.9
click at [536, 85] on div "[PERSON_NAME]" at bounding box center [487, 90] width 143 height 15
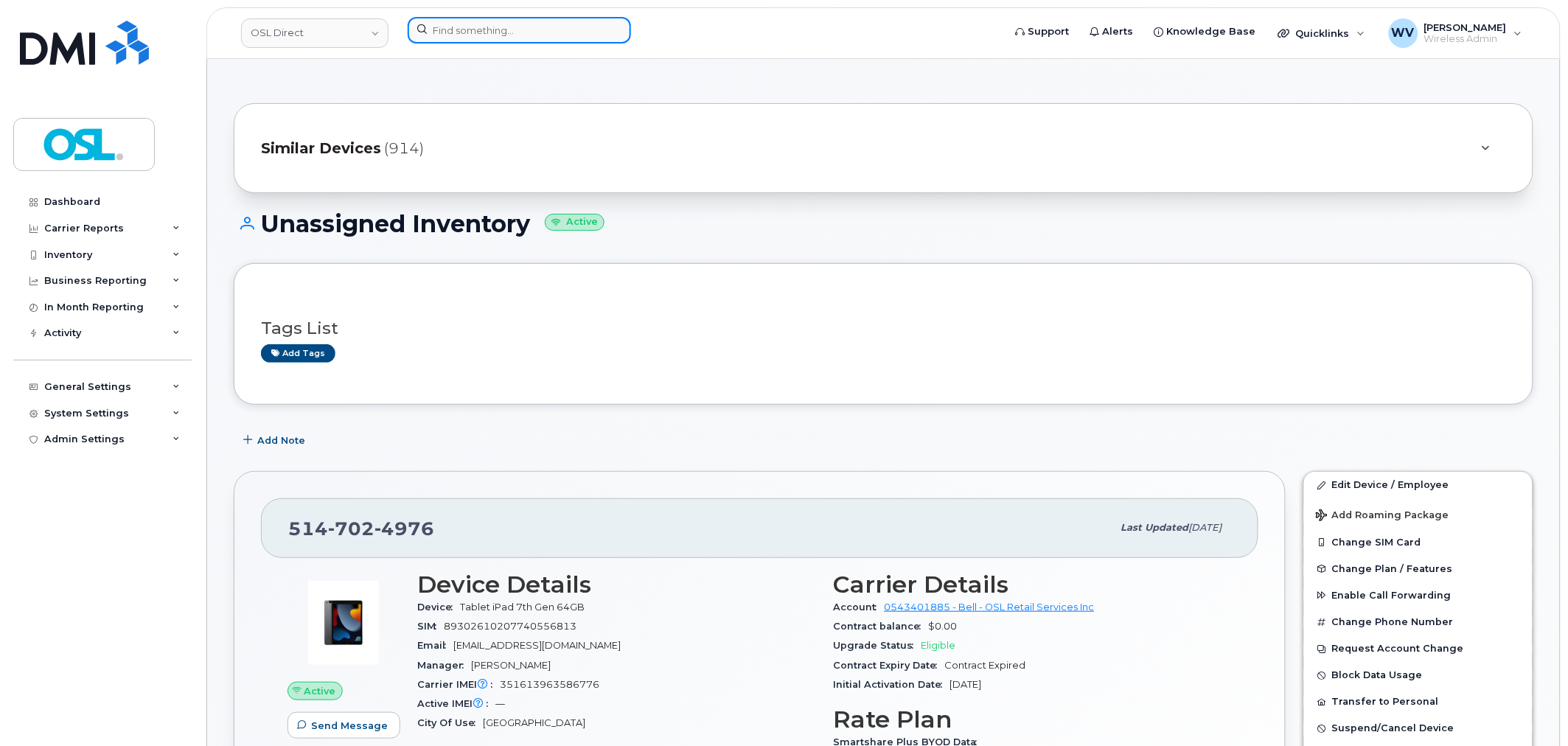
click at [569, 30] on input at bounding box center [519, 29] width 223 height 27
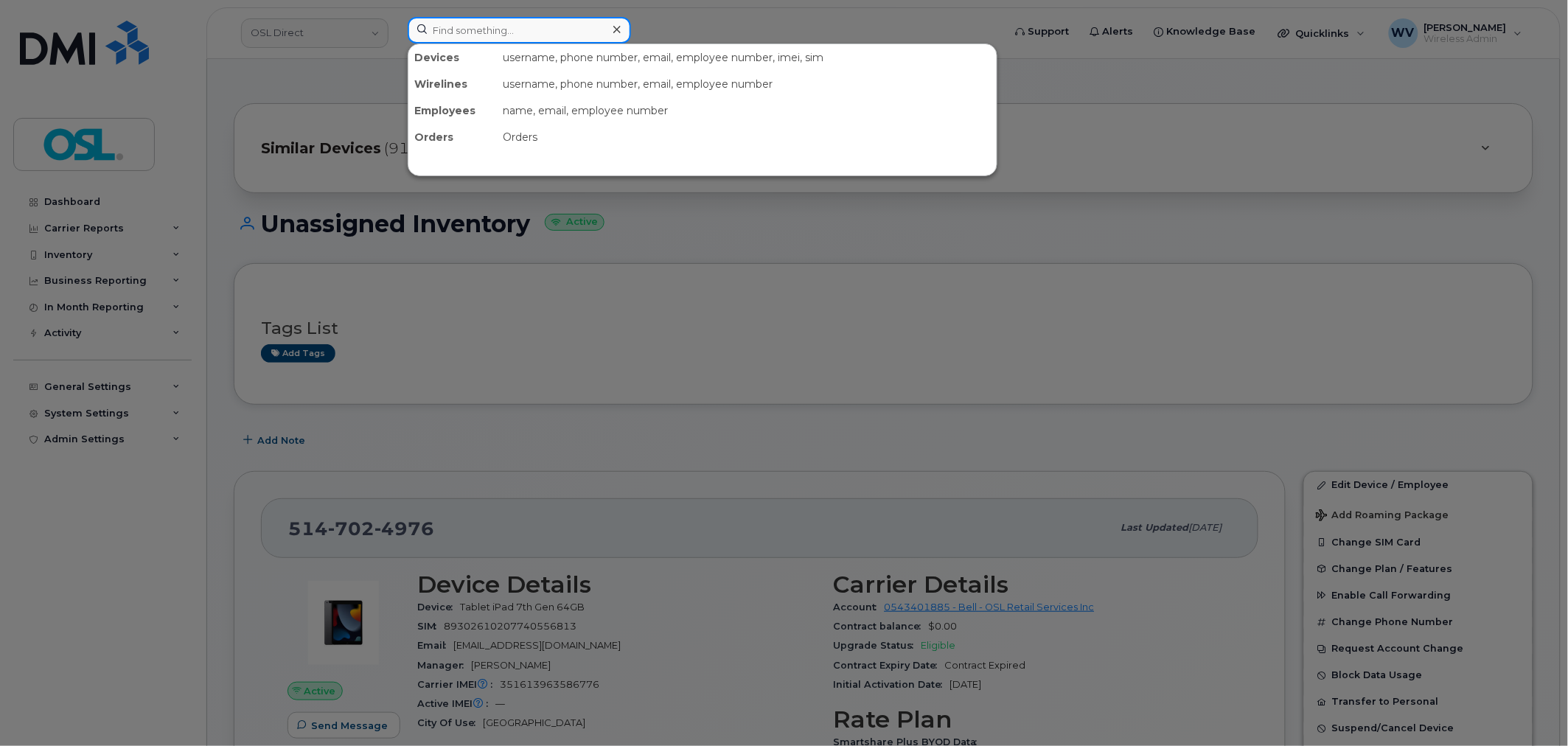
paste input "4165599934"
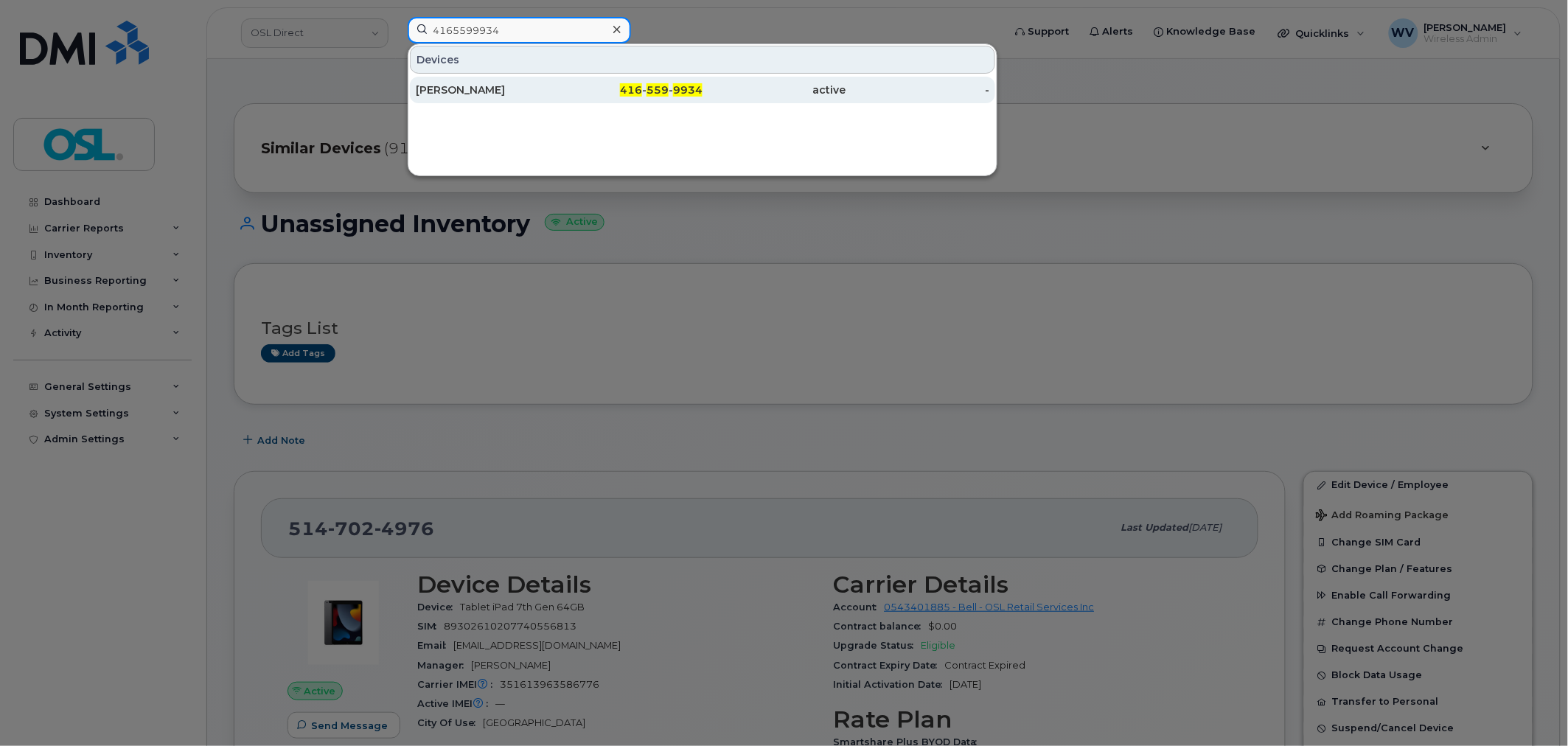
type input "4165599934"
click at [540, 88] on div "[PERSON_NAME]" at bounding box center [487, 90] width 143 height 15
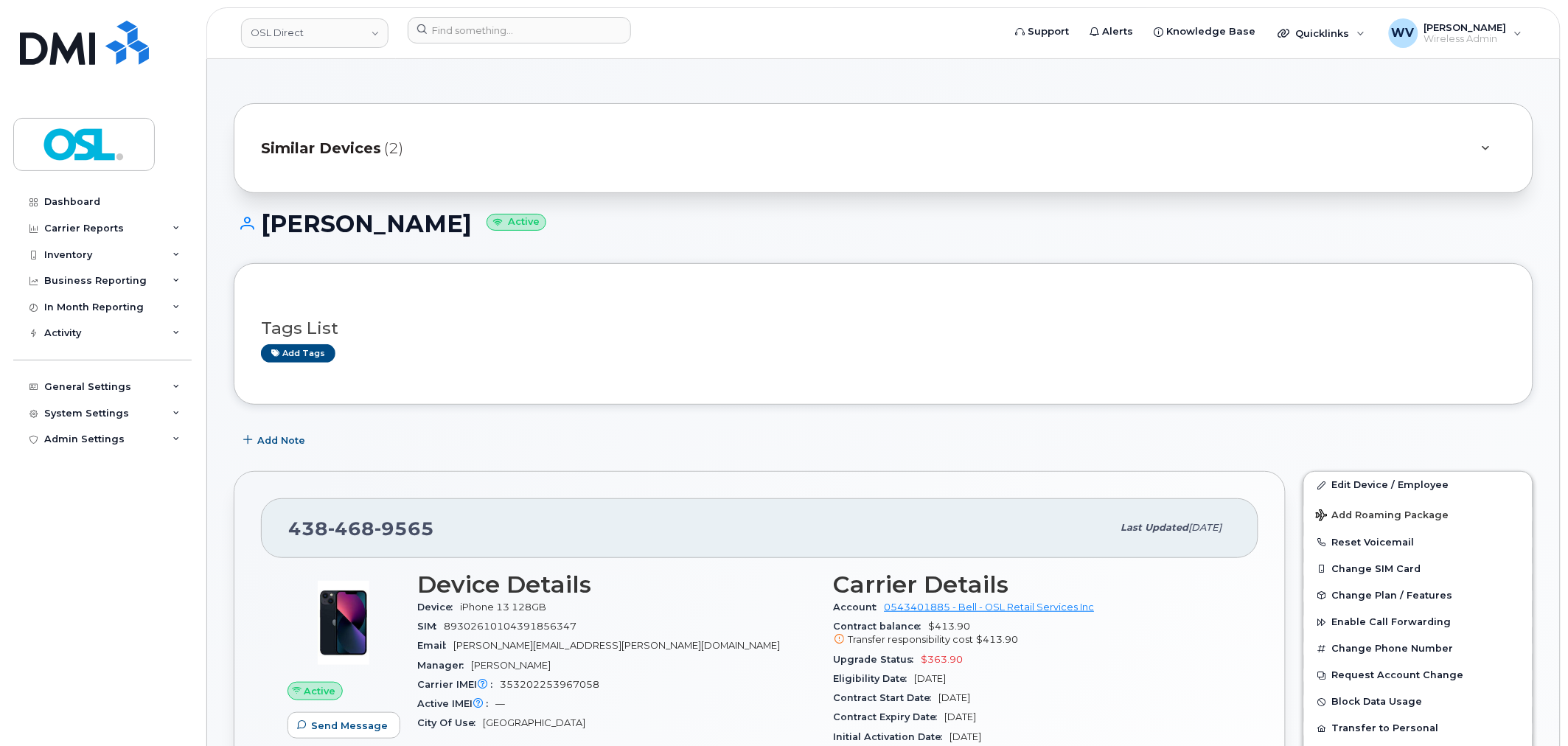
click at [370, 520] on span "468" at bounding box center [351, 528] width 47 height 22
copy span "[PHONE_NUMBER]"
drag, startPoint x: 1366, startPoint y: 487, endPoint x: 1045, endPoint y: 48, distance: 543.8
click at [1366, 487] on link "Edit Device / Employee" at bounding box center [1418, 484] width 229 height 27
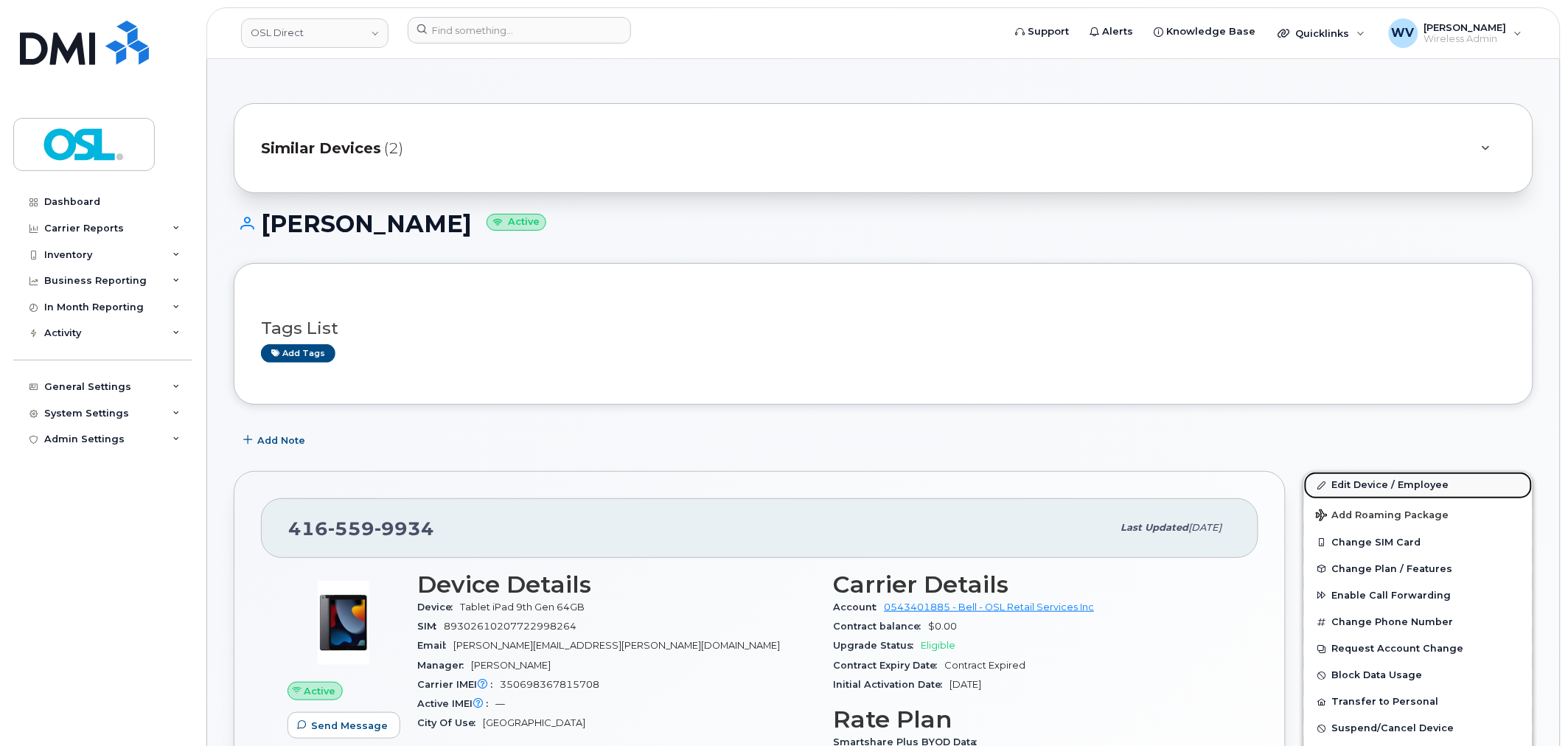
click at [1372, 482] on link "Edit Device / Employee" at bounding box center [1418, 484] width 229 height 27
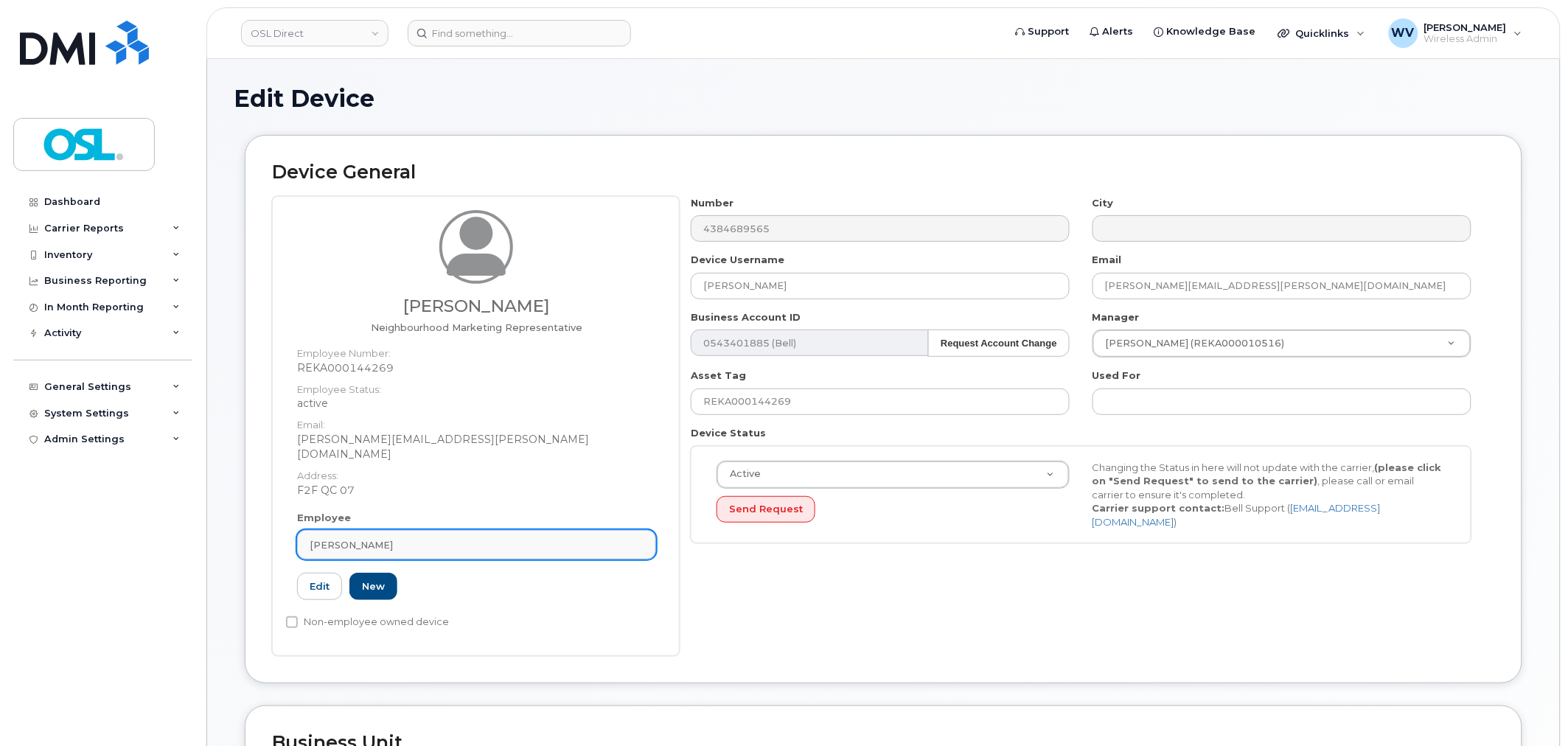
click at [410, 538] on div "[PERSON_NAME]" at bounding box center [476, 545] width 334 height 14
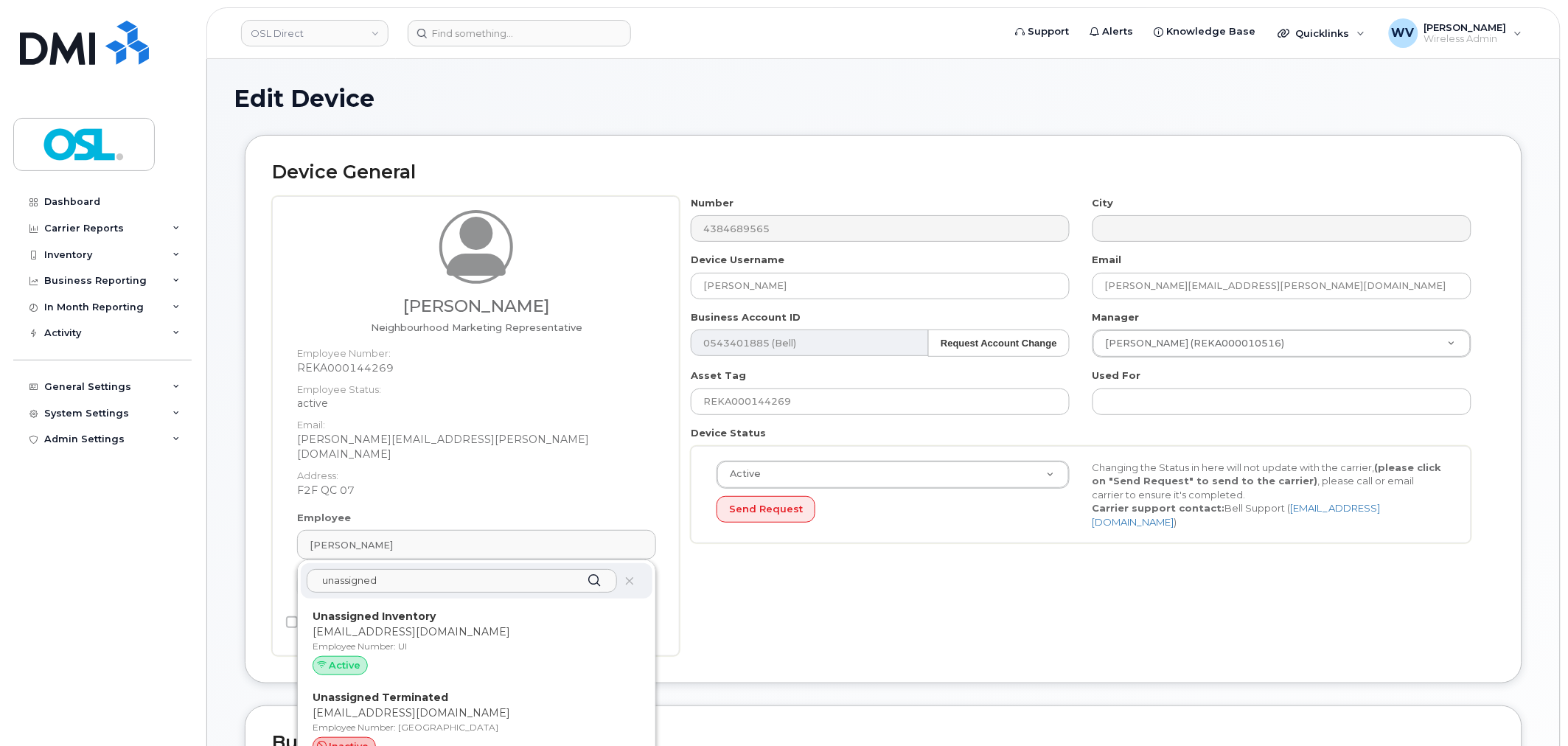
type input "unassigned"
click at [415, 609] on strong "Unassigned Inventory" at bounding box center [374, 616] width 123 height 13
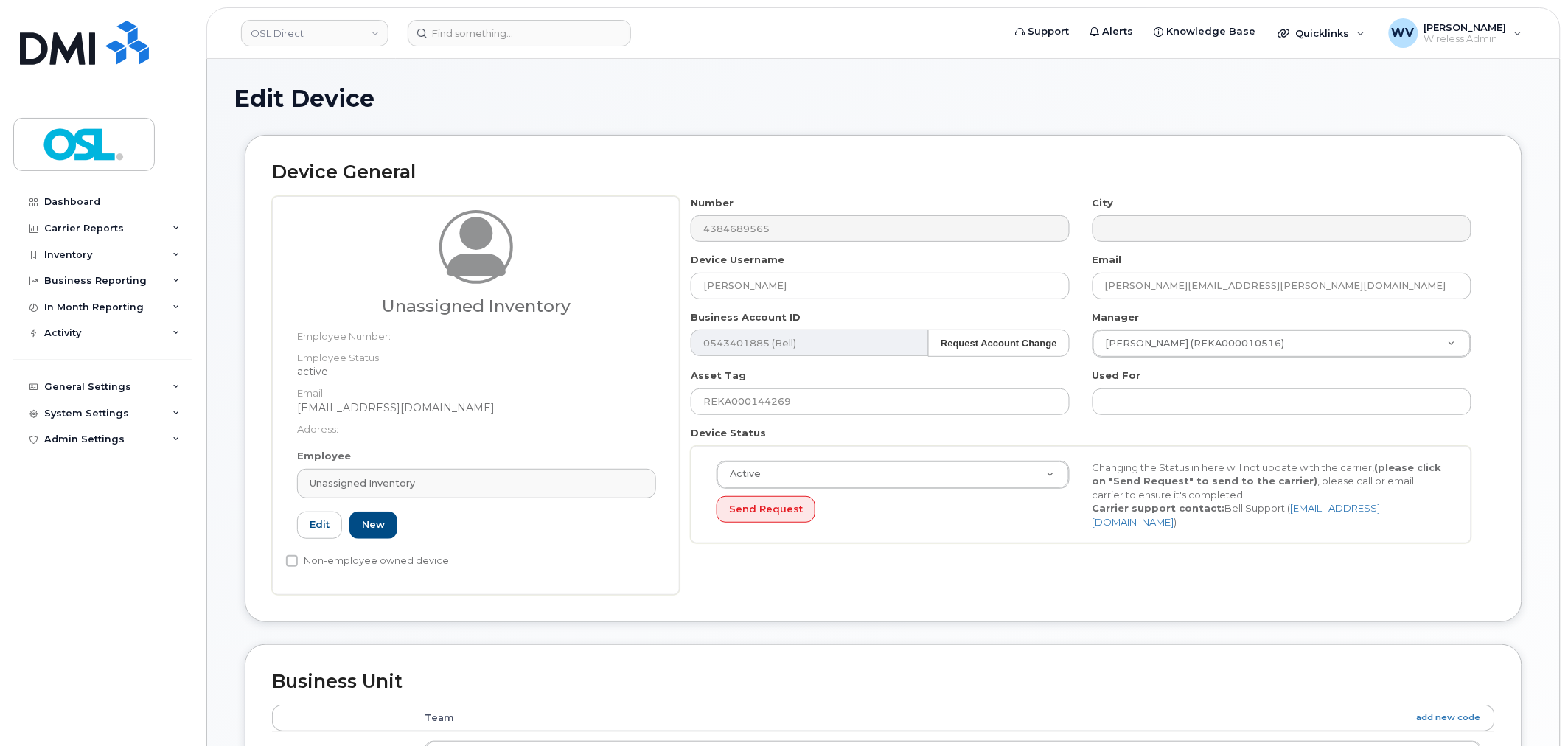
type input "UI"
type input "Unassigned Inventory"
type input "[EMAIL_ADDRESS][DOMAIN_NAME]"
type input "4724252"
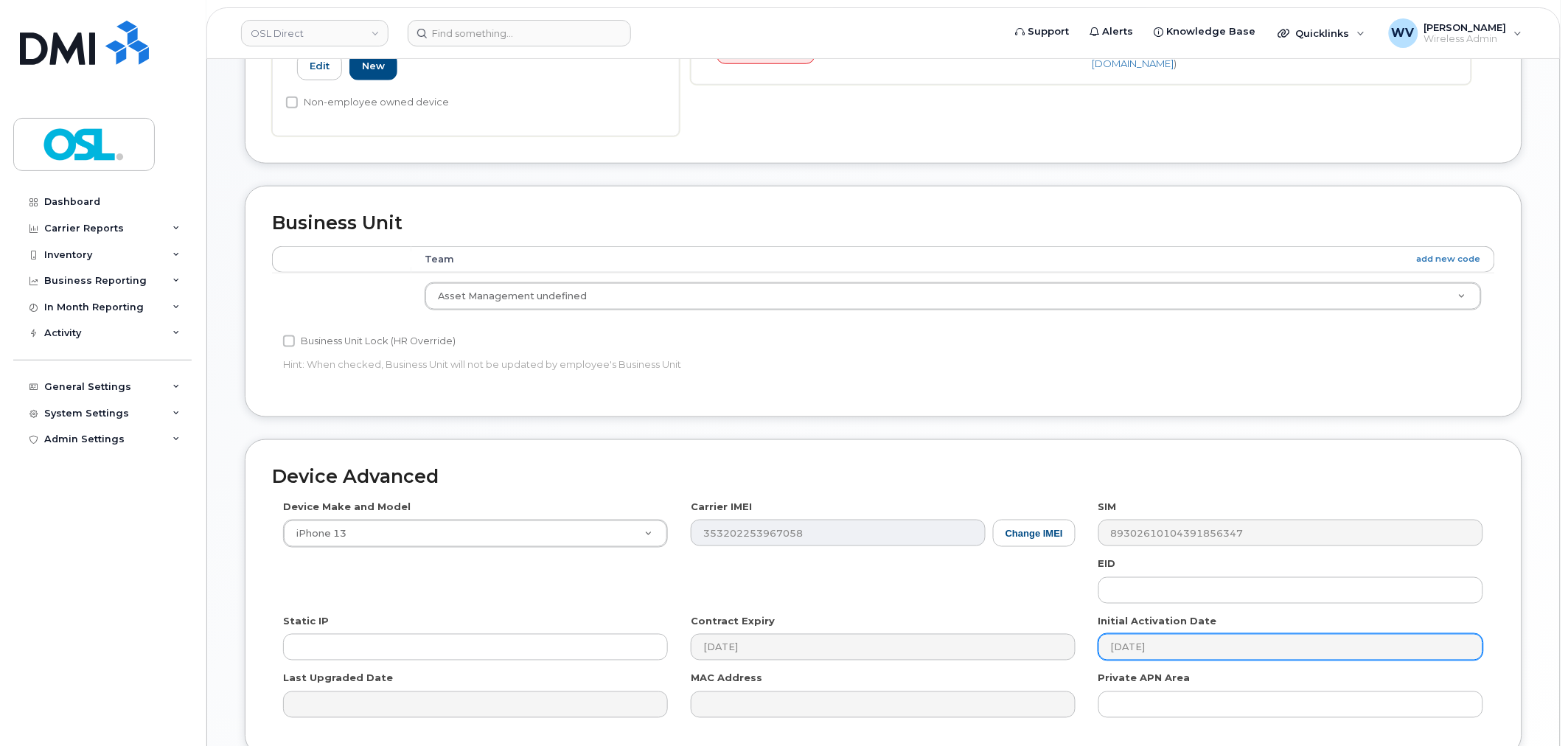
scroll to position [593, 0]
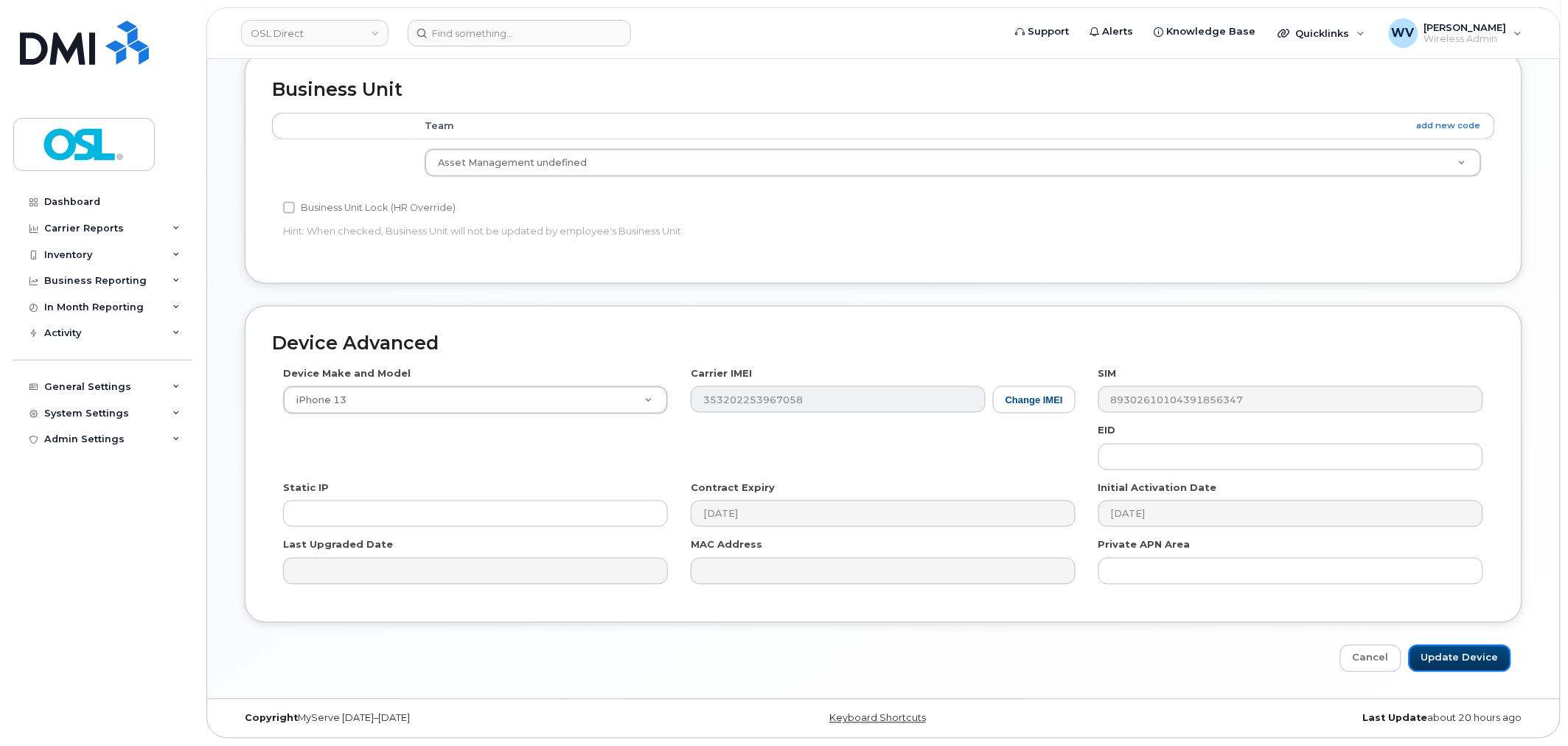
drag, startPoint x: 1448, startPoint y: 664, endPoint x: 1280, endPoint y: 285, distance: 414.6
click at [1448, 664] on input "Update Device" at bounding box center [1460, 659] width 102 height 28
type input "Saving..."
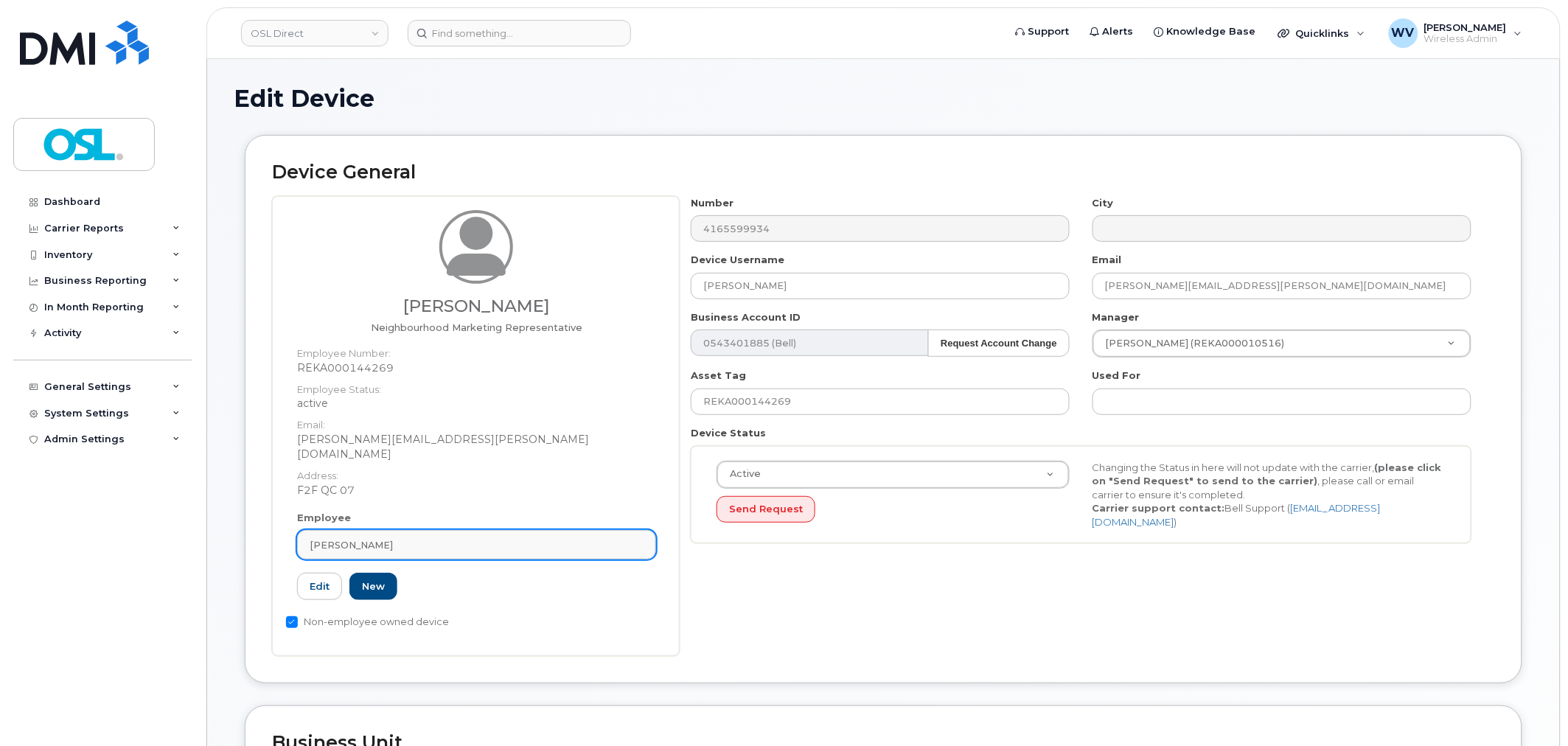
click at [405, 538] on div "Ismael Vasquez" at bounding box center [476, 545] width 334 height 14
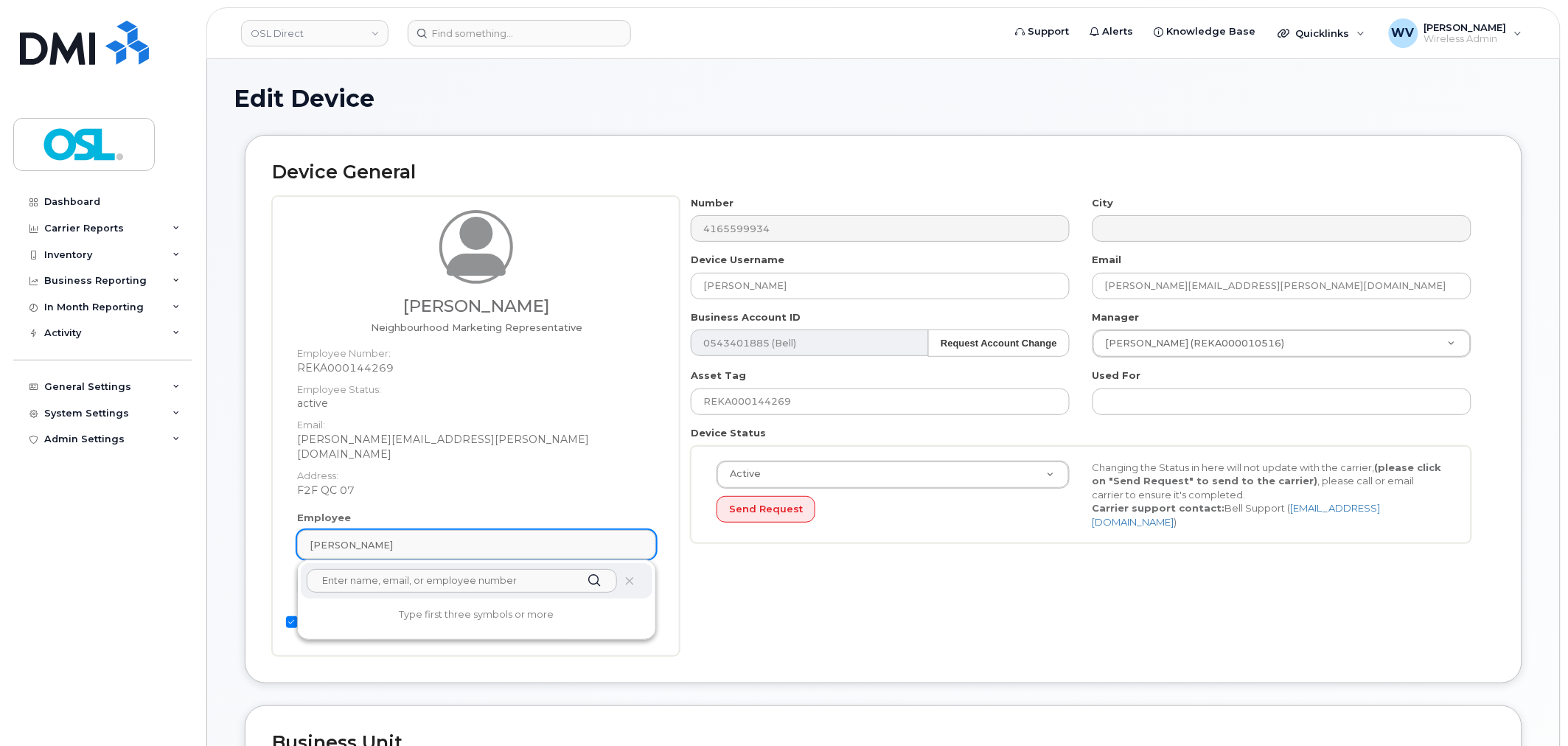
paste input "unassigned"
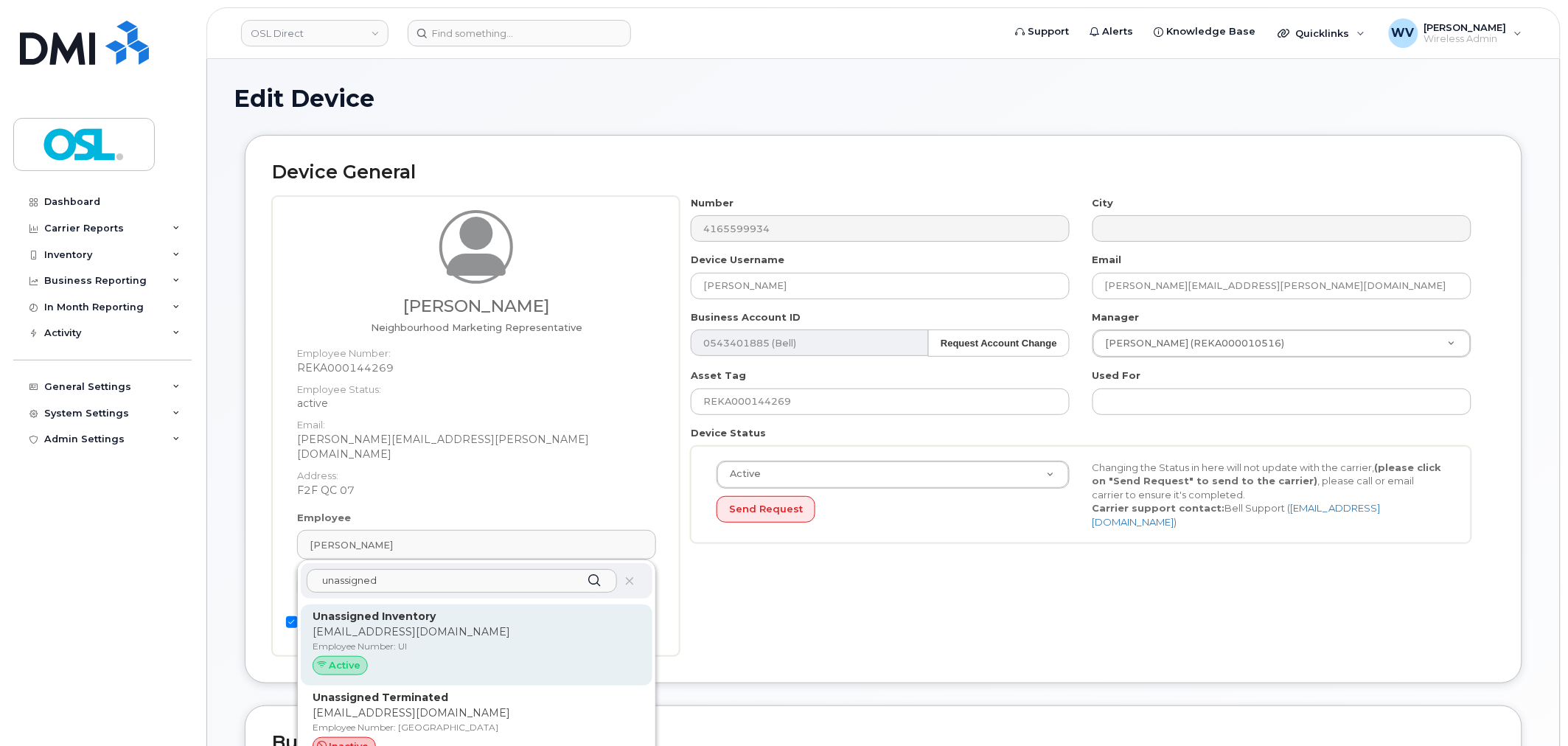
type input "unassigned"
click at [401, 609] on strong "Unassigned Inventory" at bounding box center [374, 616] width 123 height 13
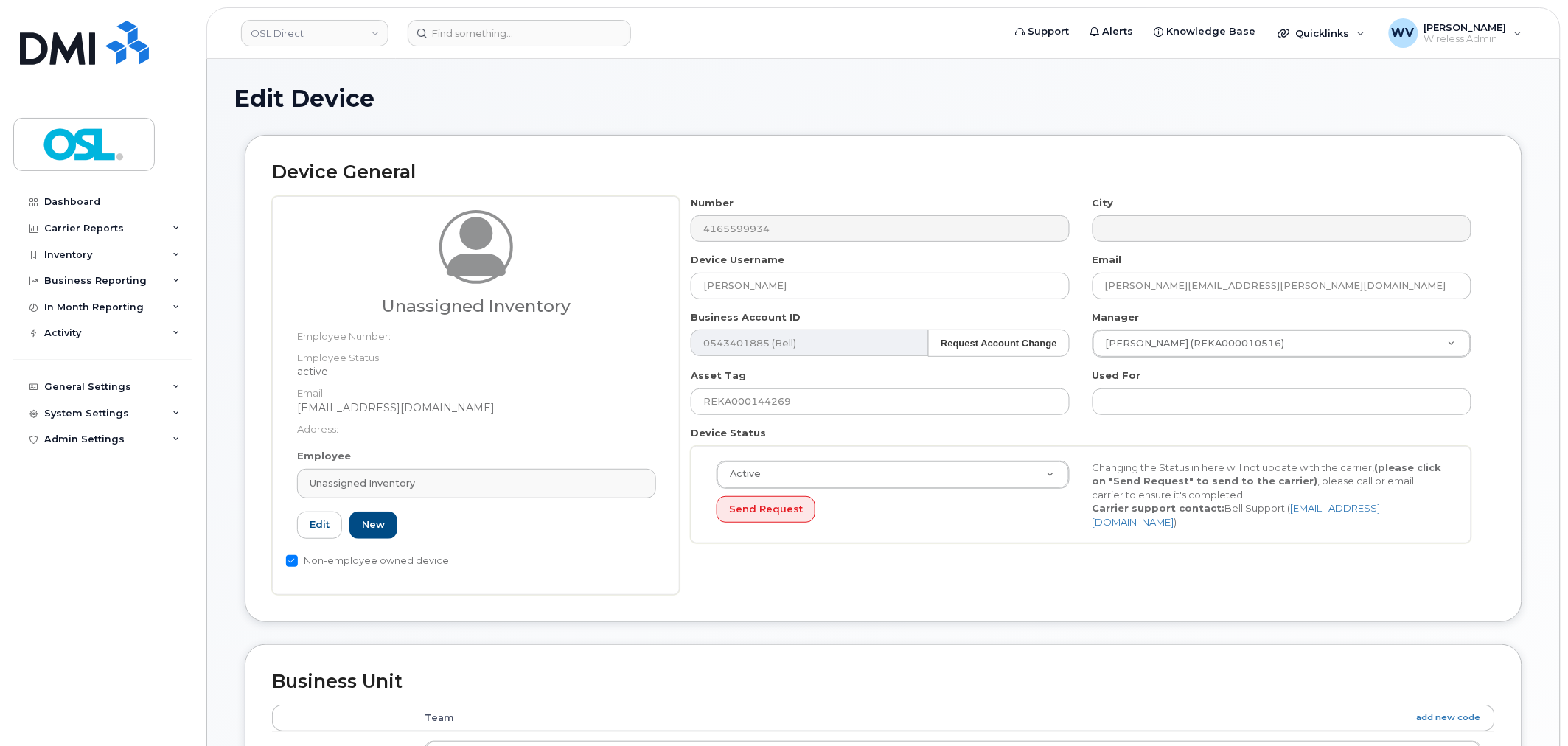
type input "UI"
type input "Unassigned Inventory"
type input "support@osldirect.com"
type input "4724252"
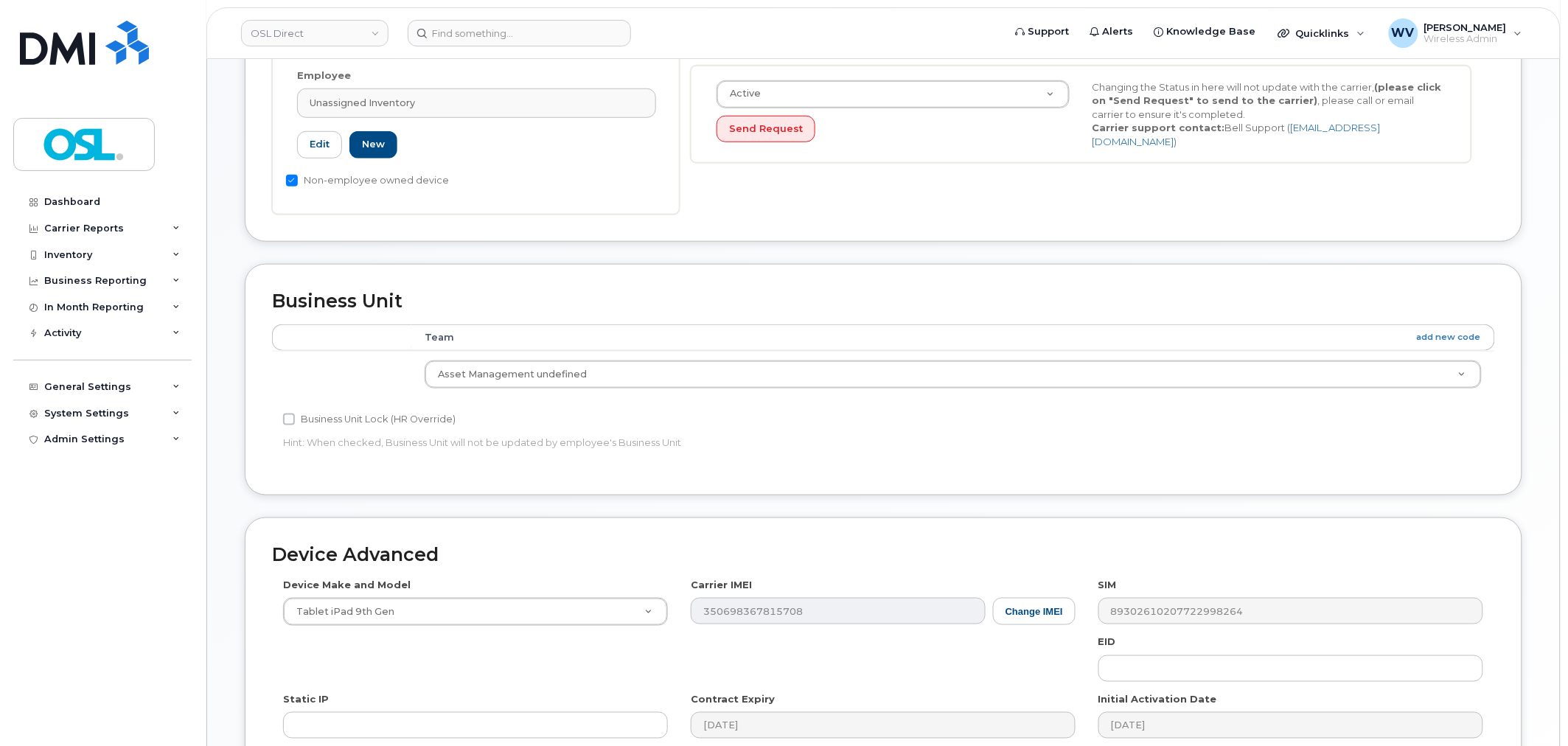
scroll to position [593, 0]
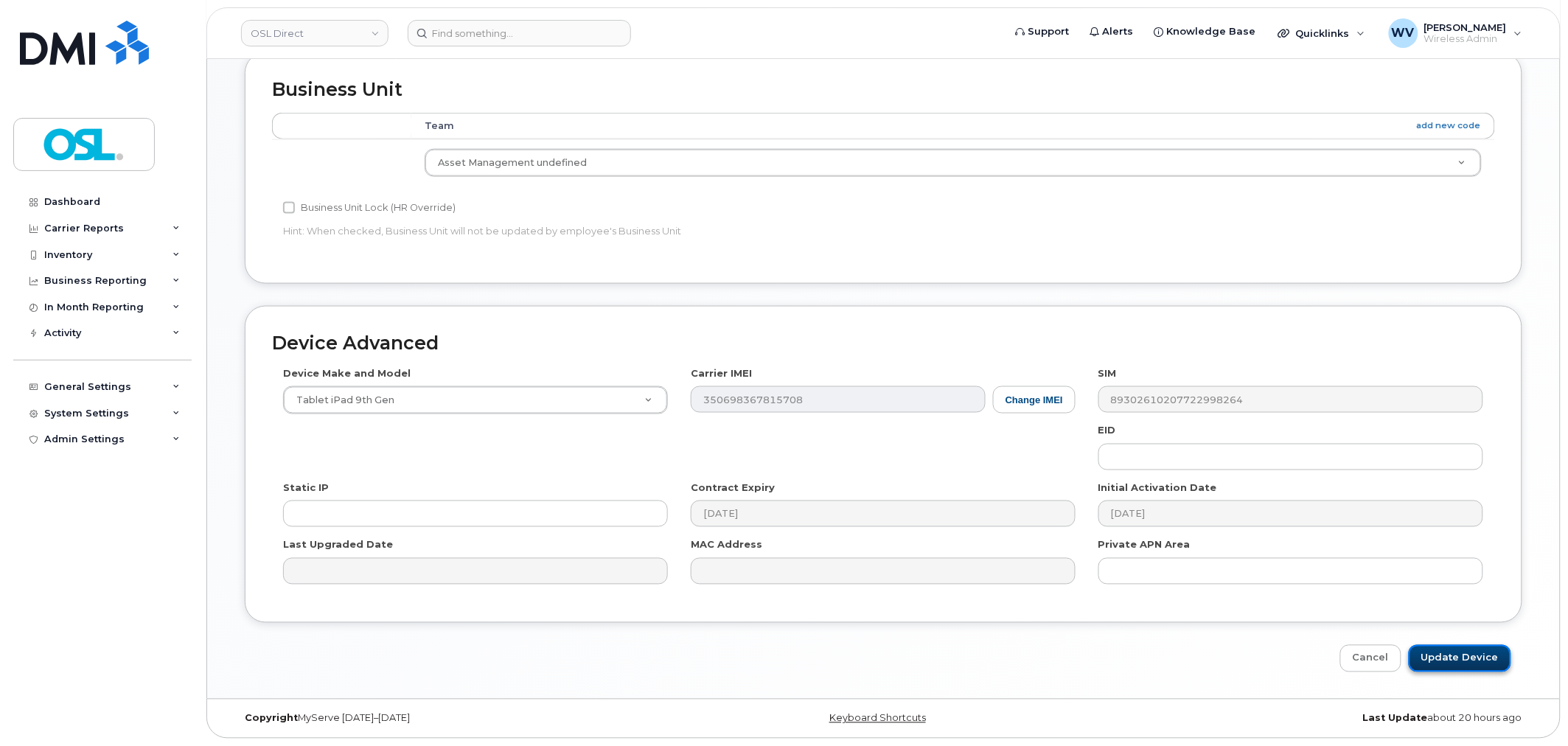
click at [1458, 661] on input "Update Device" at bounding box center [1460, 659] width 102 height 28
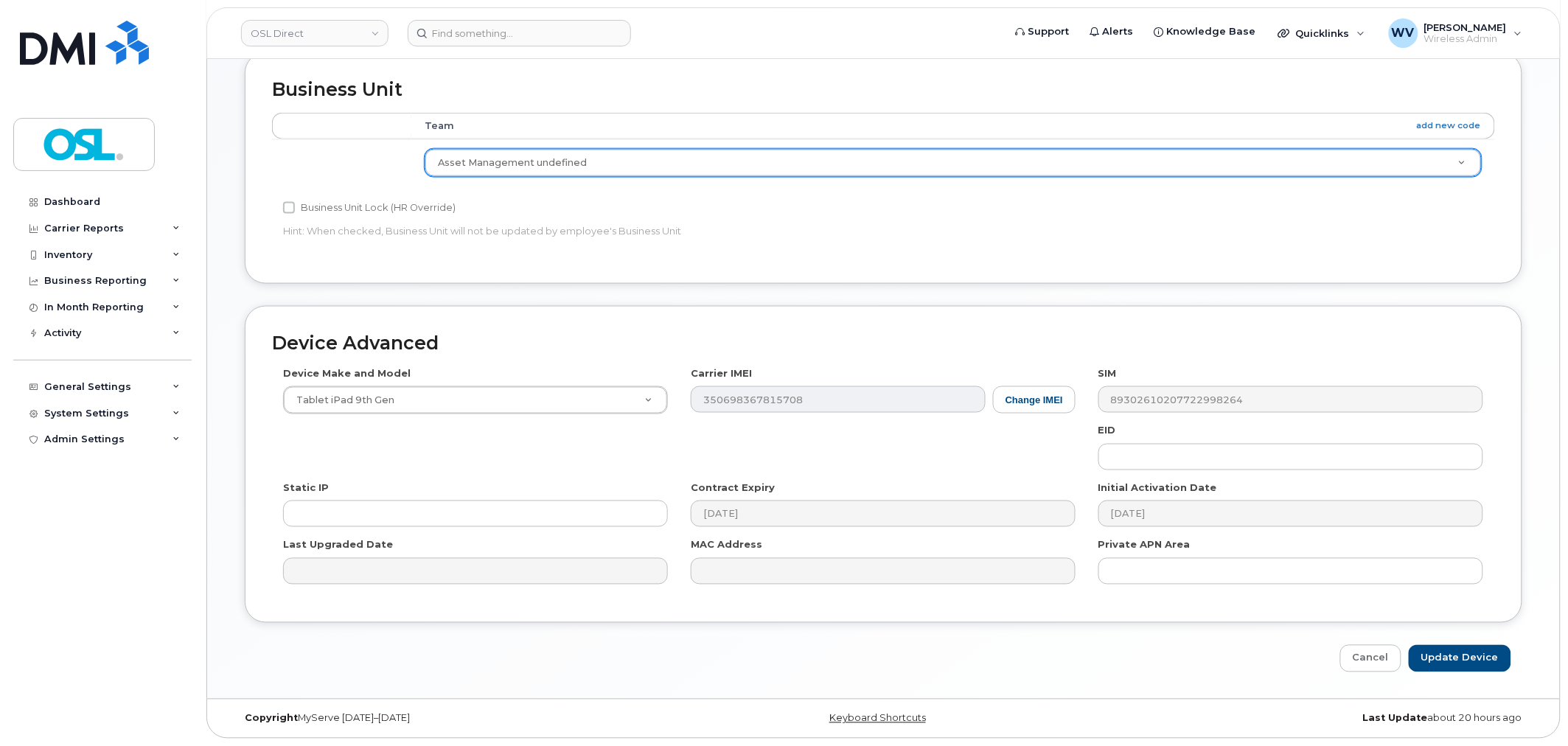
type input "Saving..."
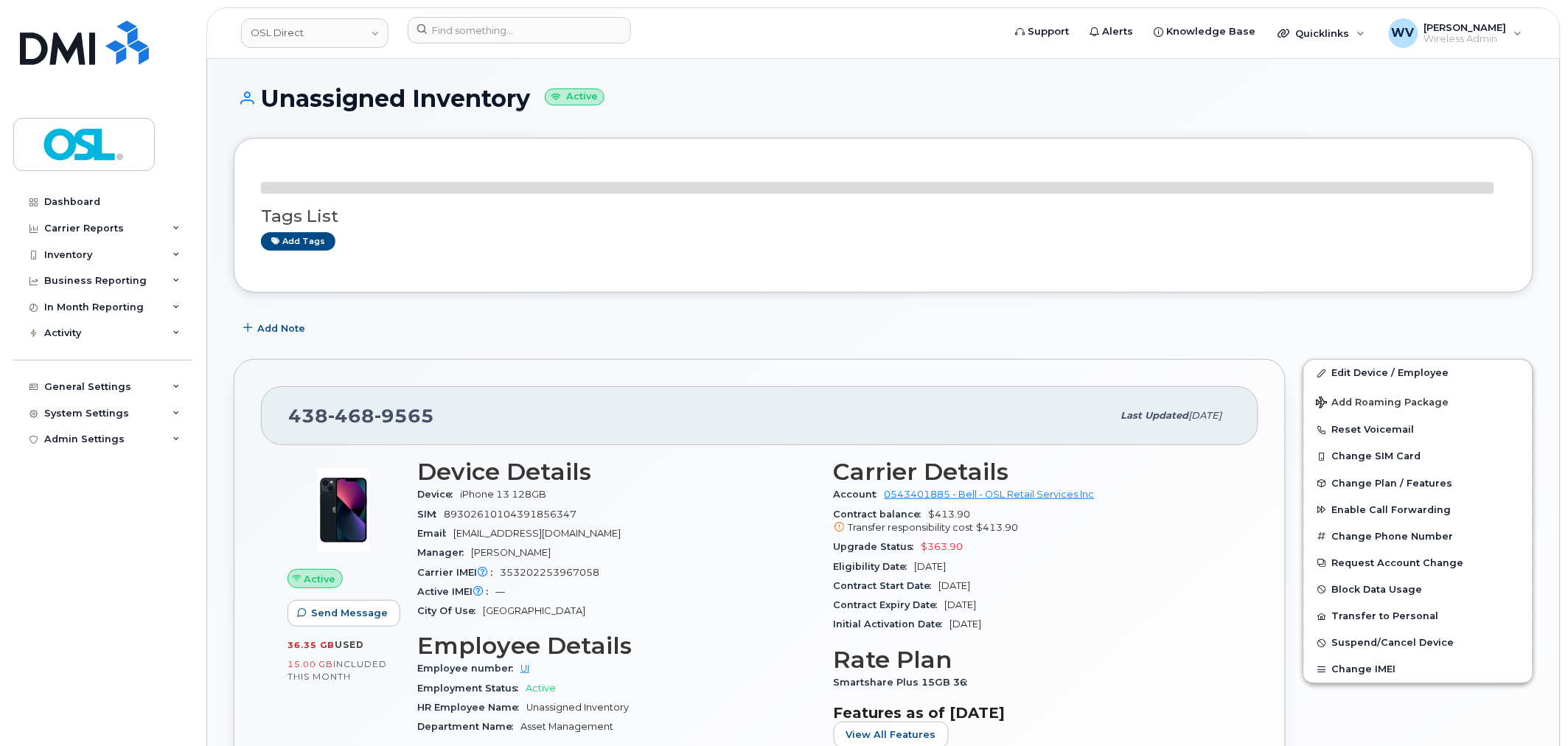
click at [388, 406] on span "9565" at bounding box center [403, 415] width 60 height 22
copy span "438 468 9565"
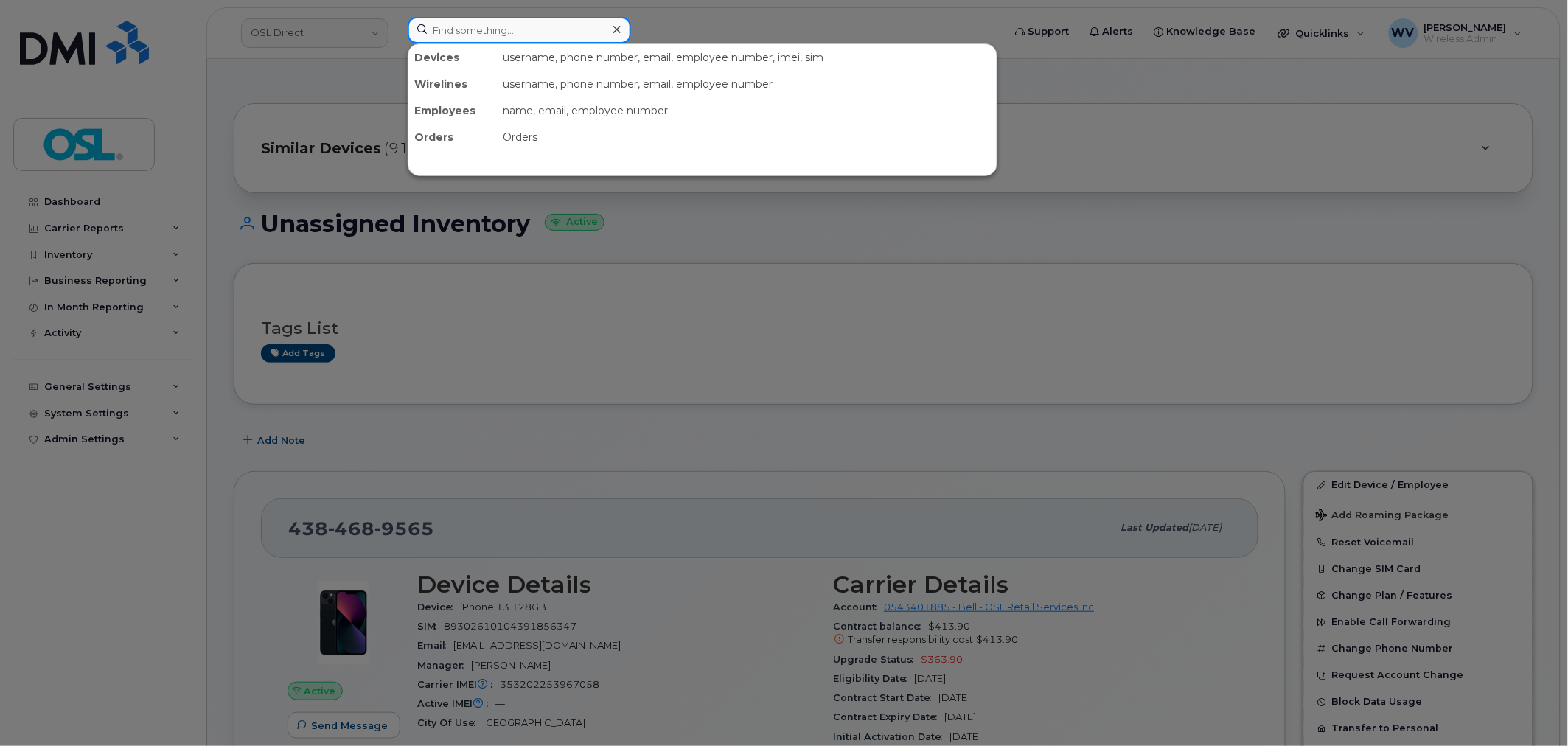
click at [521, 35] on input at bounding box center [519, 29] width 223 height 27
paste input "4373287755"
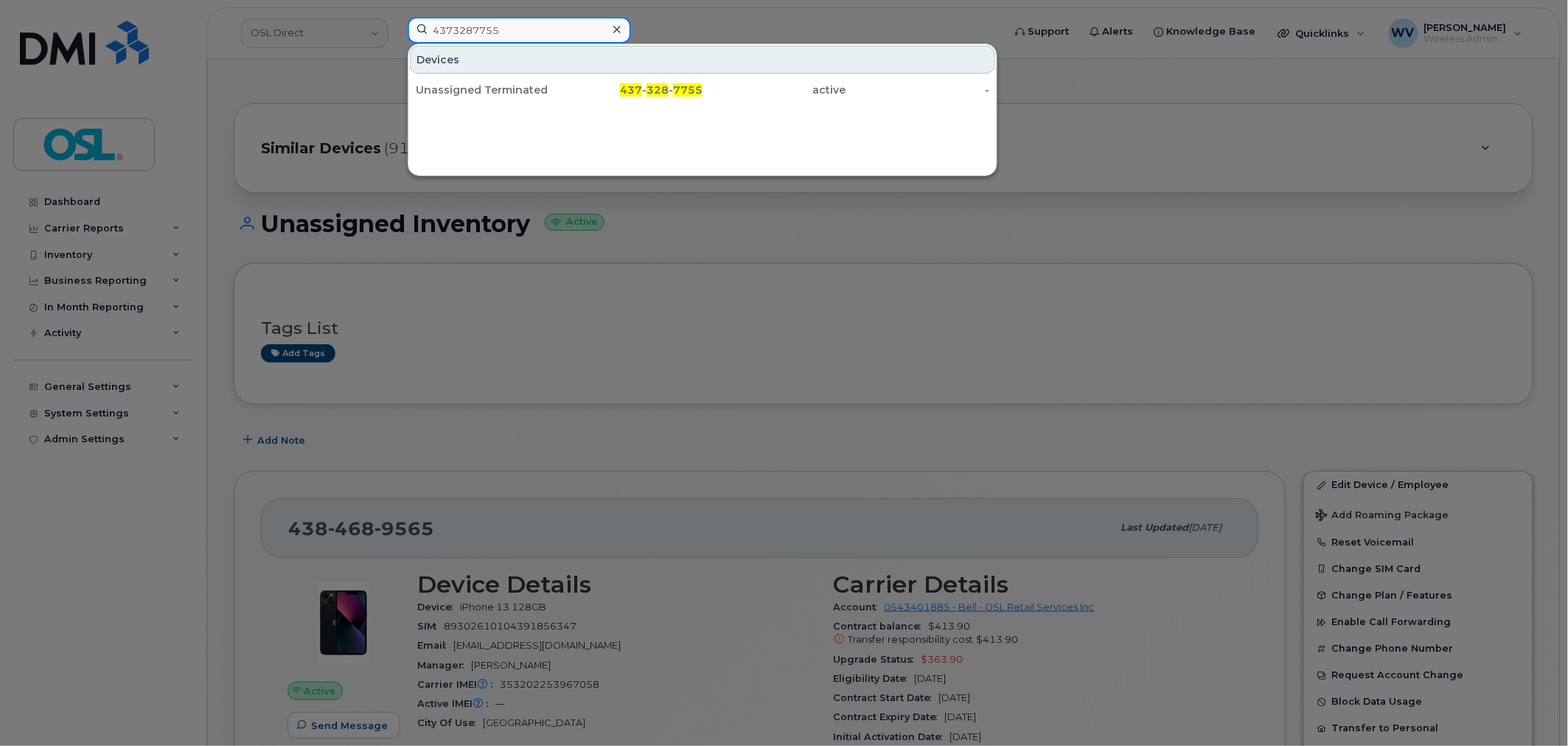
type input "4373287755"
drag, startPoint x: 544, startPoint y: 93, endPoint x: 573, endPoint y: 23, distance: 75.8
click at [544, 93] on div "Unassigned Terminated" at bounding box center [487, 90] width 143 height 15
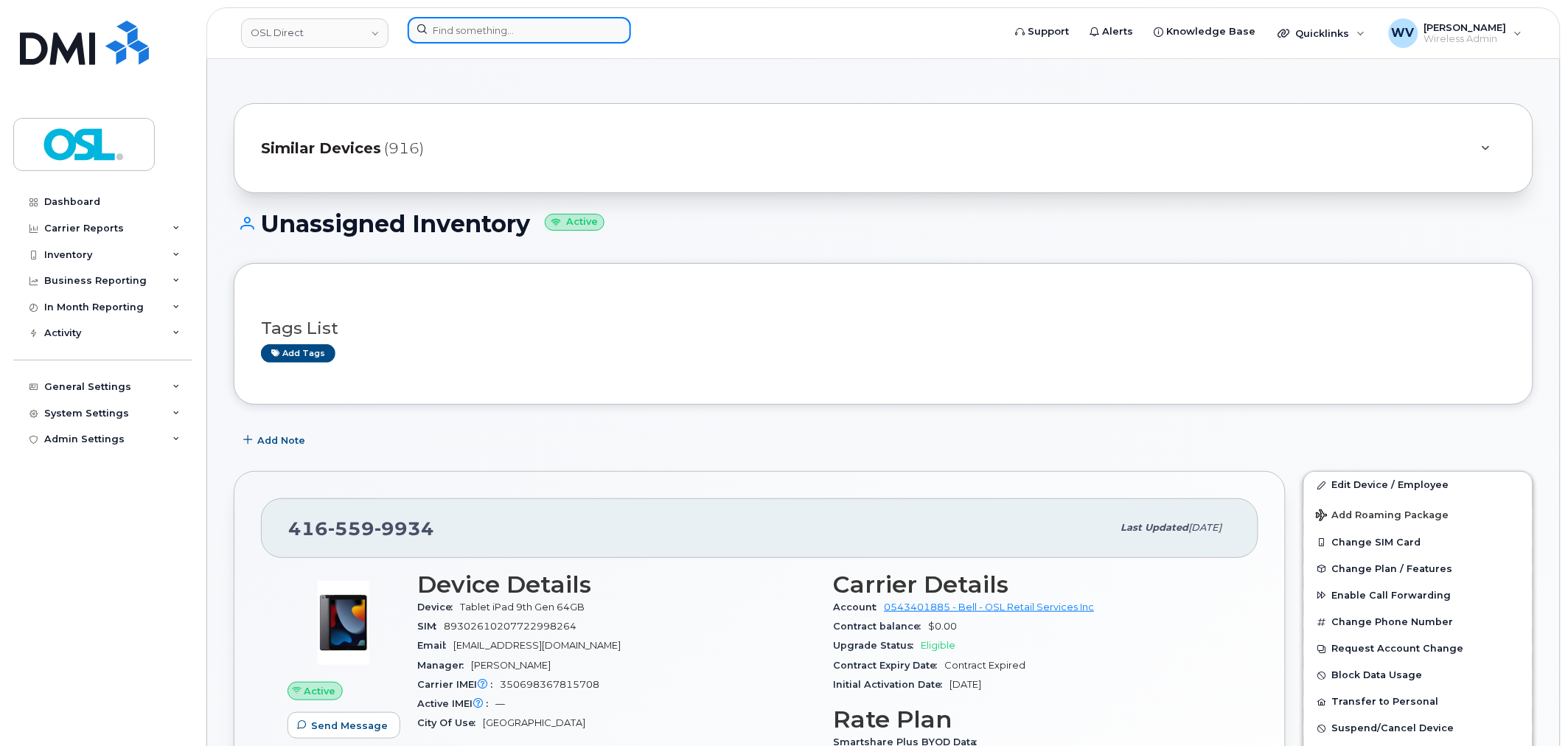
click at [490, 35] on input at bounding box center [519, 29] width 223 height 27
paste input "4166053923"
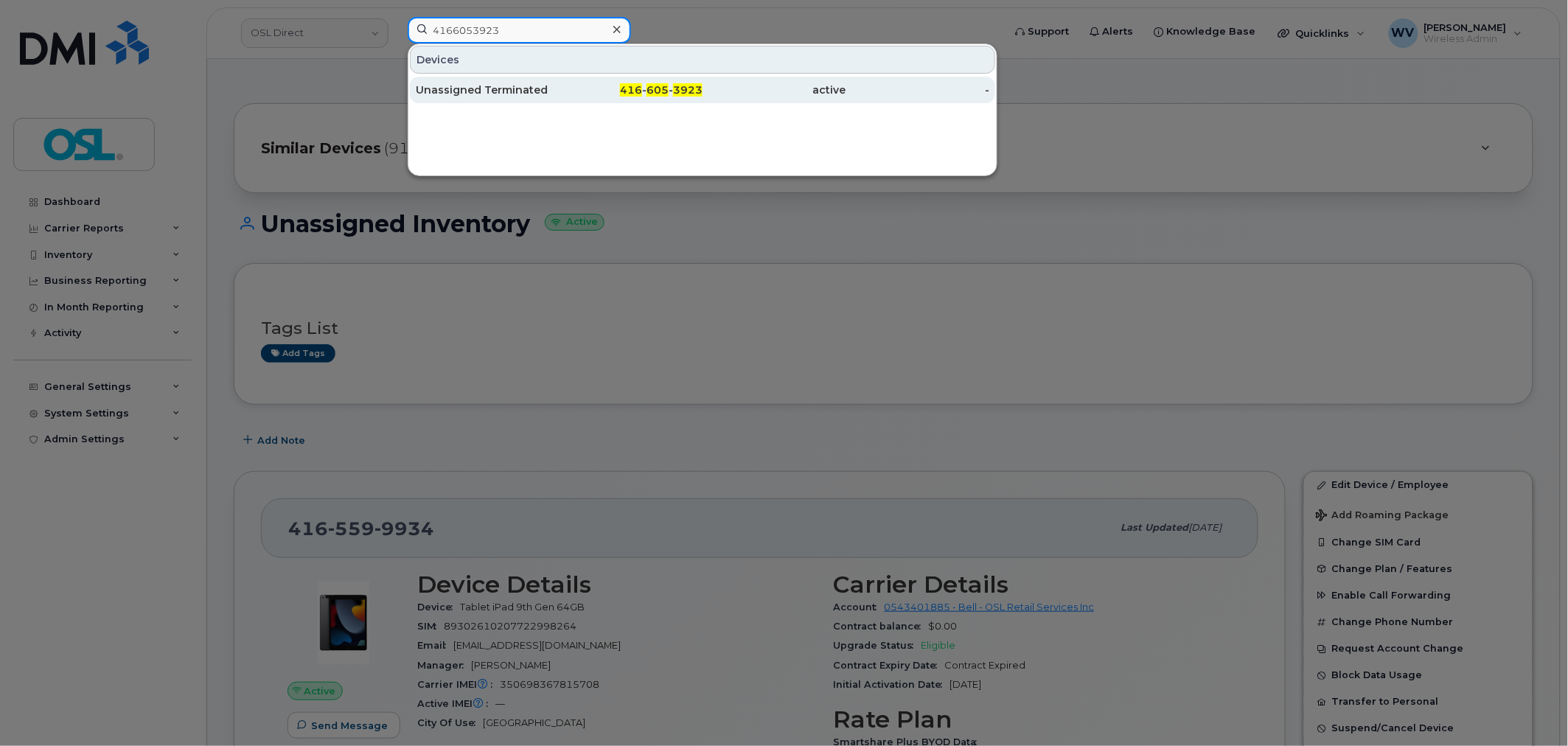
type input "4166053923"
click at [497, 90] on div "Unassigned Terminated" at bounding box center [487, 90] width 143 height 15
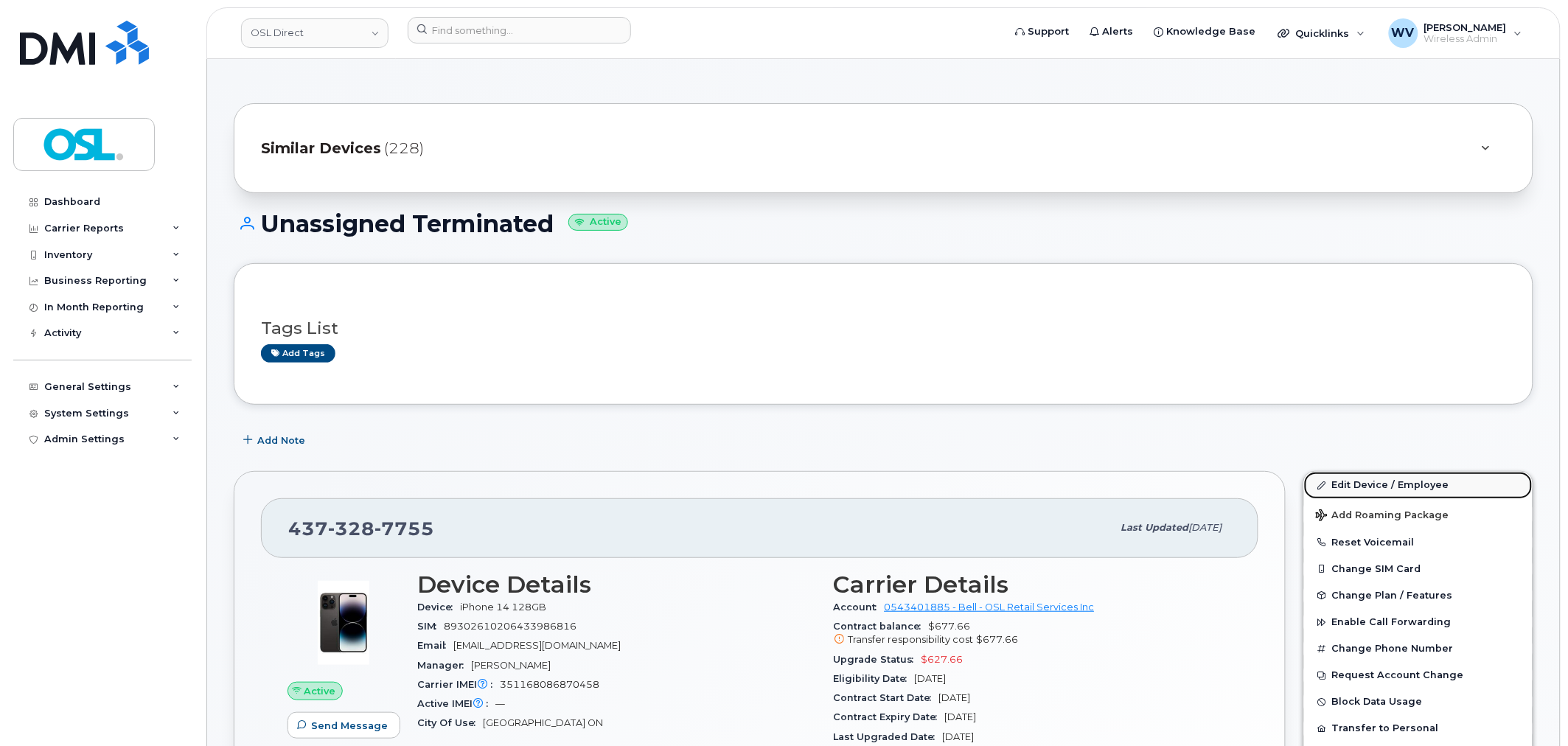
click at [1408, 484] on link "Edit Device / Employee" at bounding box center [1418, 484] width 229 height 27
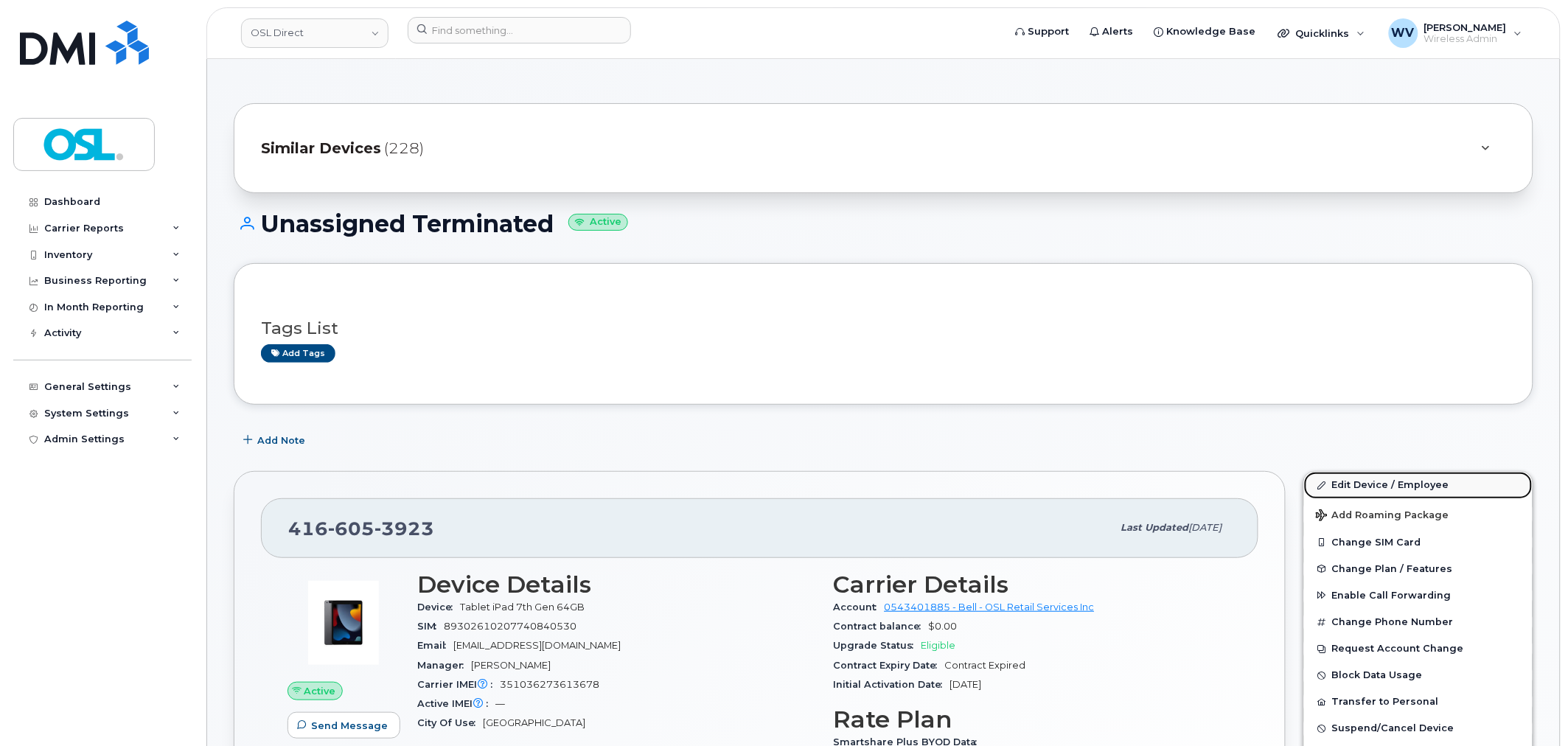
click at [1355, 489] on link "Edit Device / Employee" at bounding box center [1418, 484] width 229 height 27
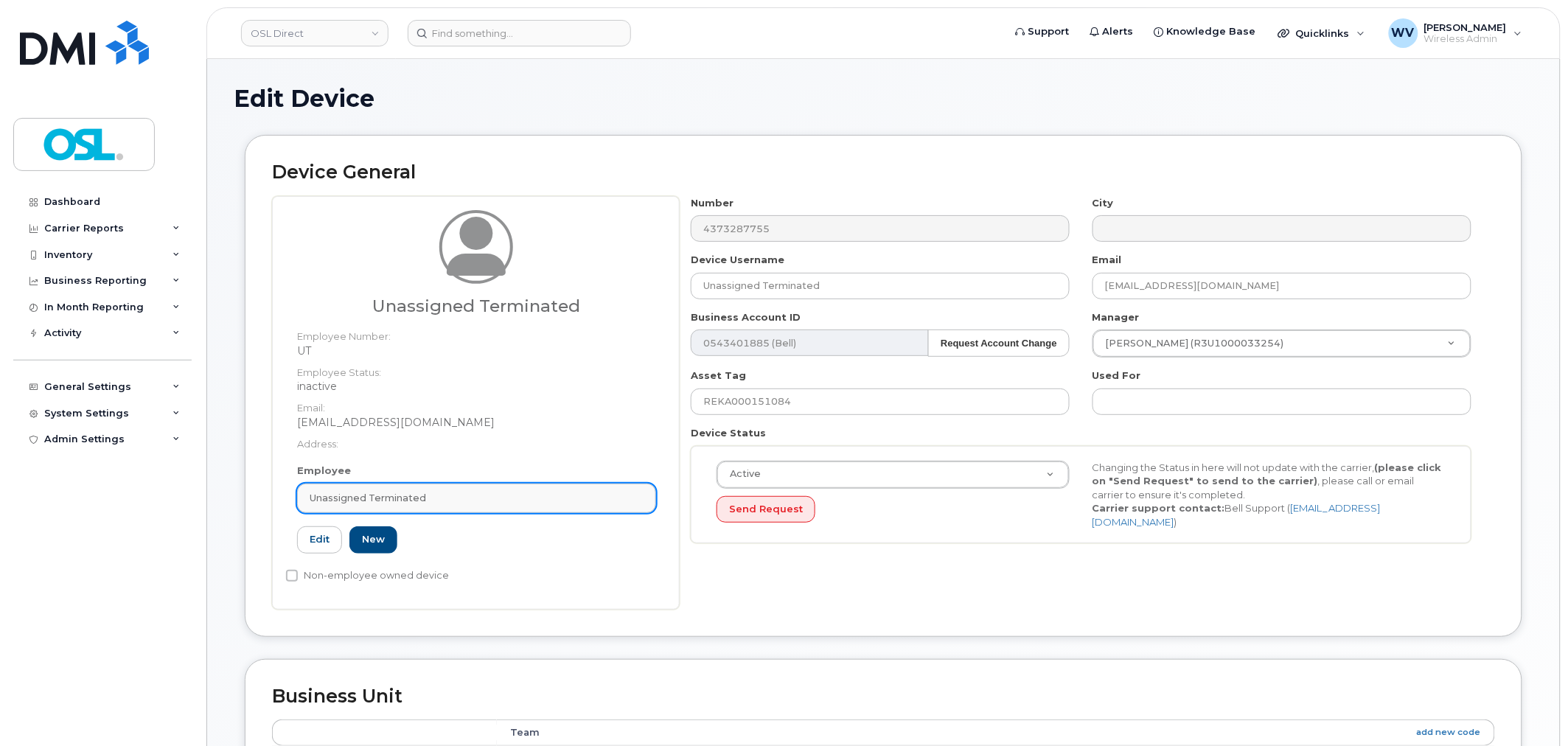
click at [548, 508] on link "Unassigned Terminated" at bounding box center [476, 498] width 359 height 29
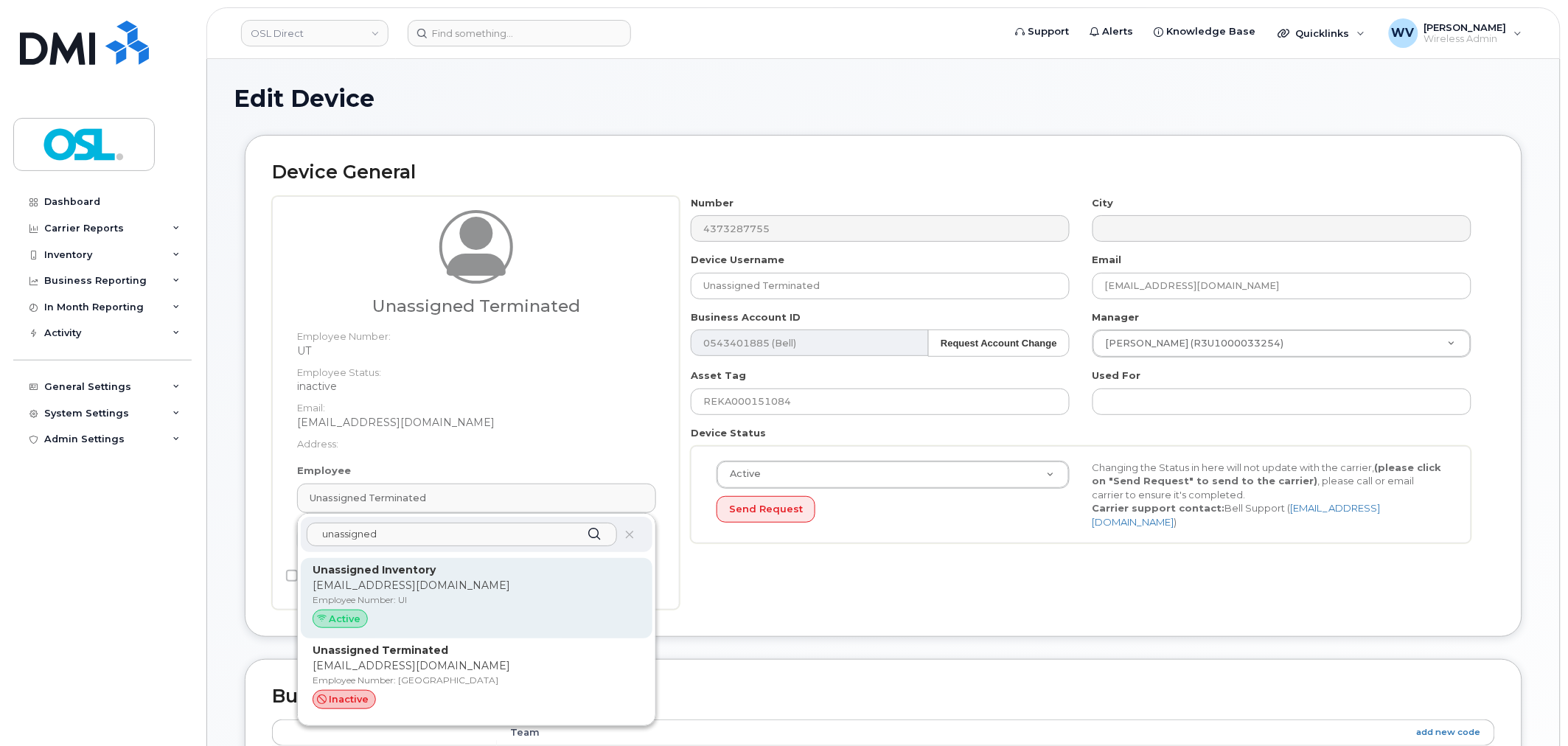
type input "unassigned"
click at [512, 566] on p "Unassigned Inventory" at bounding box center [476, 570] width 328 height 16
type input "UI"
type input "Unassigned Inventory"
type input "[EMAIL_ADDRESS][DOMAIN_NAME]"
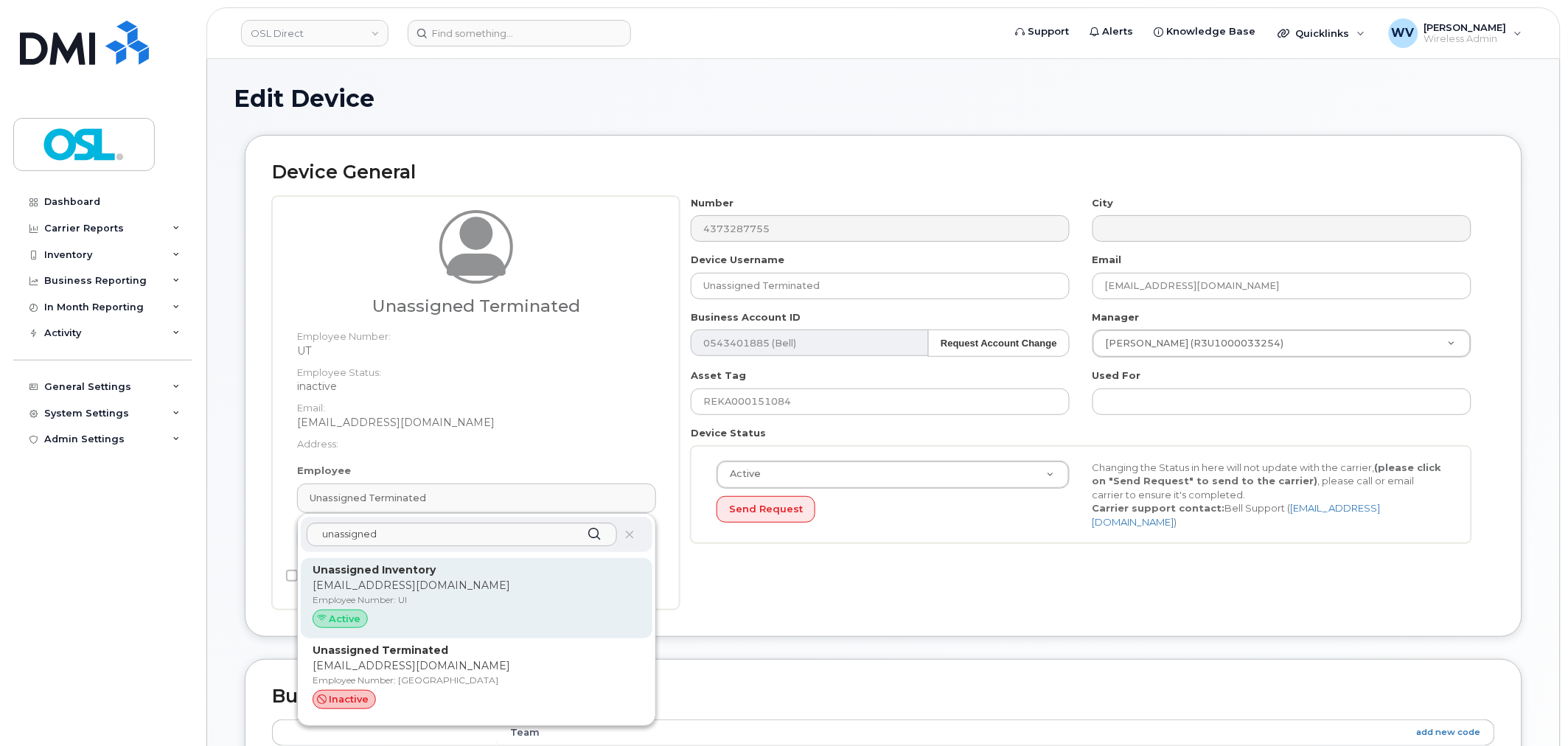
type input "4724252"
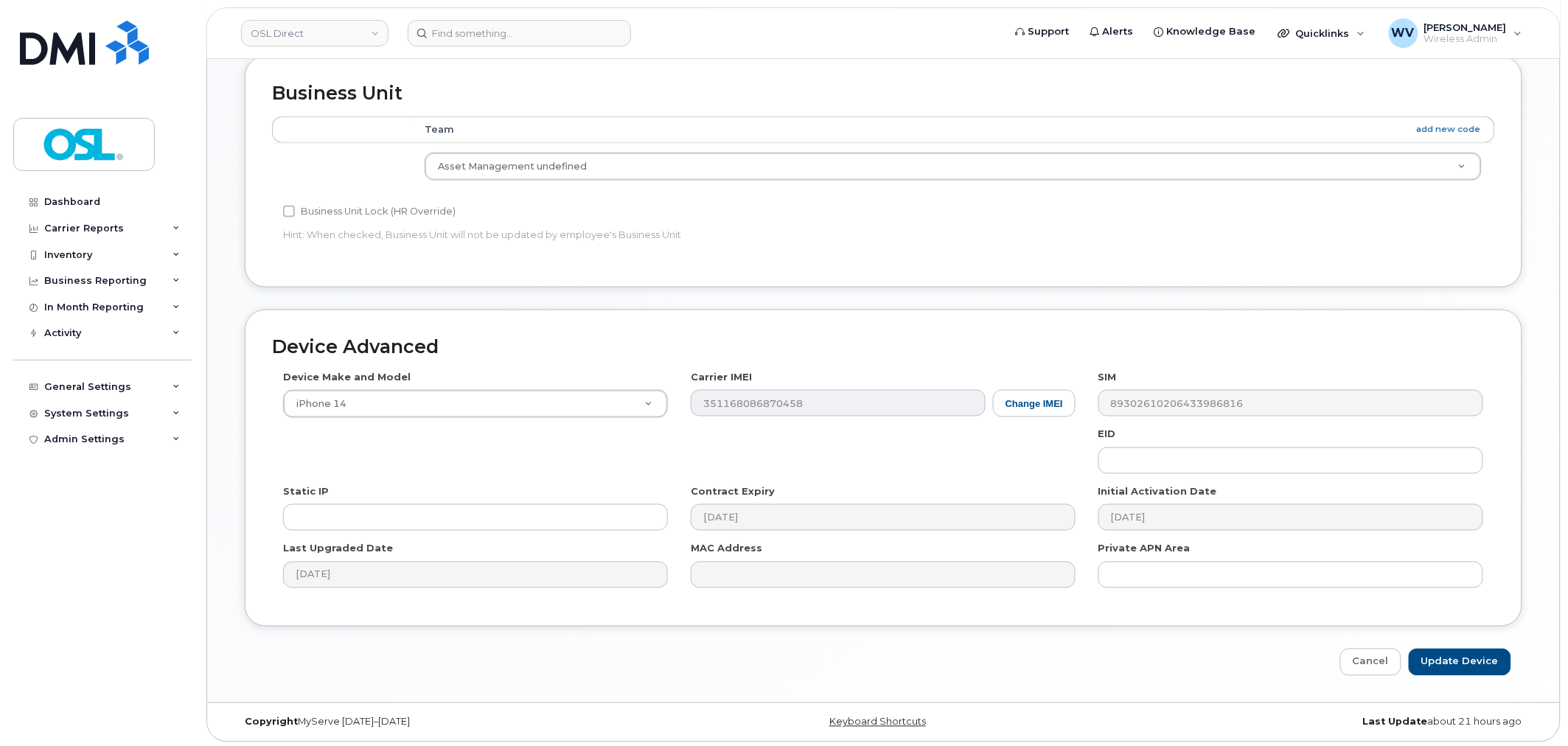
scroll to position [593, 0]
click at [1464, 646] on input "Update Device" at bounding box center [1460, 659] width 102 height 28
type input "Saving..."
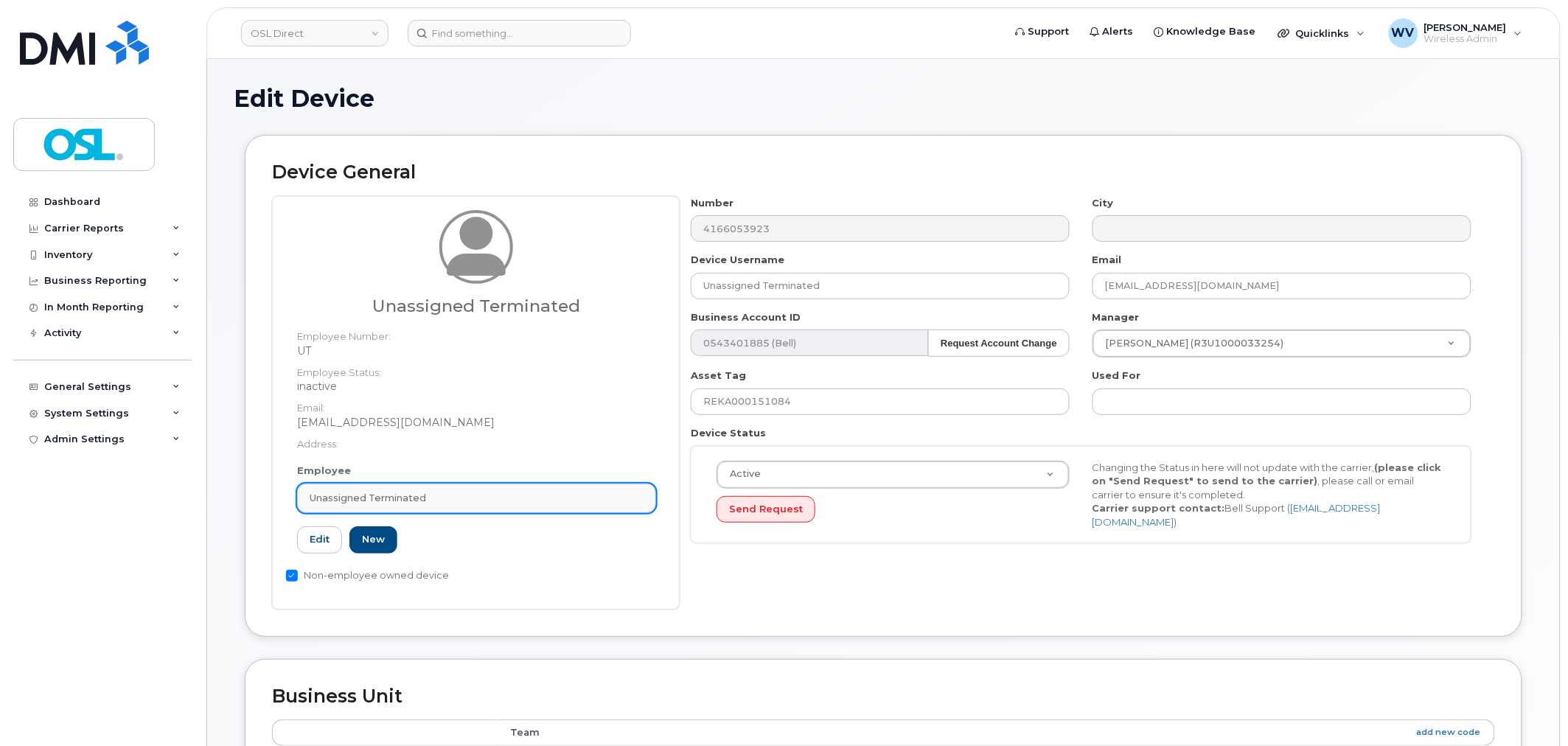
click at [549, 495] on div "Unassigned Terminated" at bounding box center [476, 497] width 334 height 14
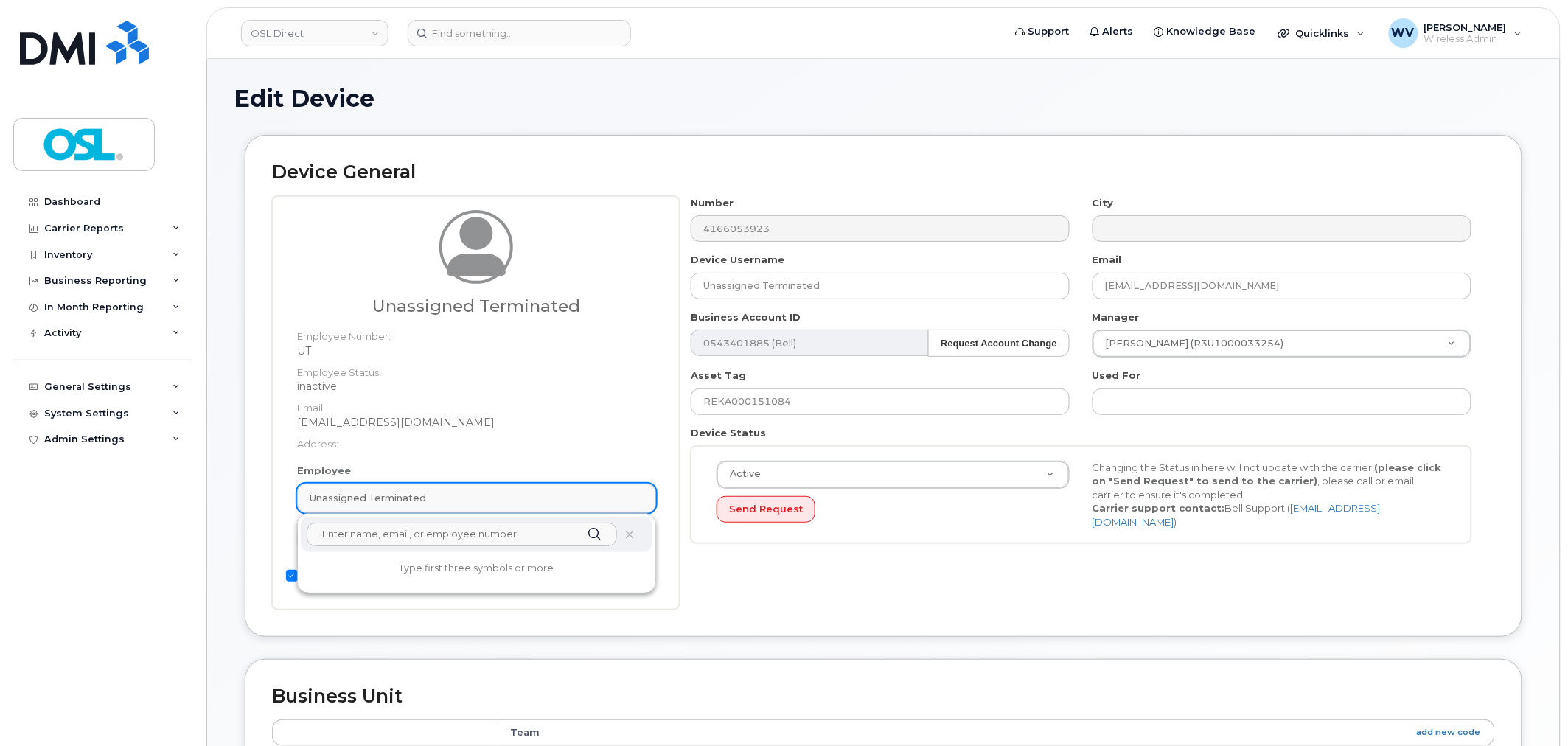
paste input "unassigned"
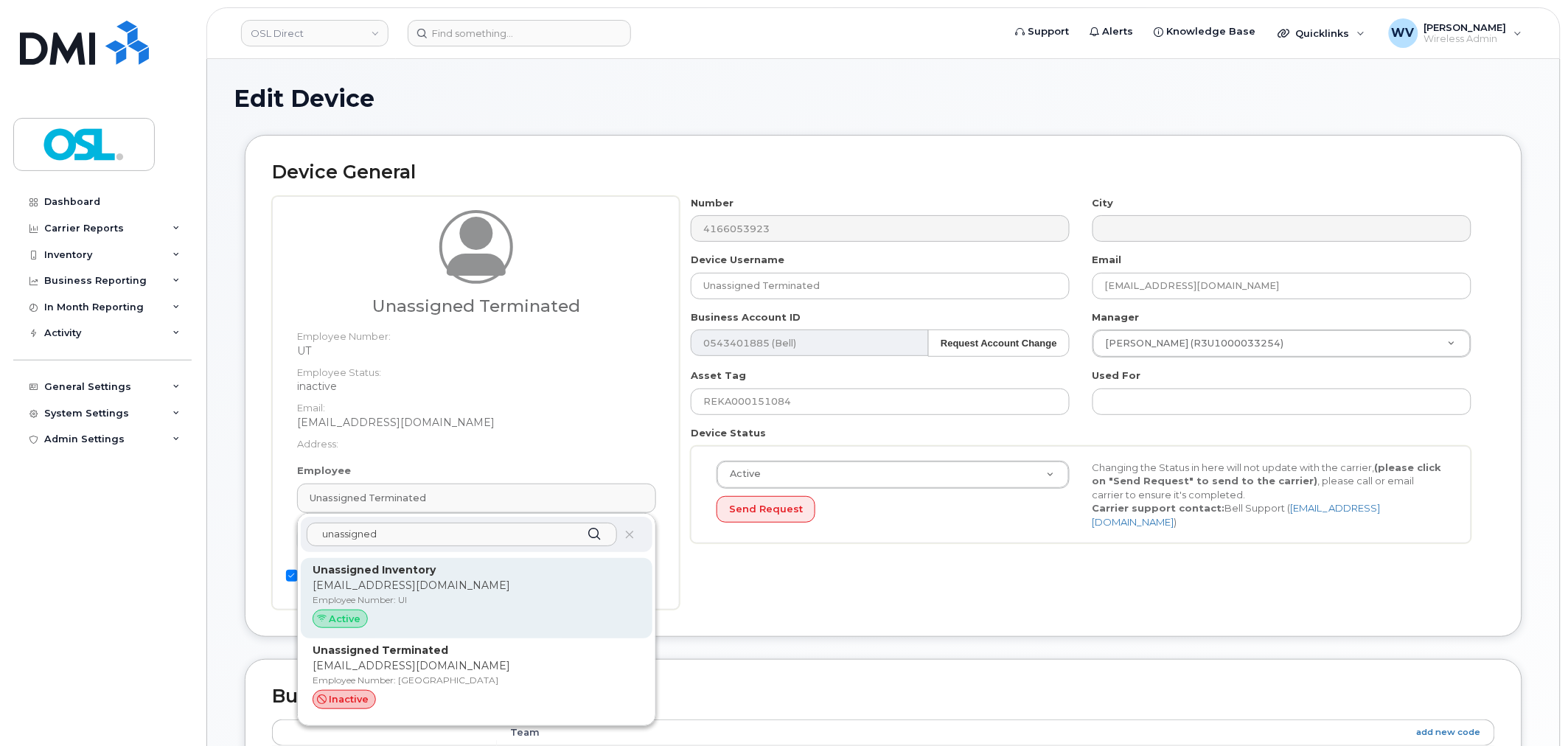
type input "unassigned"
click at [534, 584] on p "support@osldirect.com" at bounding box center [476, 585] width 328 height 16
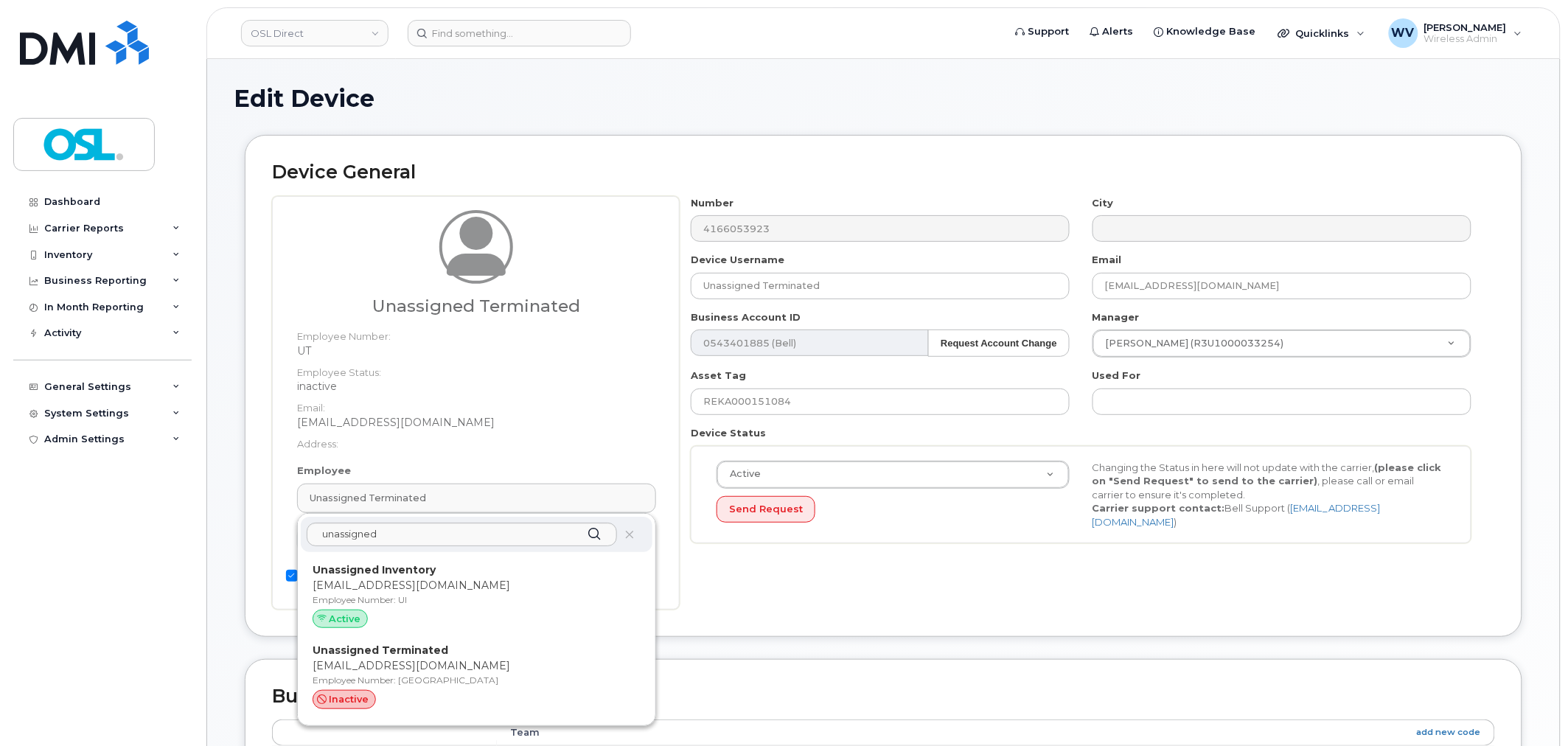
type input "UI"
type input "Unassigned Inventory"
type input "support@osldirect.com"
type input "4724252"
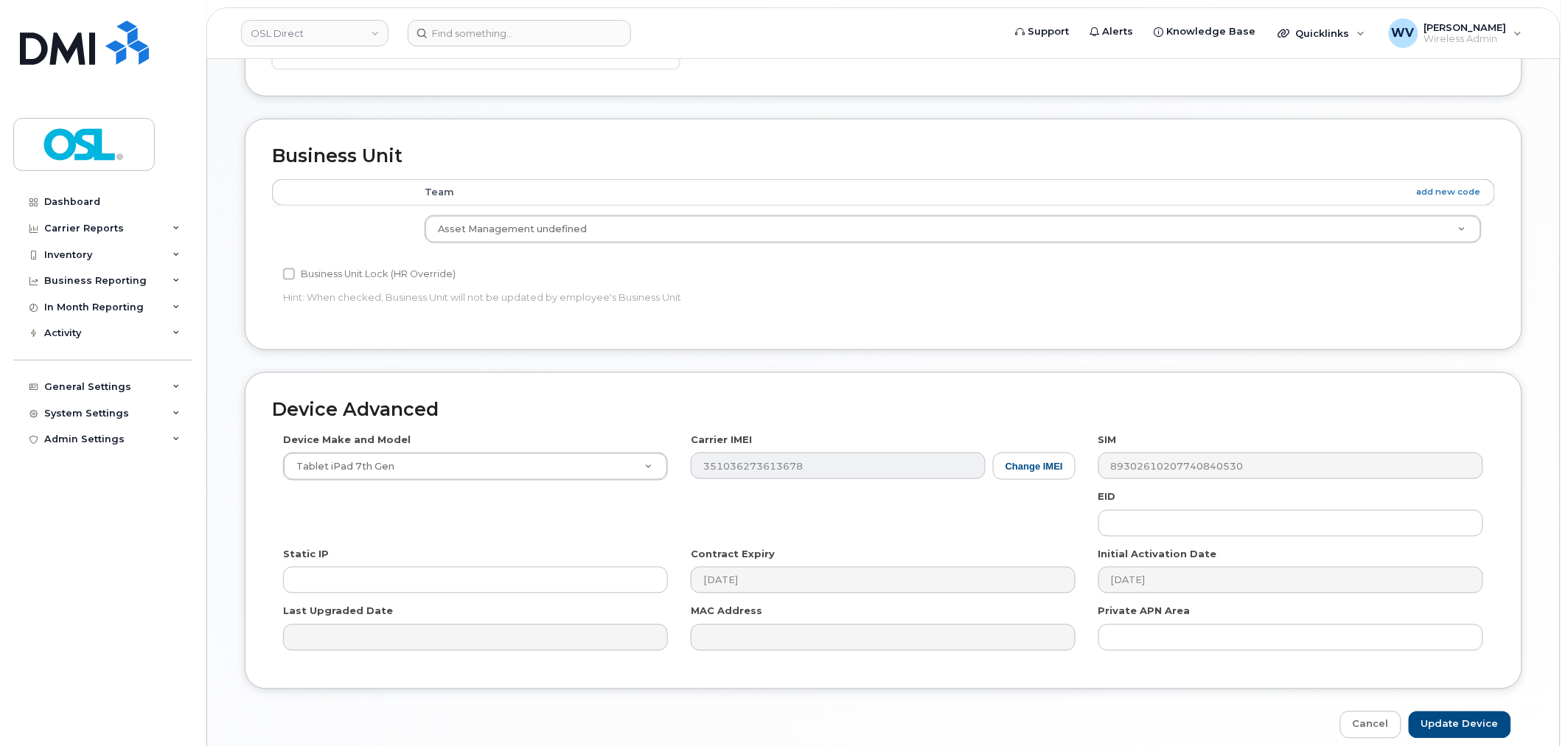
scroll to position [511, 0]
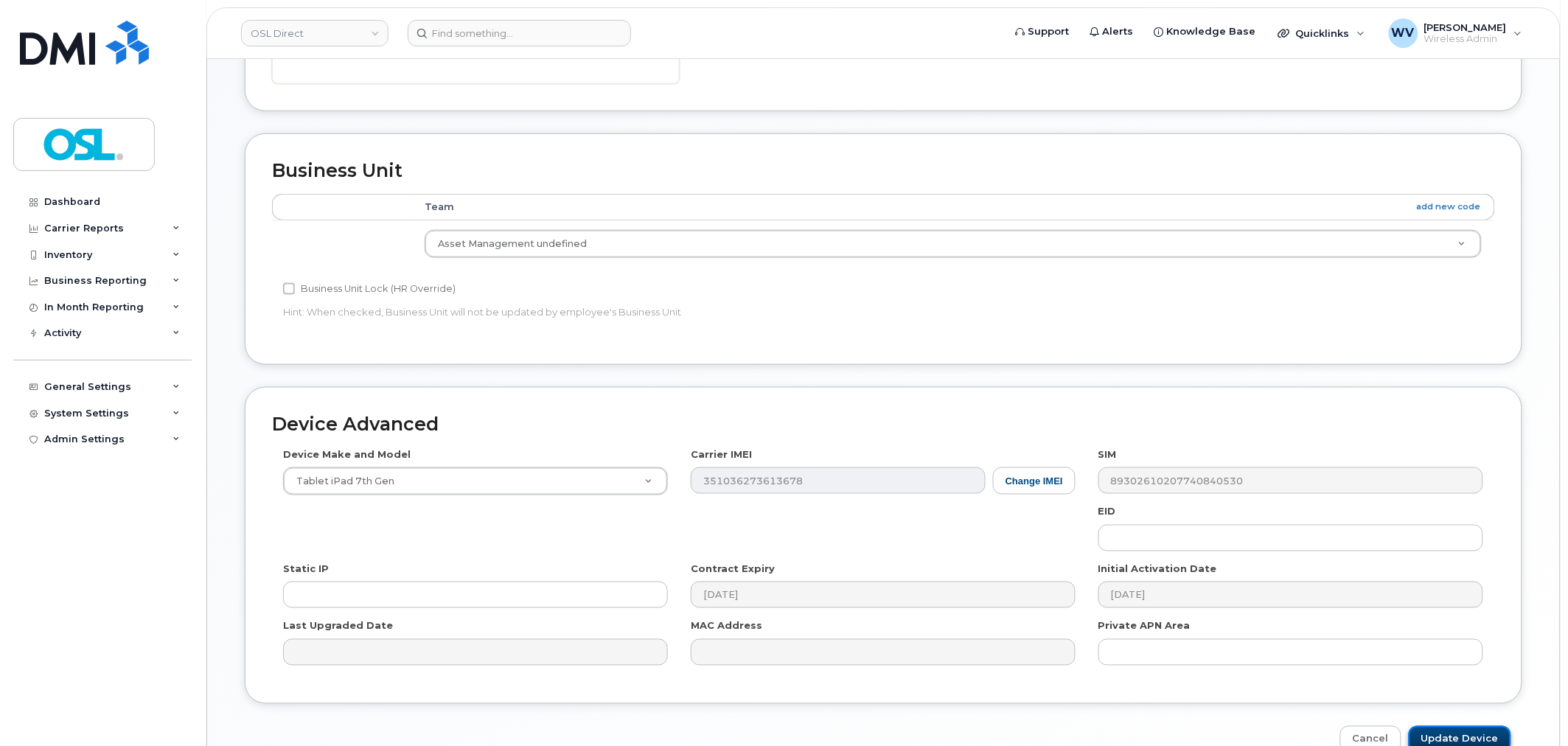
click at [1449, 731] on input "Update Device" at bounding box center [1460, 740] width 102 height 28
type input "Saving..."
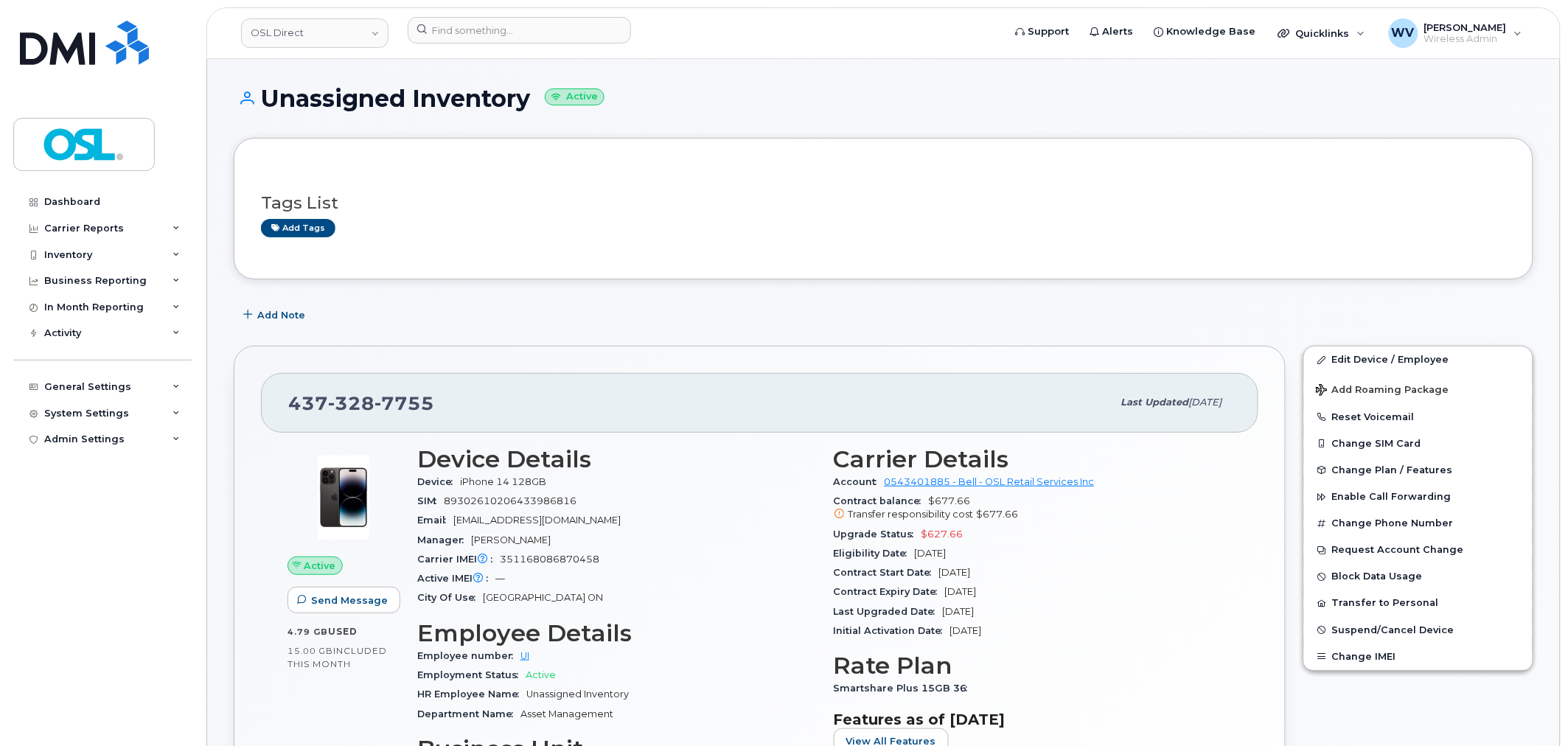
click at [407, 386] on div "437 328 7755 Last updated Sep 17, 2025" at bounding box center [759, 402] width 997 height 59
copy span "437 328 7755"
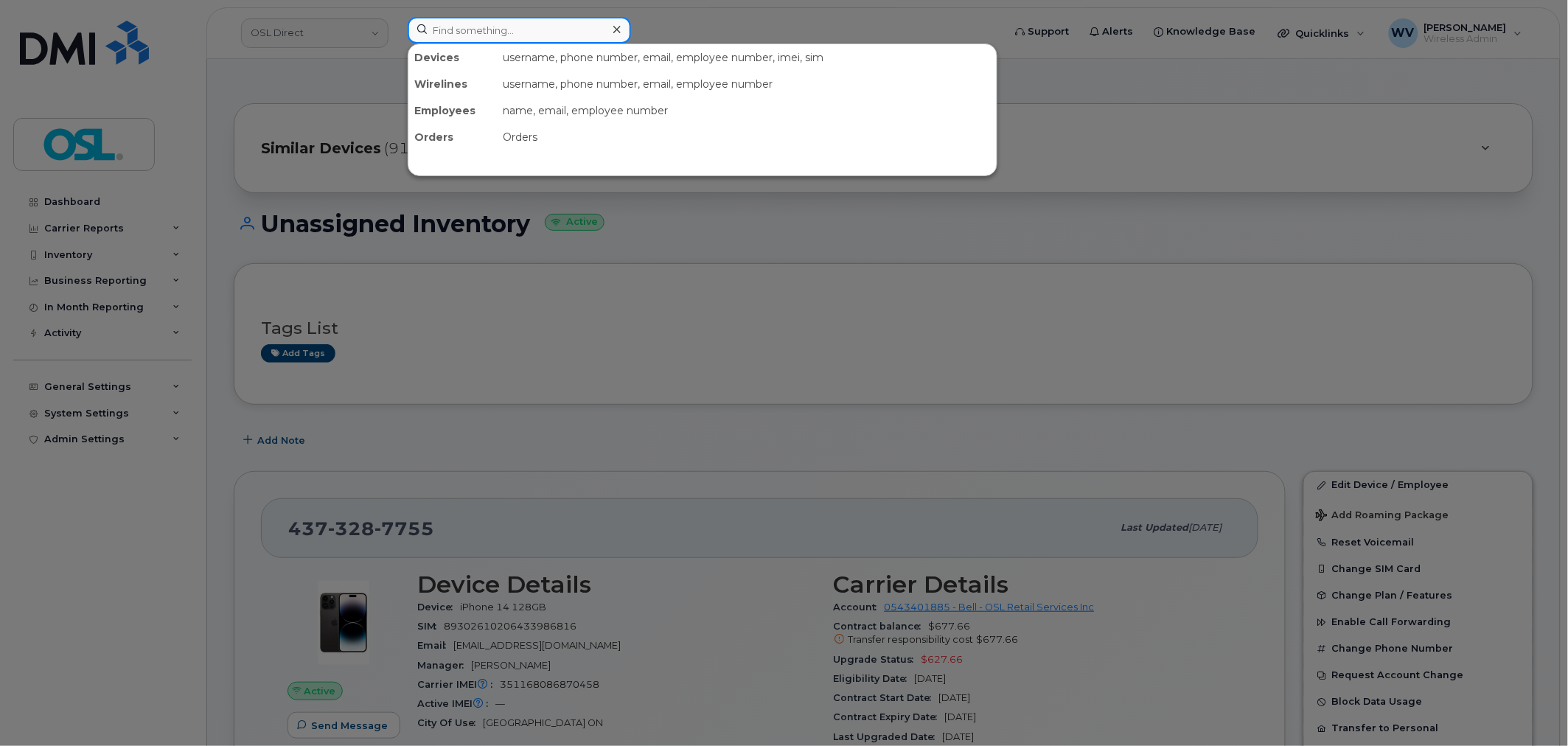
click at [536, 31] on input at bounding box center [519, 29] width 223 height 27
paste input "4163470980"
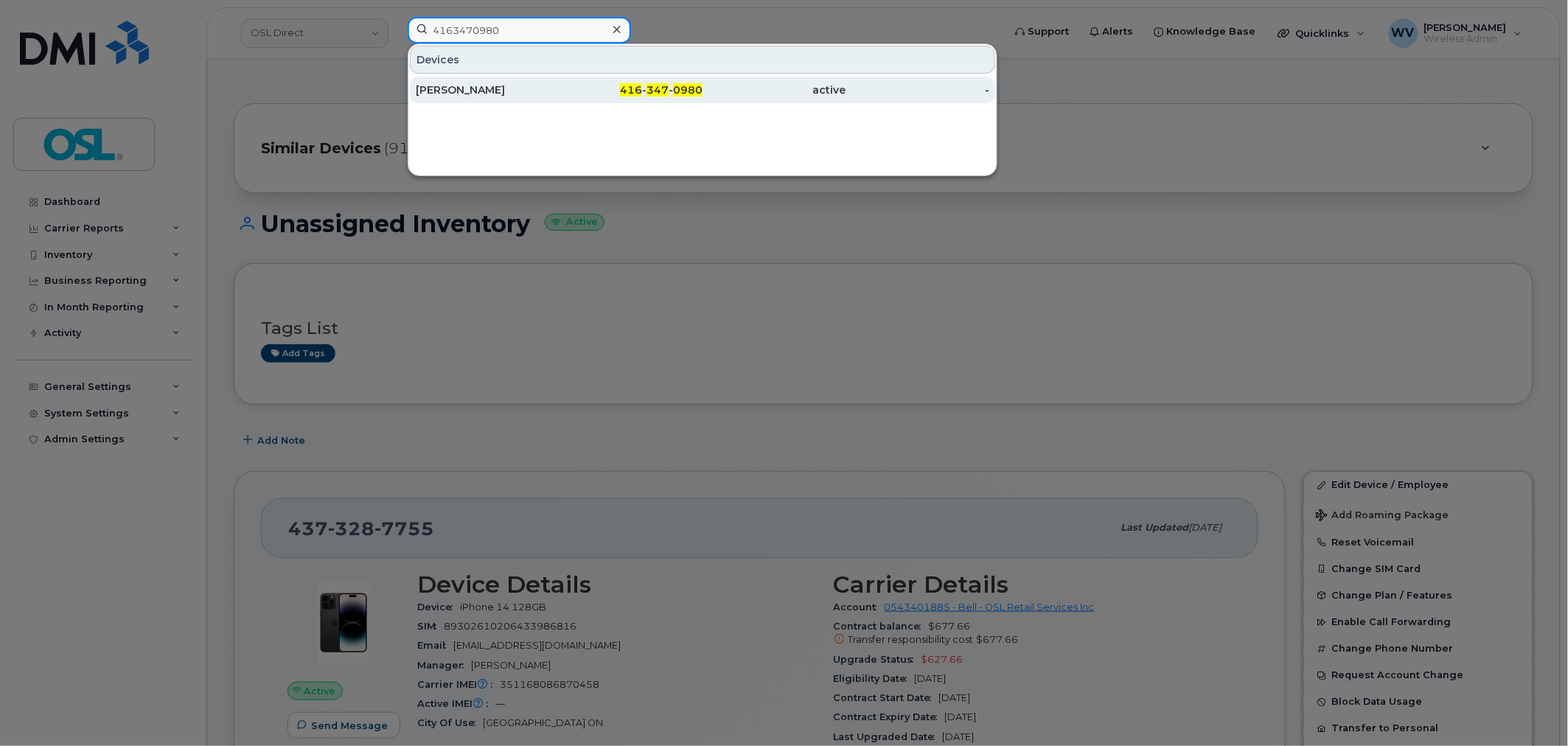
type input "4163470980"
click at [535, 85] on div "[PERSON_NAME]" at bounding box center [487, 90] width 143 height 15
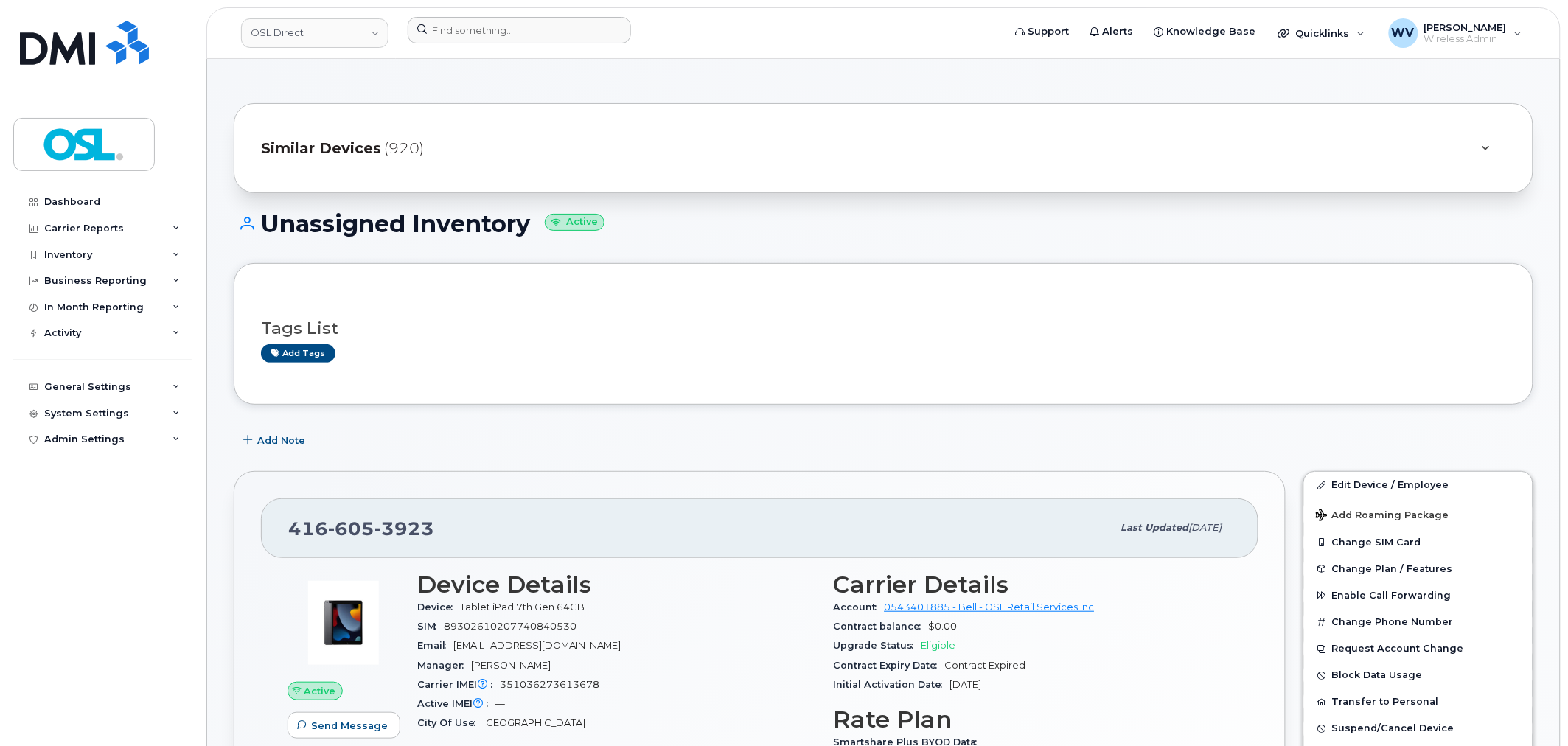
click at [484, 45] on div at bounding box center [700, 32] width 609 height 32
click at [489, 22] on input at bounding box center [519, 29] width 223 height 27
paste input "4167952176"
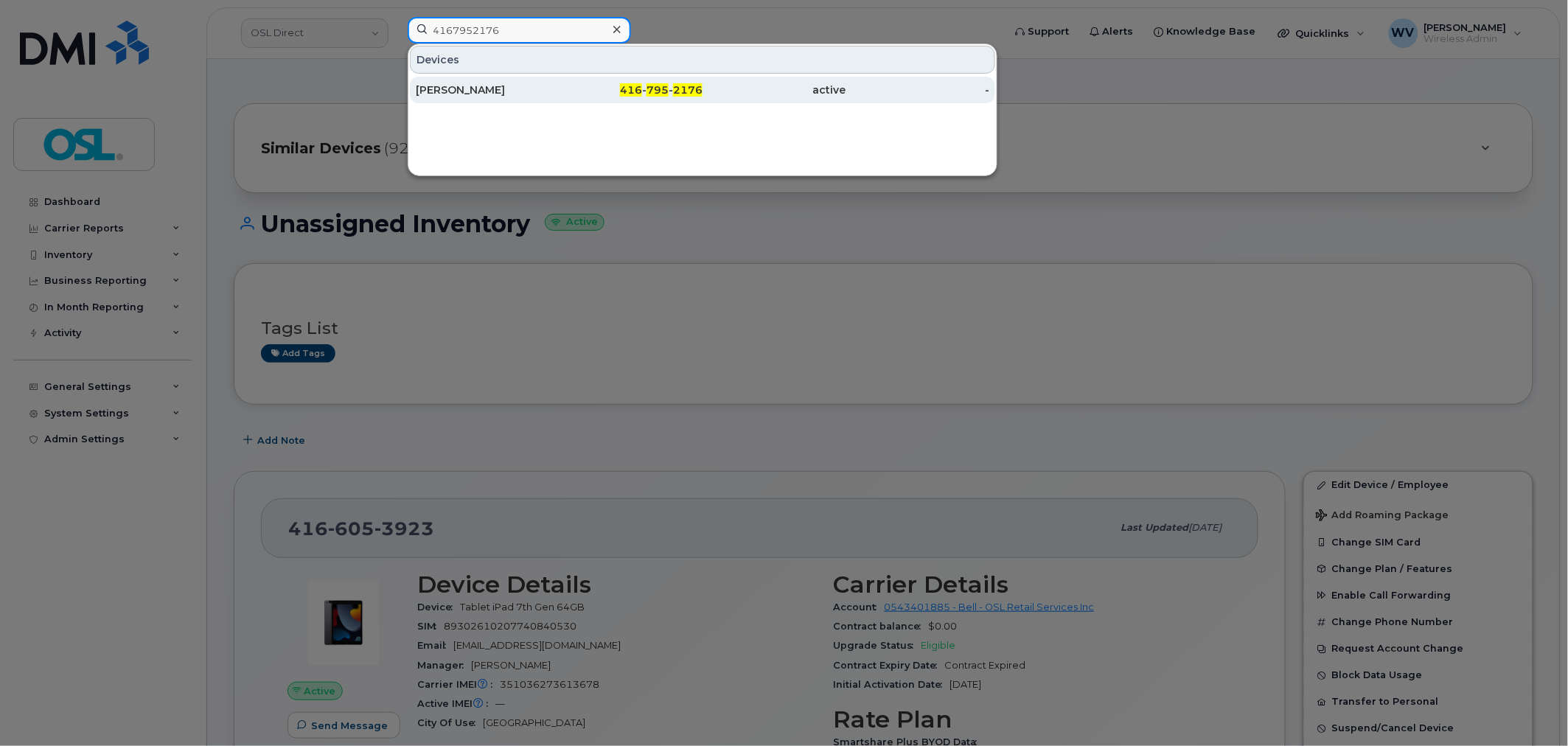
type input "4167952176"
click at [502, 86] on div "[PERSON_NAME]" at bounding box center [487, 90] width 143 height 15
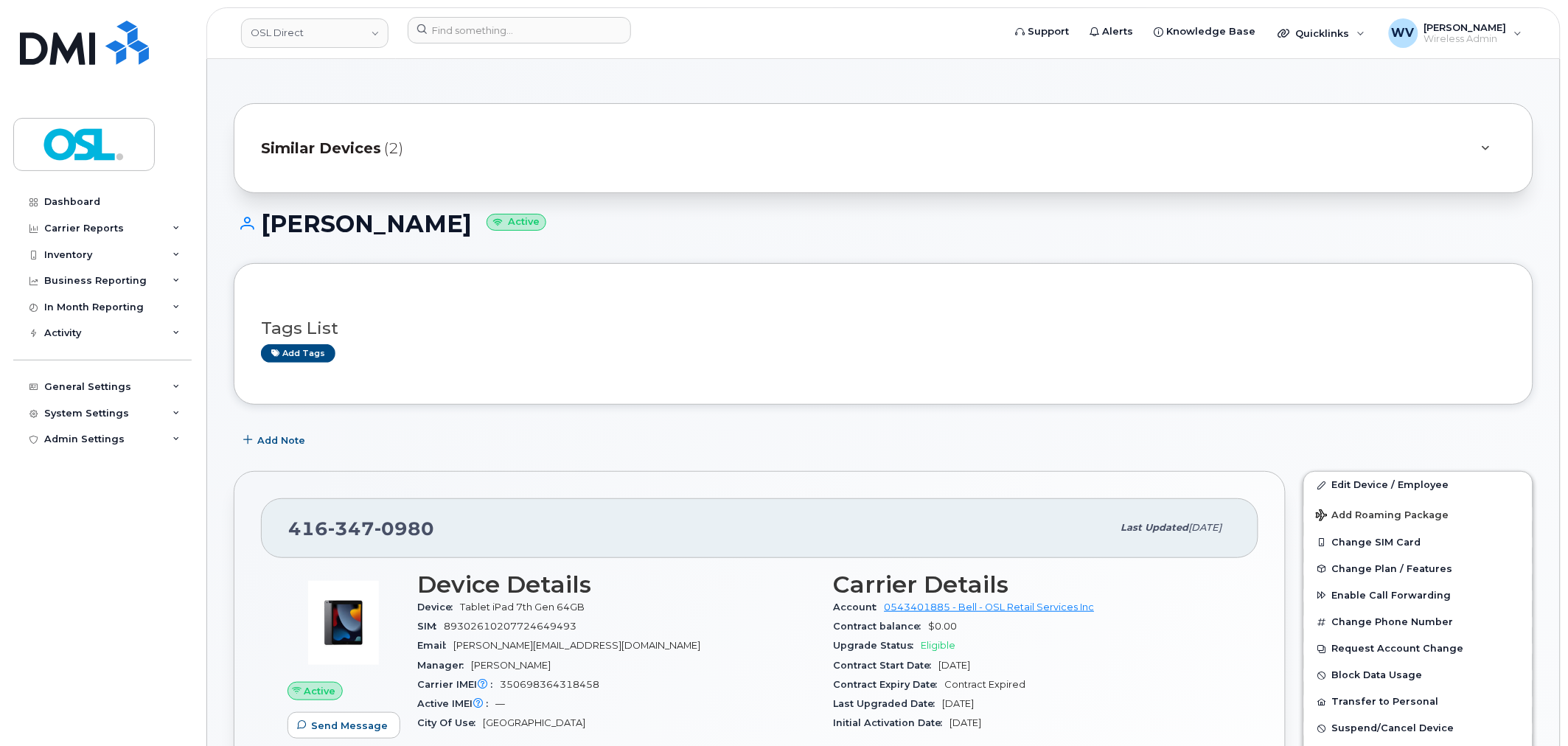
click at [394, 517] on span "0980" at bounding box center [403, 528] width 60 height 22
click at [1380, 493] on link "Edit Device / Employee" at bounding box center [1418, 484] width 229 height 27
click at [412, 524] on span "2176" at bounding box center [403, 528] width 60 height 22
click at [284, 446] on span "Add Note" at bounding box center [281, 440] width 48 height 14
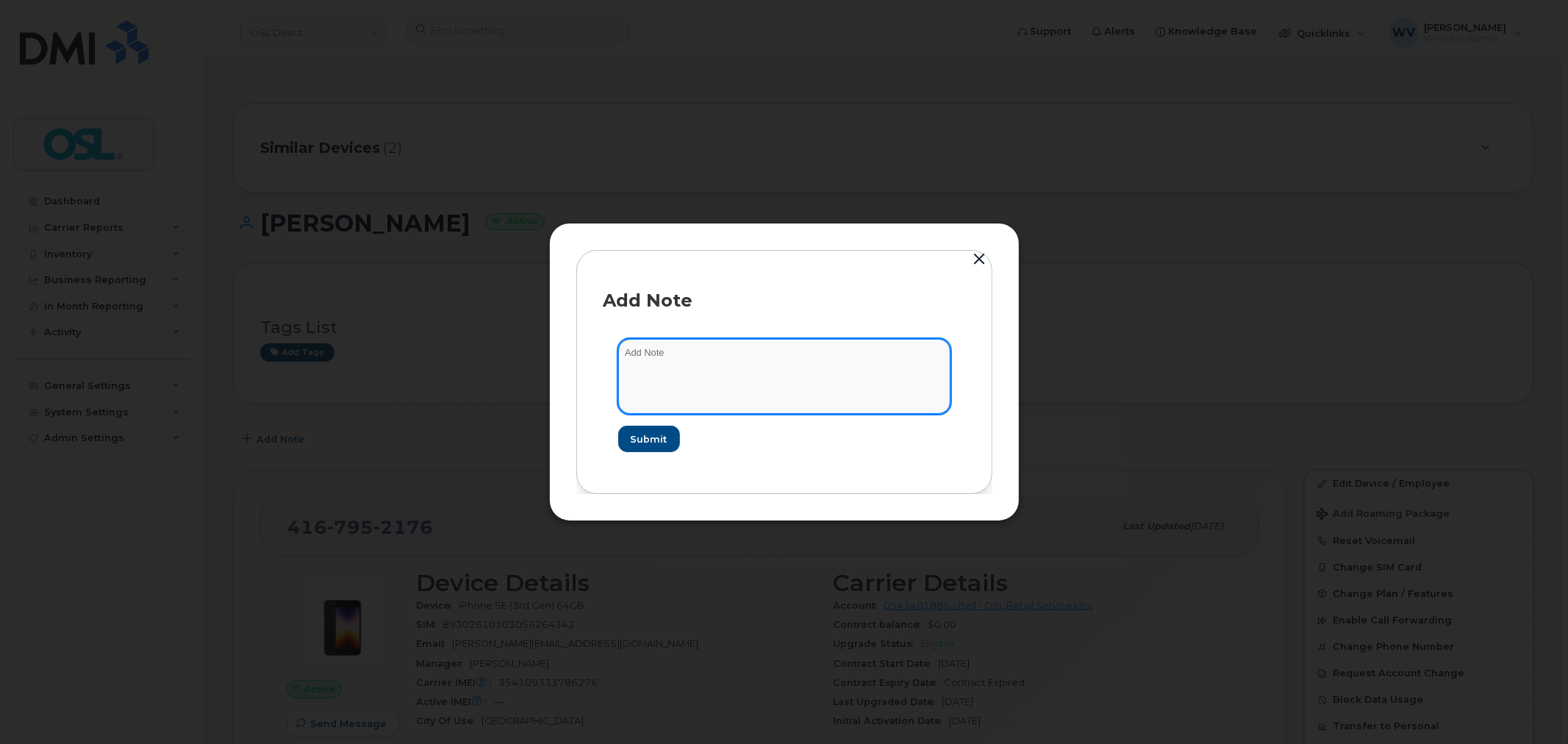
click at [658, 378] on textarea at bounding box center [784, 377] width 333 height 75
type textarea "LOA"
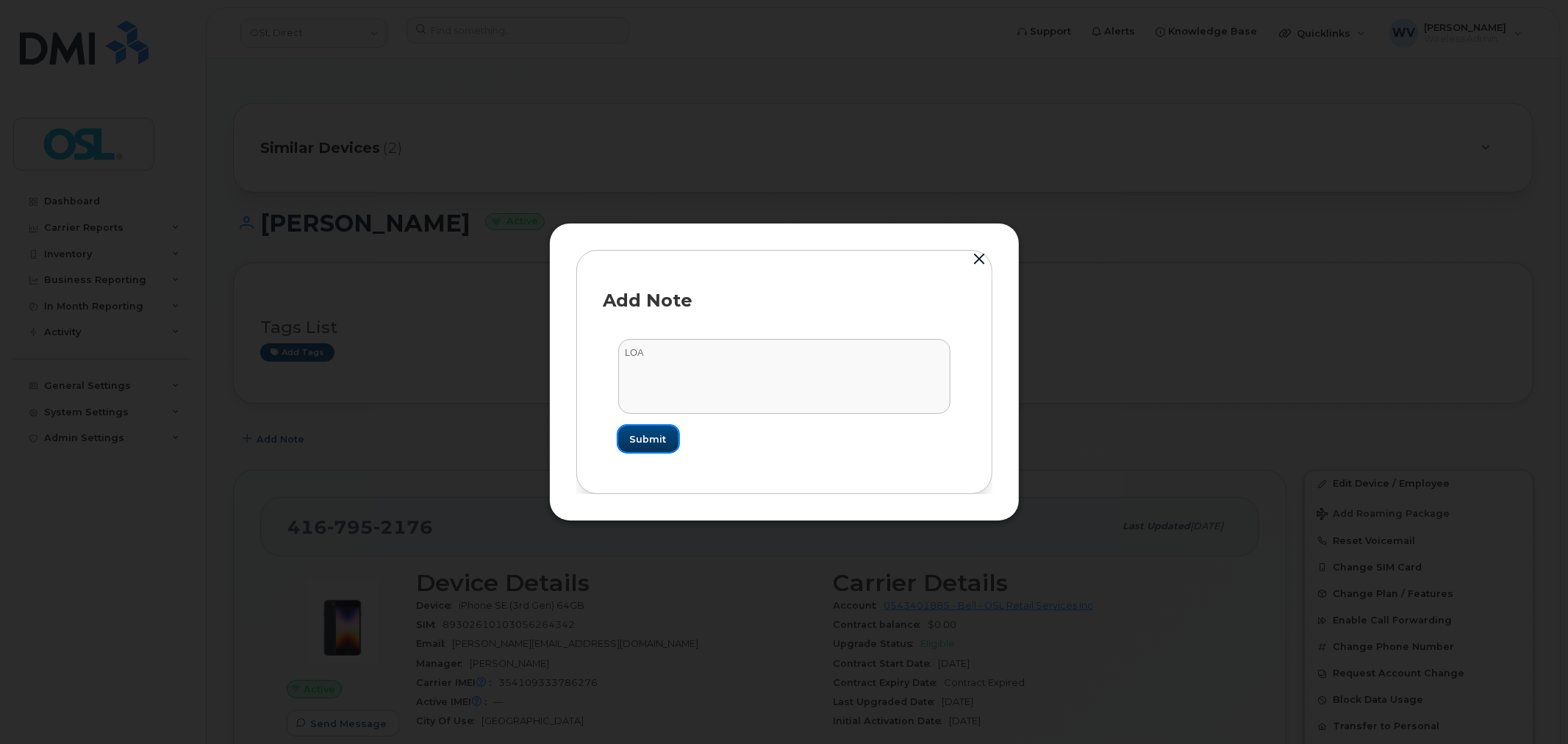
click at [652, 444] on span "Submit" at bounding box center [648, 439] width 37 height 14
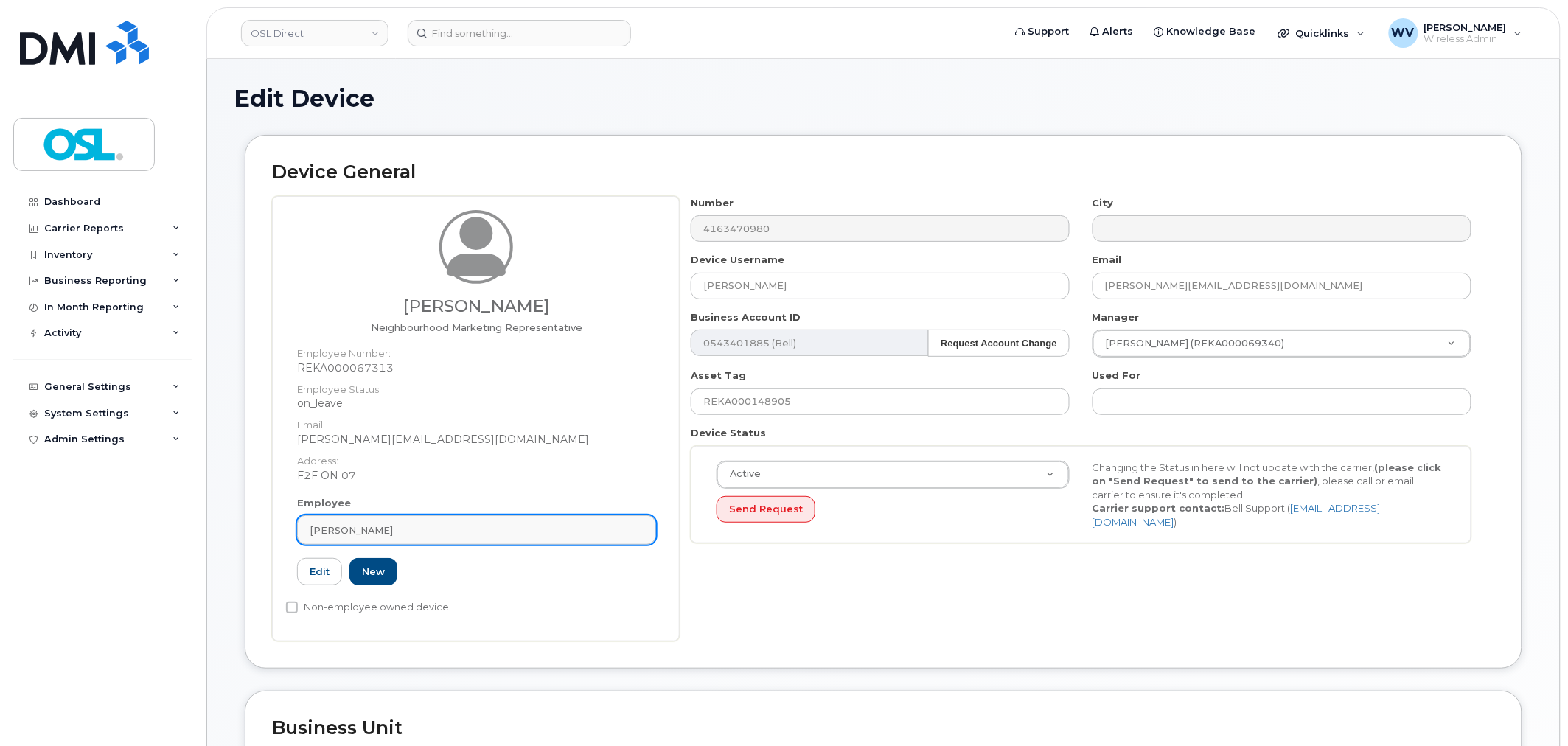
click at [405, 533] on div "[PERSON_NAME]" at bounding box center [476, 530] width 334 height 14
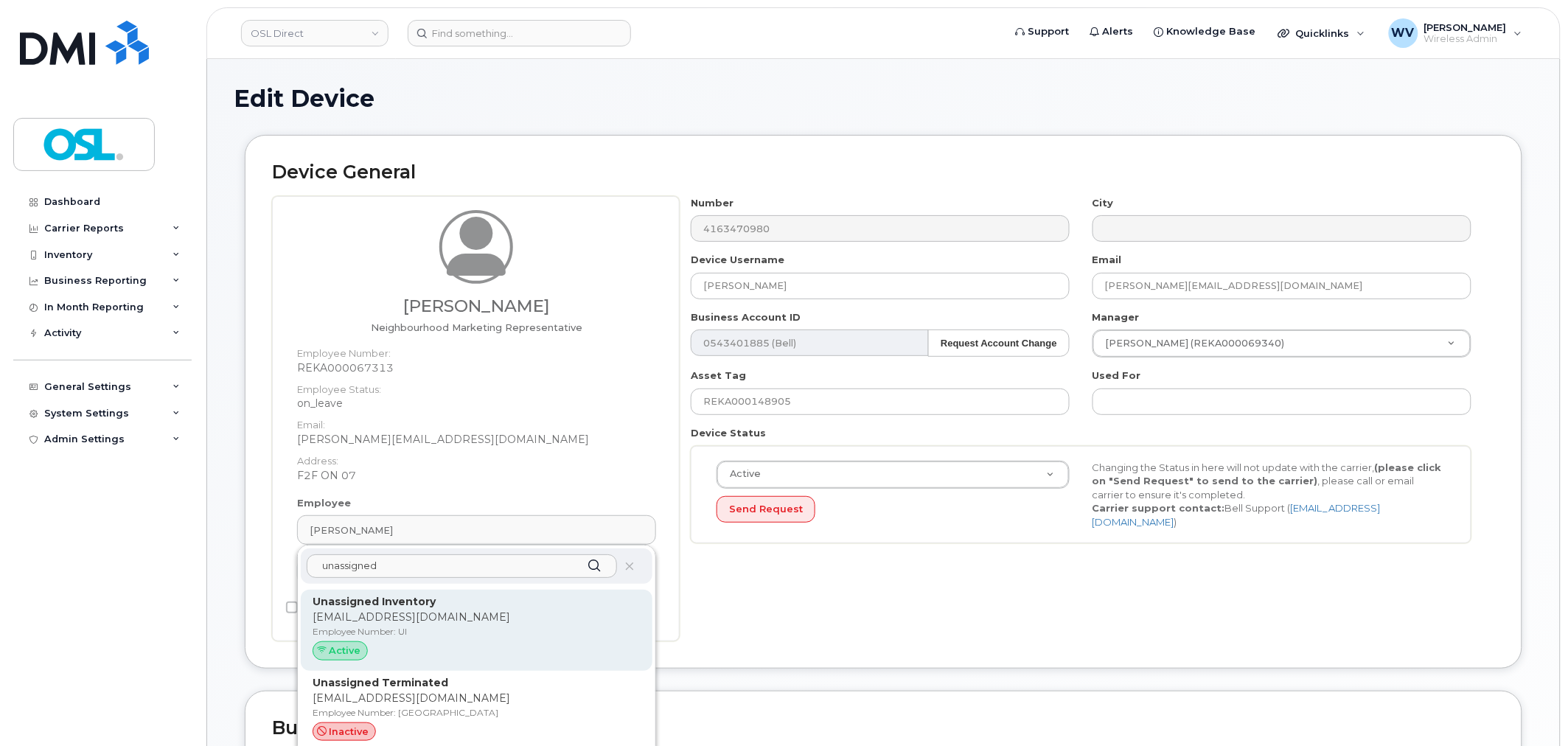
type input "unassigned"
click at [389, 605] on strong "Unassigned Inventory" at bounding box center [374, 601] width 123 height 13
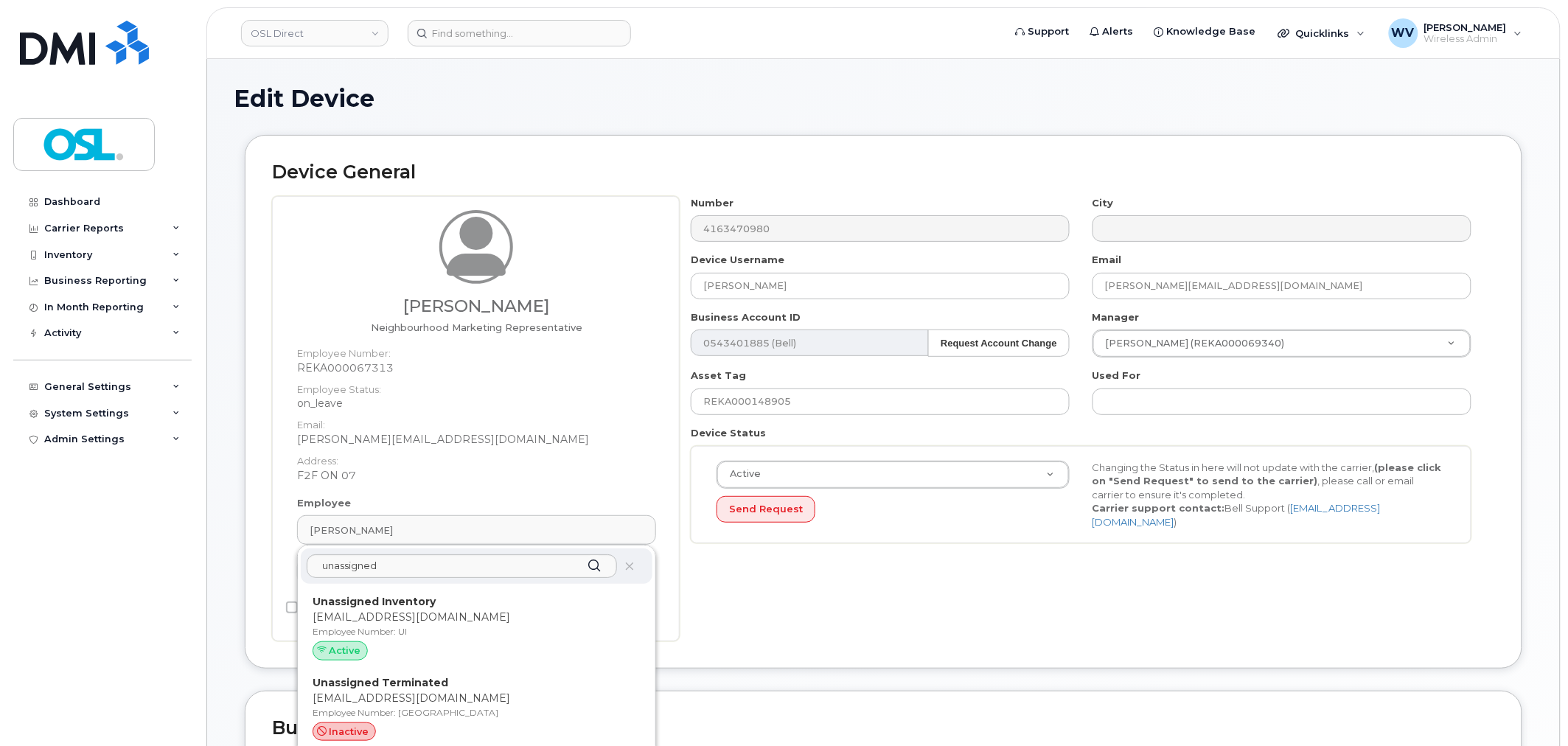
type input "Unassigned Inventory"
type input "[EMAIL_ADDRESS][DOMAIN_NAME]"
type input "4724252"
type input "UI"
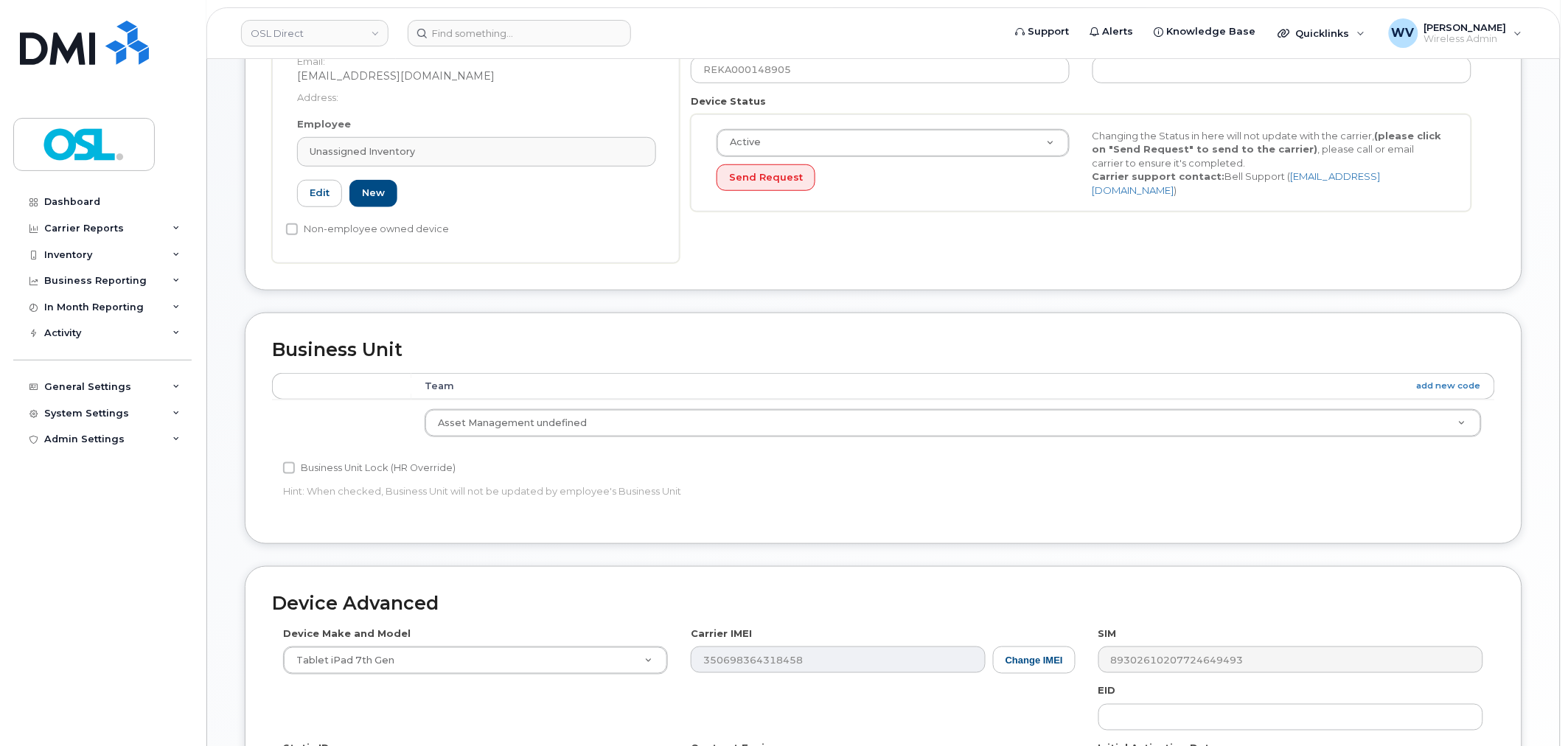
scroll to position [572, 0]
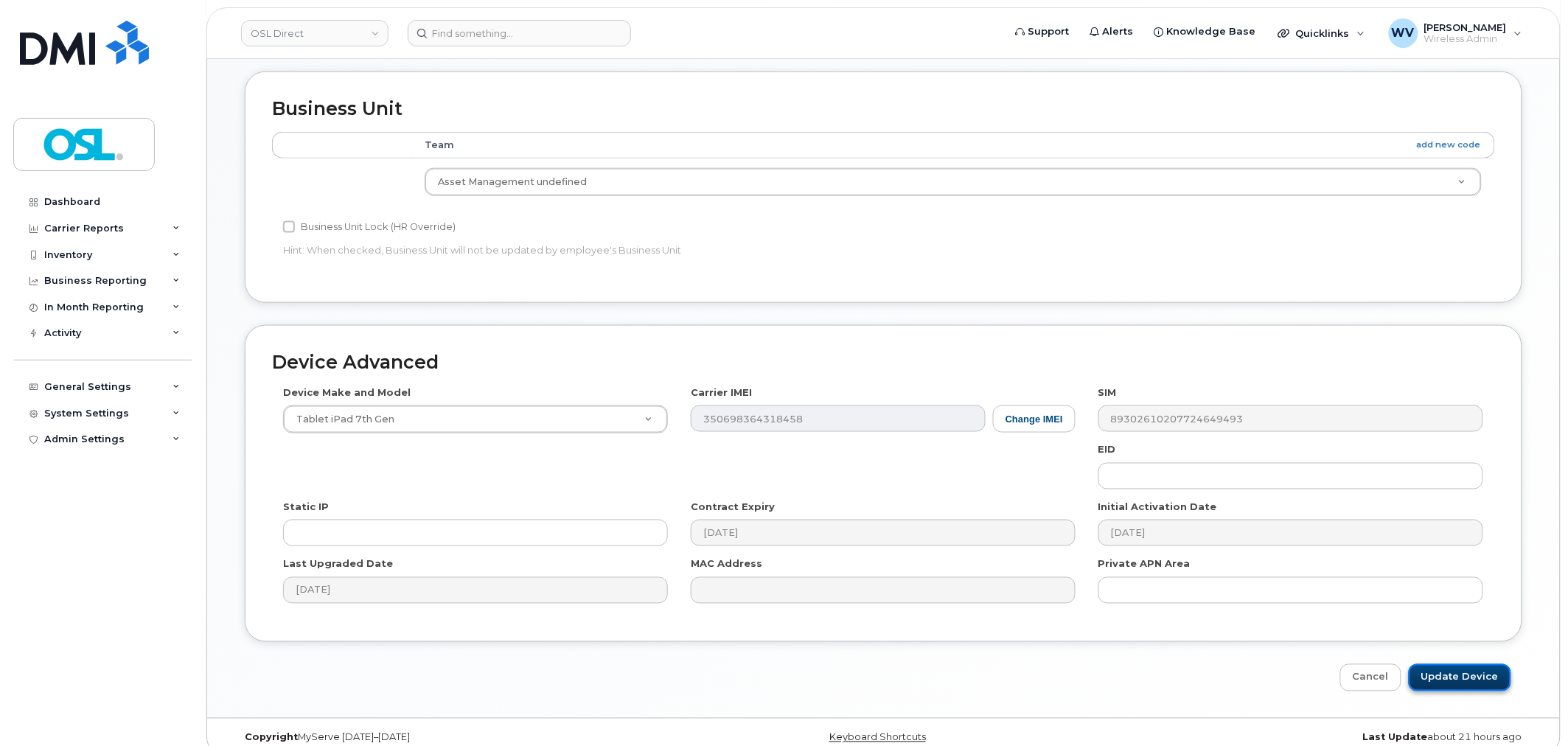
click at [1493, 674] on input "Update Device" at bounding box center [1460, 678] width 102 height 28
type input "Saving..."
